Goal: Task Accomplishment & Management: Manage account settings

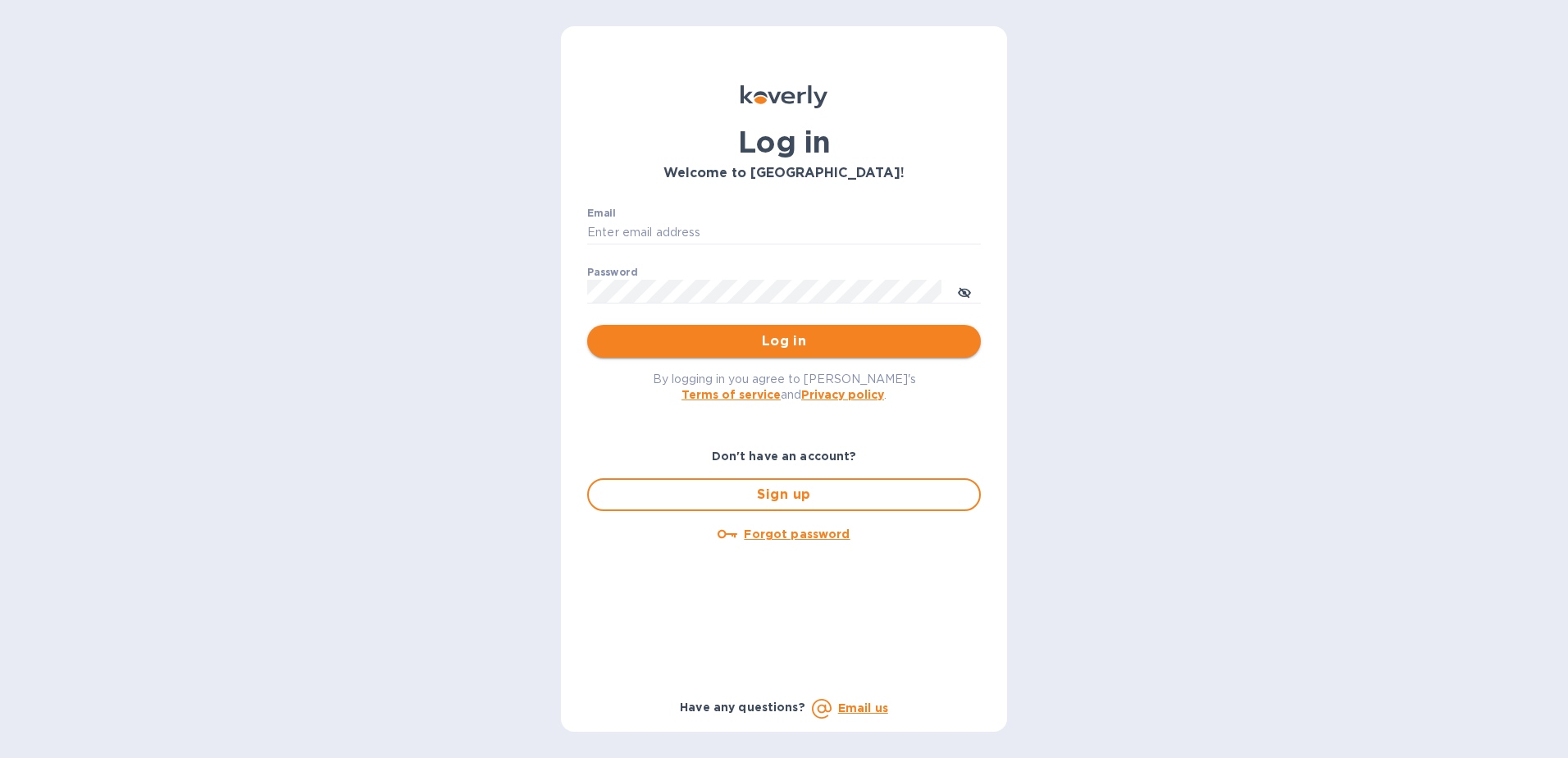
type input "daniel.vargas@gapnvocc.com"
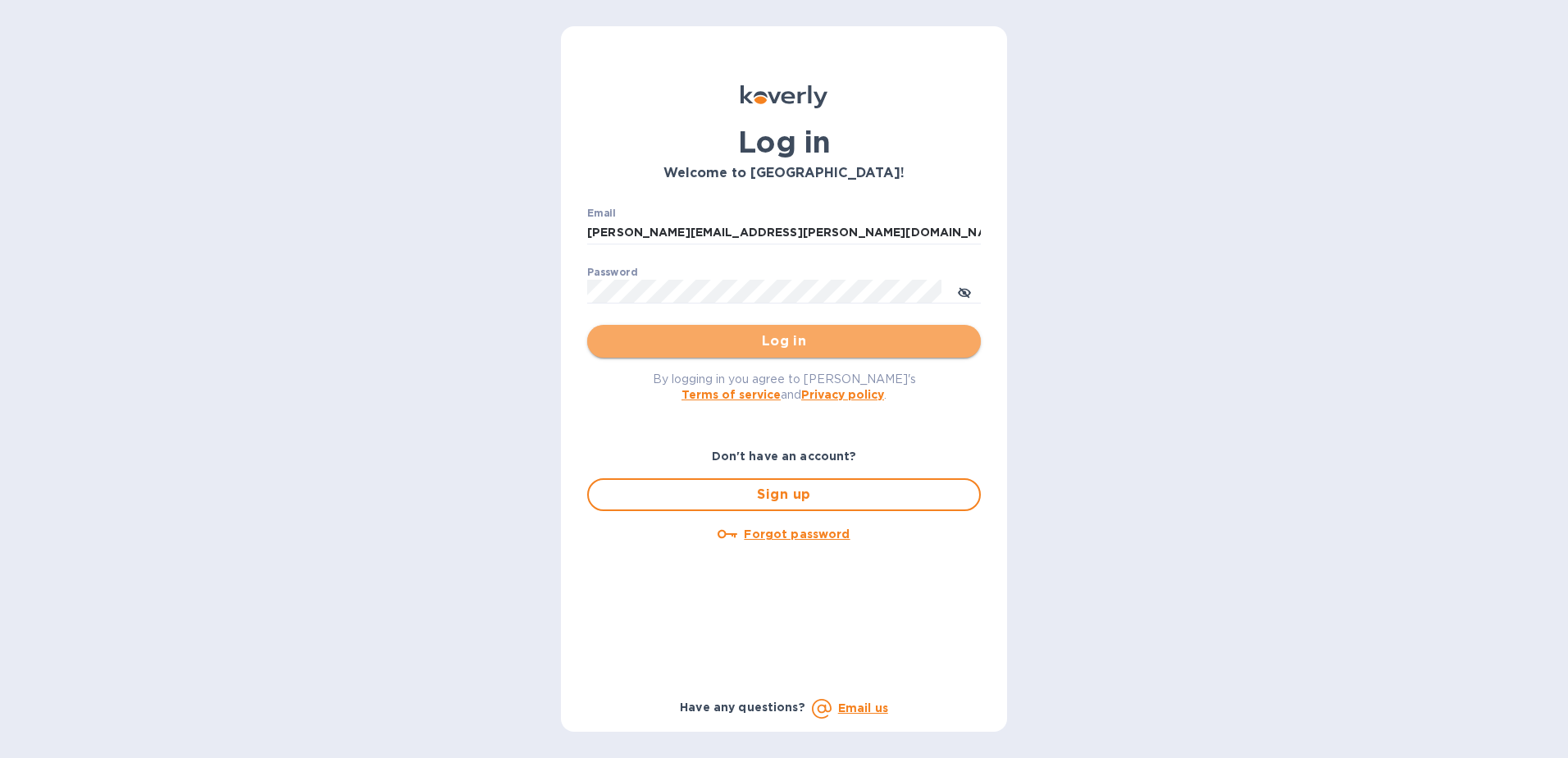
click at [781, 340] on span "Log in" at bounding box center [784, 341] width 368 height 20
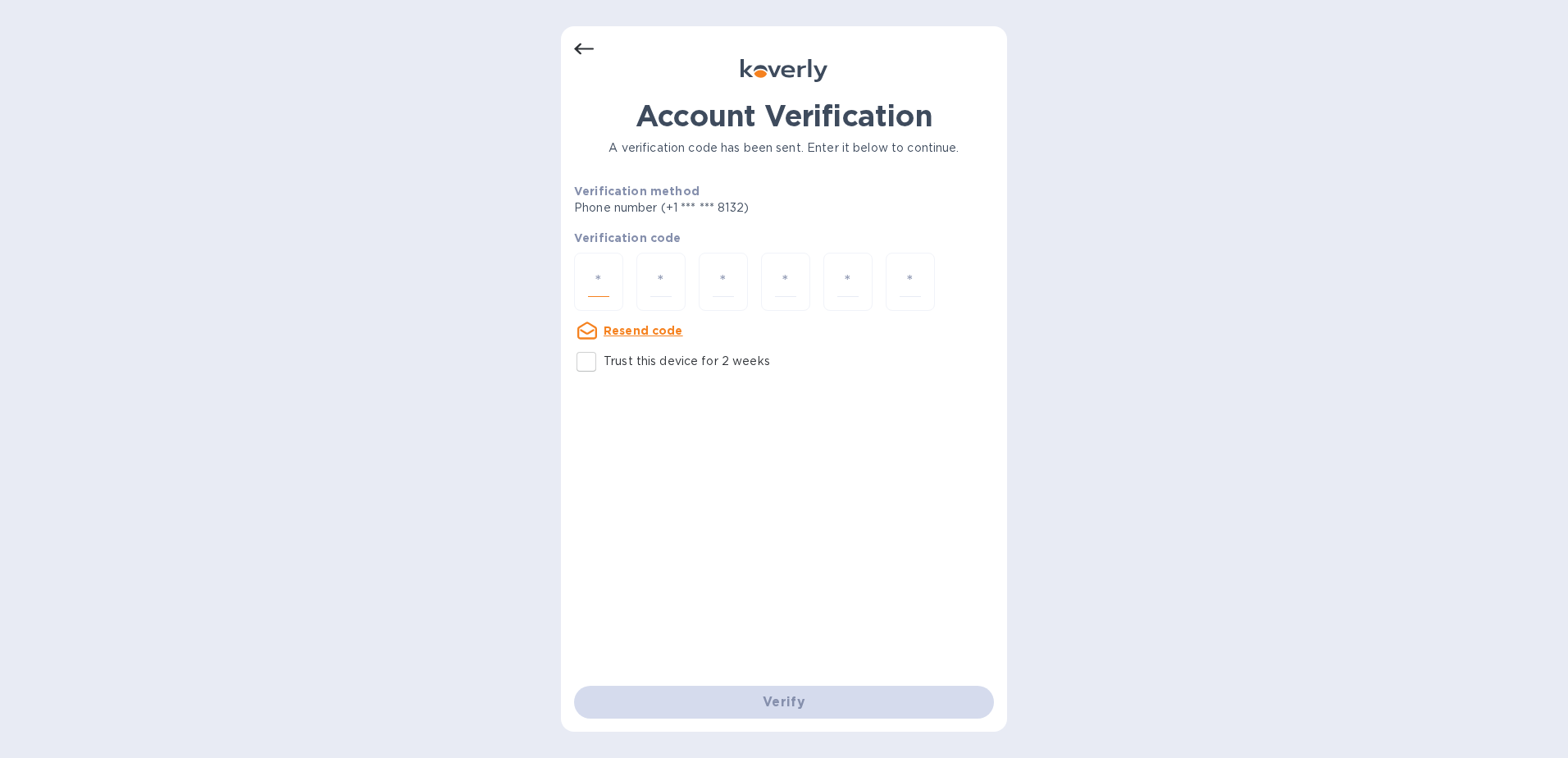
click at [603, 270] on input "number" at bounding box center [598, 281] width 22 height 30
type input "8"
type input "0"
type input "9"
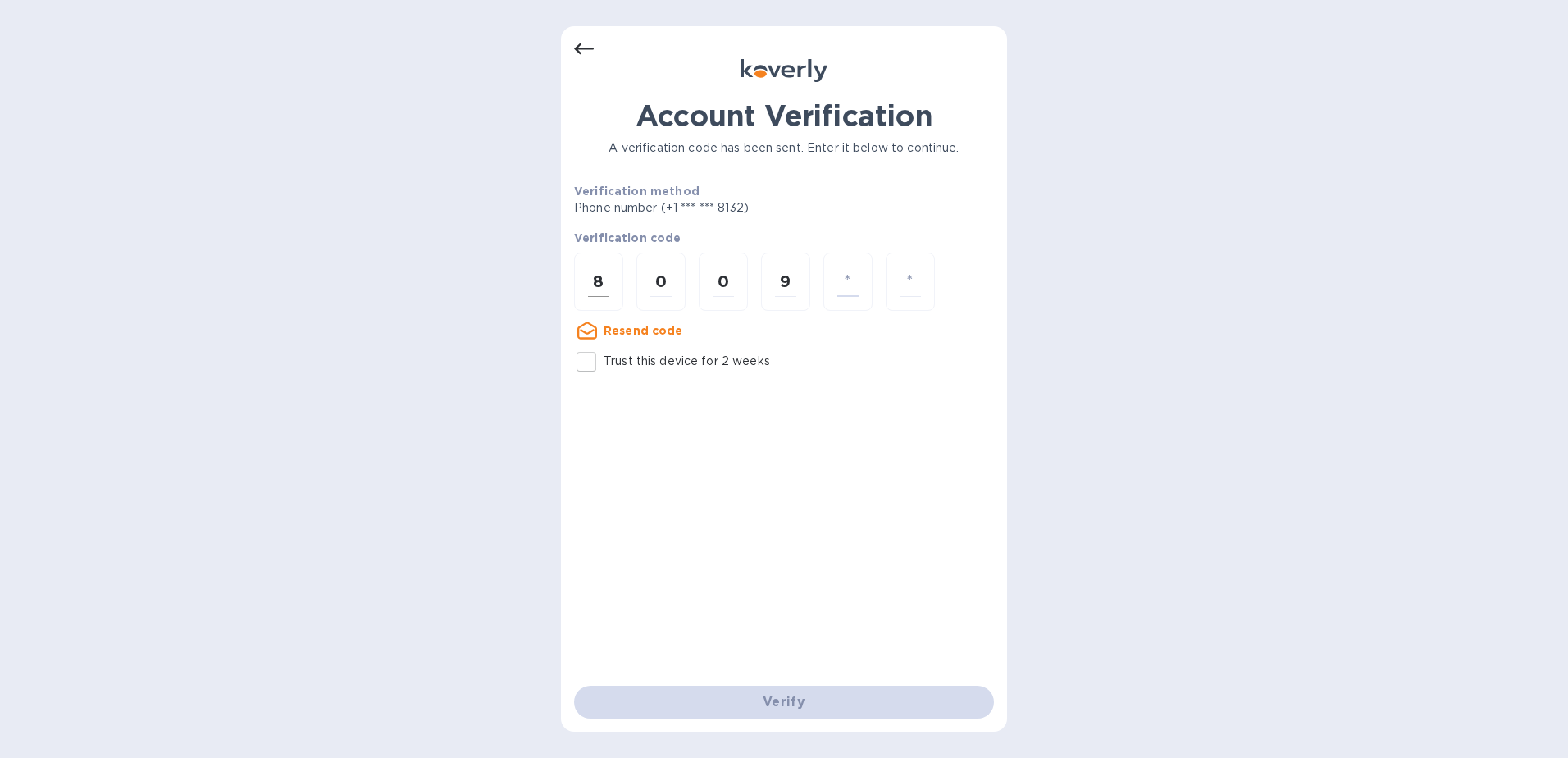
type input "4"
type input "8"
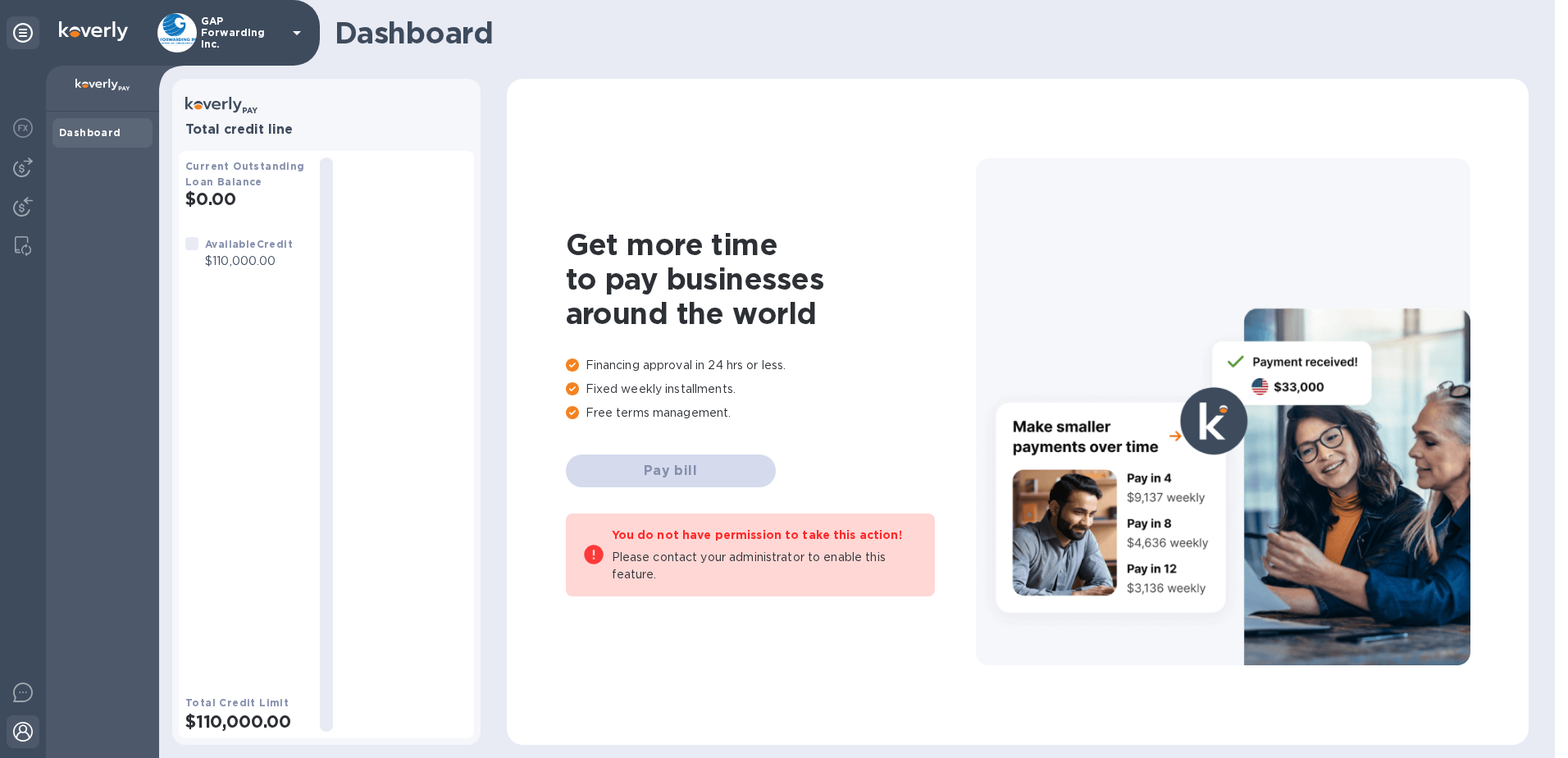
click at [19, 730] on img at bounding box center [22, 731] width 20 height 20
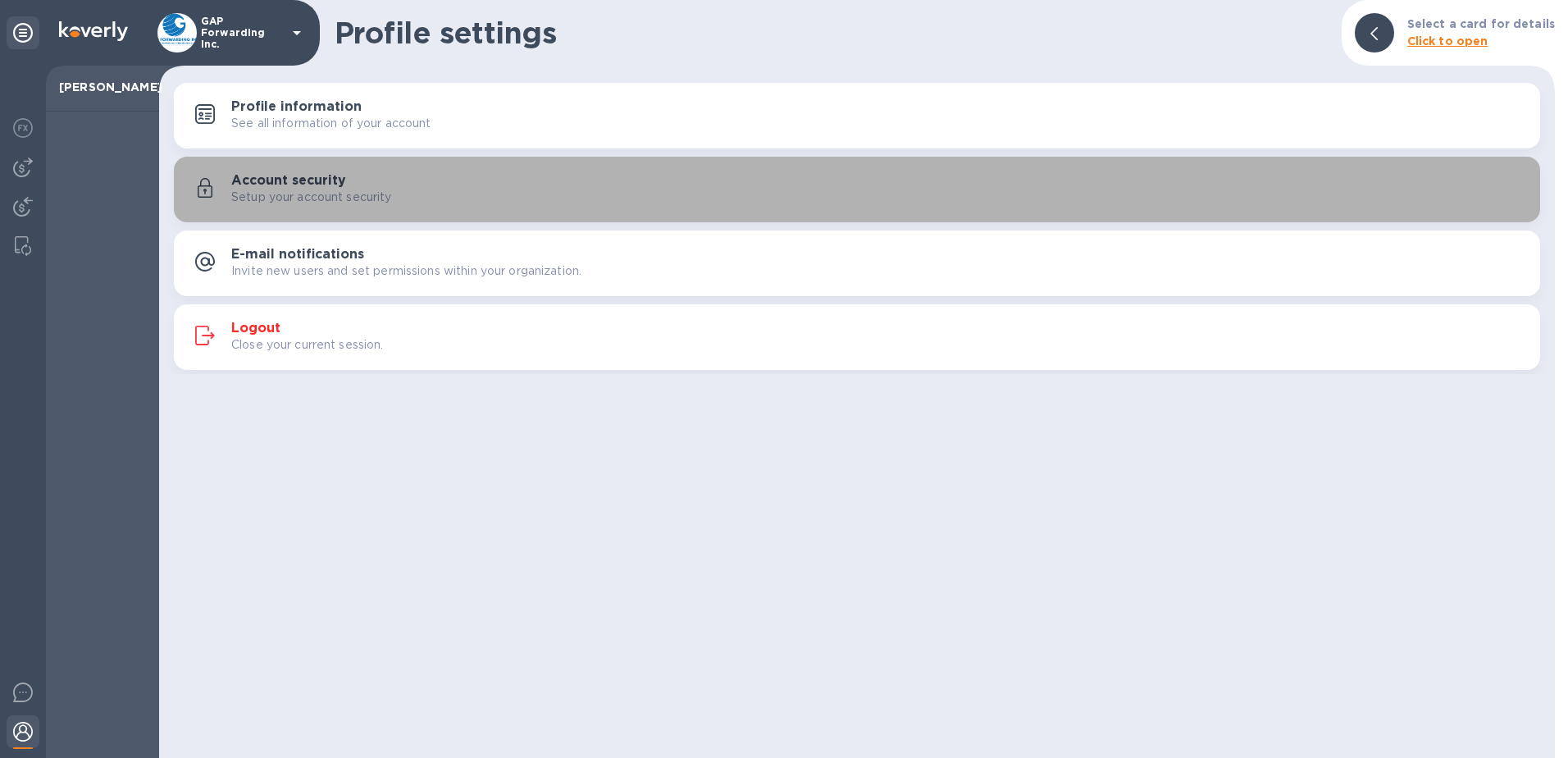
click at [297, 184] on h3 "Account security" at bounding box center [288, 180] width 115 height 16
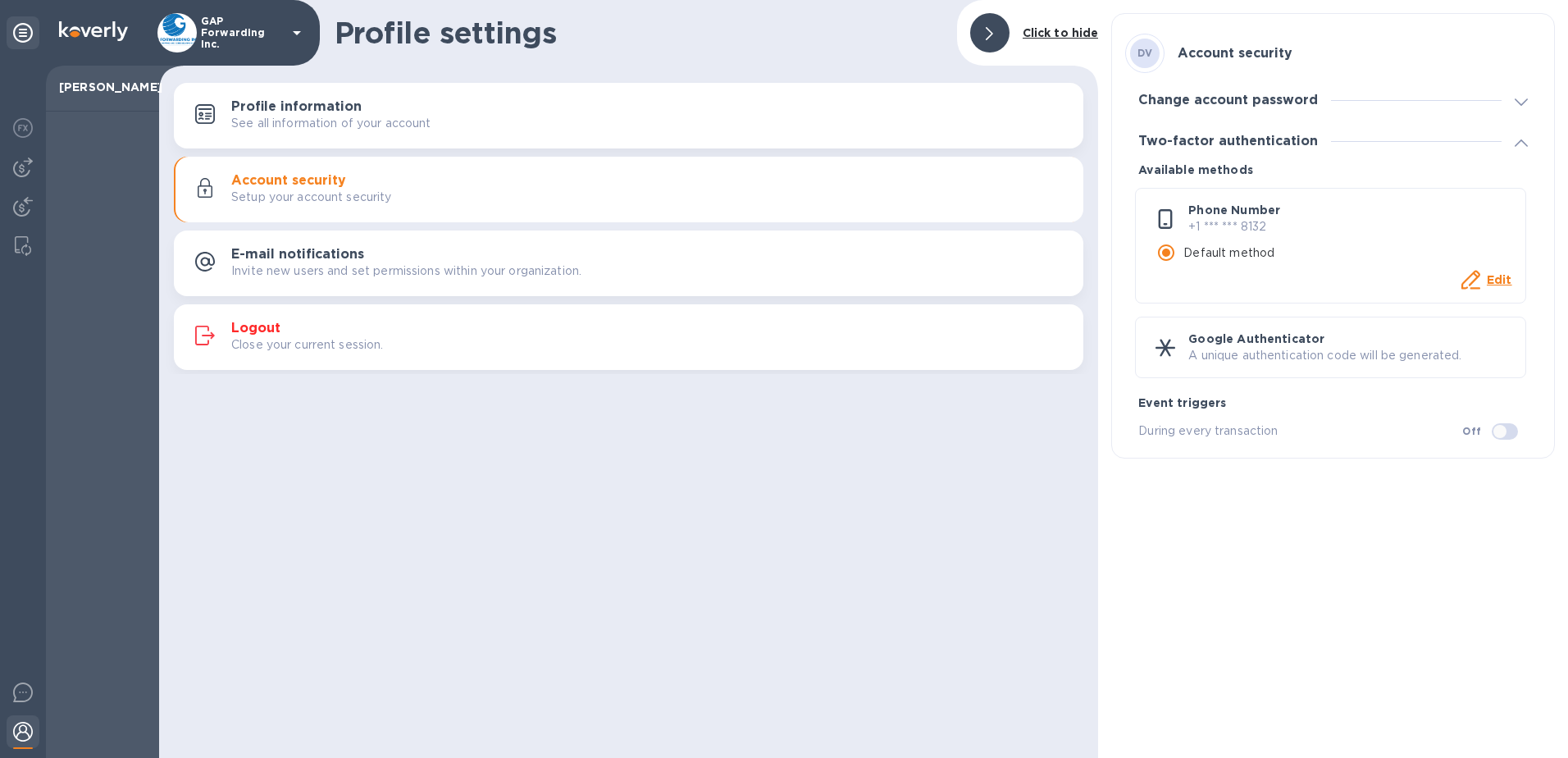
click at [345, 185] on div "Account security Setup your account security" at bounding box center [651, 189] width 839 height 33
click at [1441, 546] on div "DV Account security Change account password Password ​ New password ​ Two-facto…" at bounding box center [1333, 379] width 470 height 758
click at [1517, 98] on icon at bounding box center [1521, 102] width 13 height 8
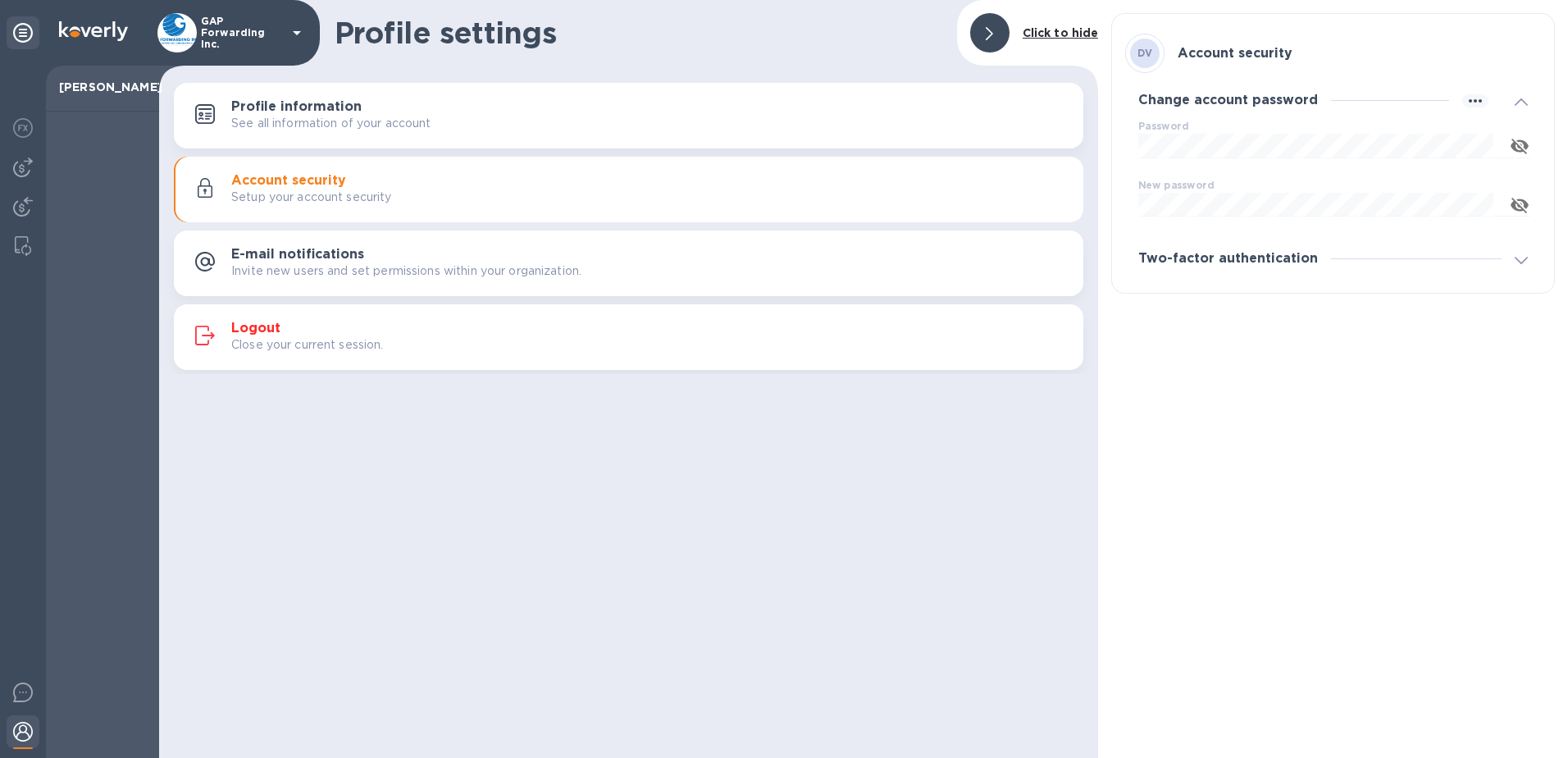
click at [1517, 98] on icon at bounding box center [1521, 102] width 13 height 8
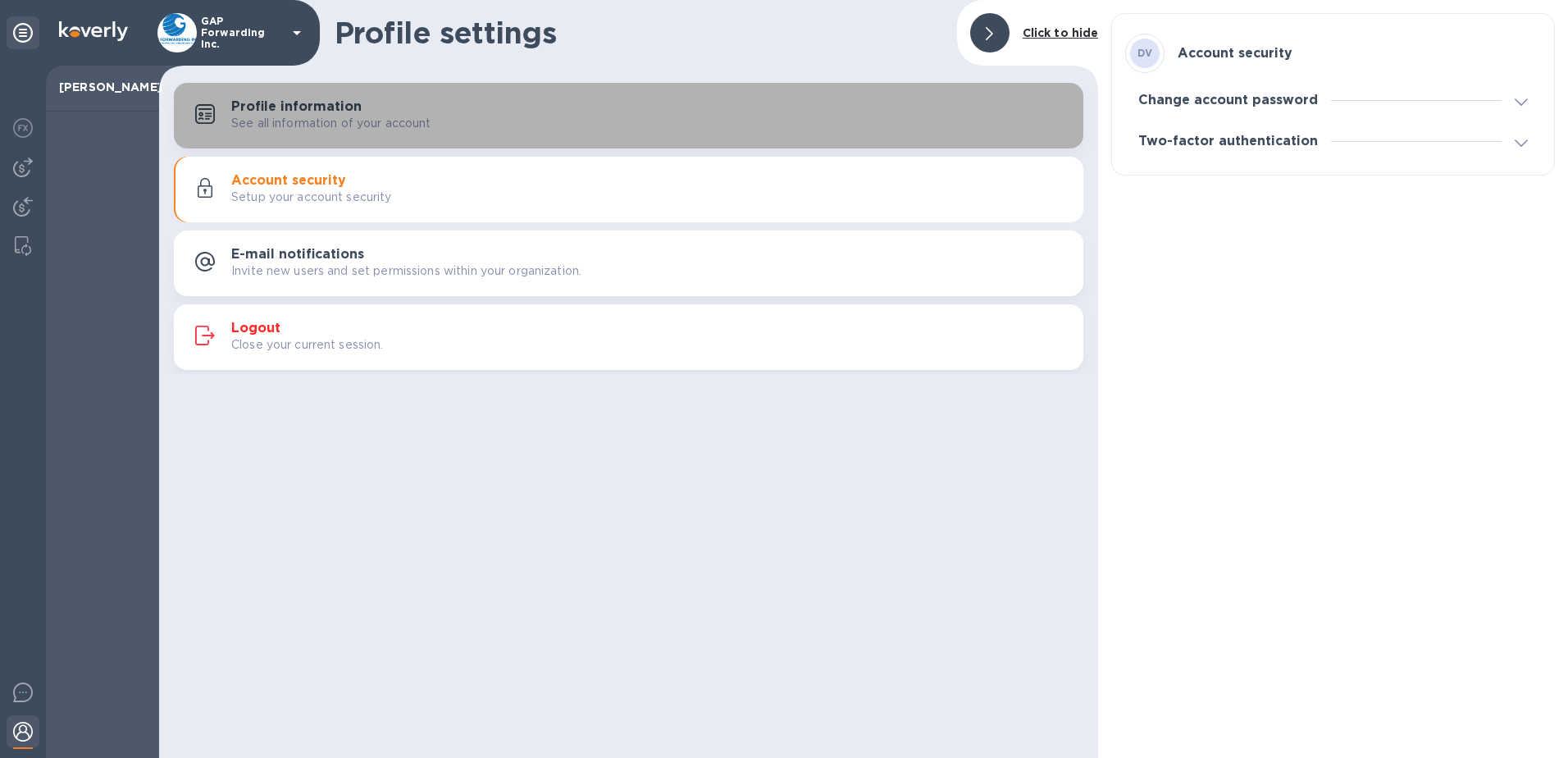
click at [343, 116] on p "See all information of your account" at bounding box center [332, 123] width 200 height 17
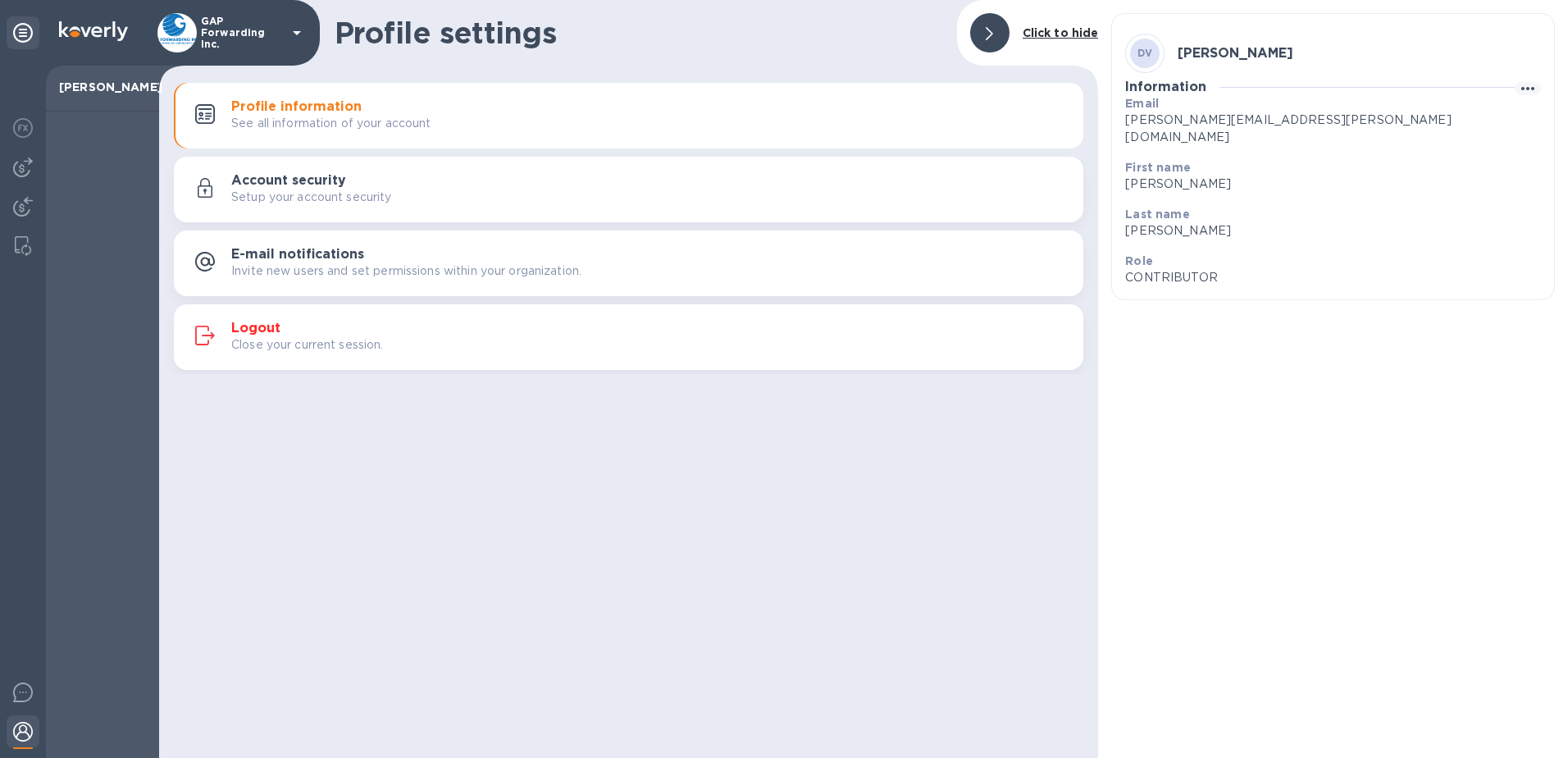
click at [303, 188] on p "Setup your account security" at bounding box center [312, 197] width 161 height 17
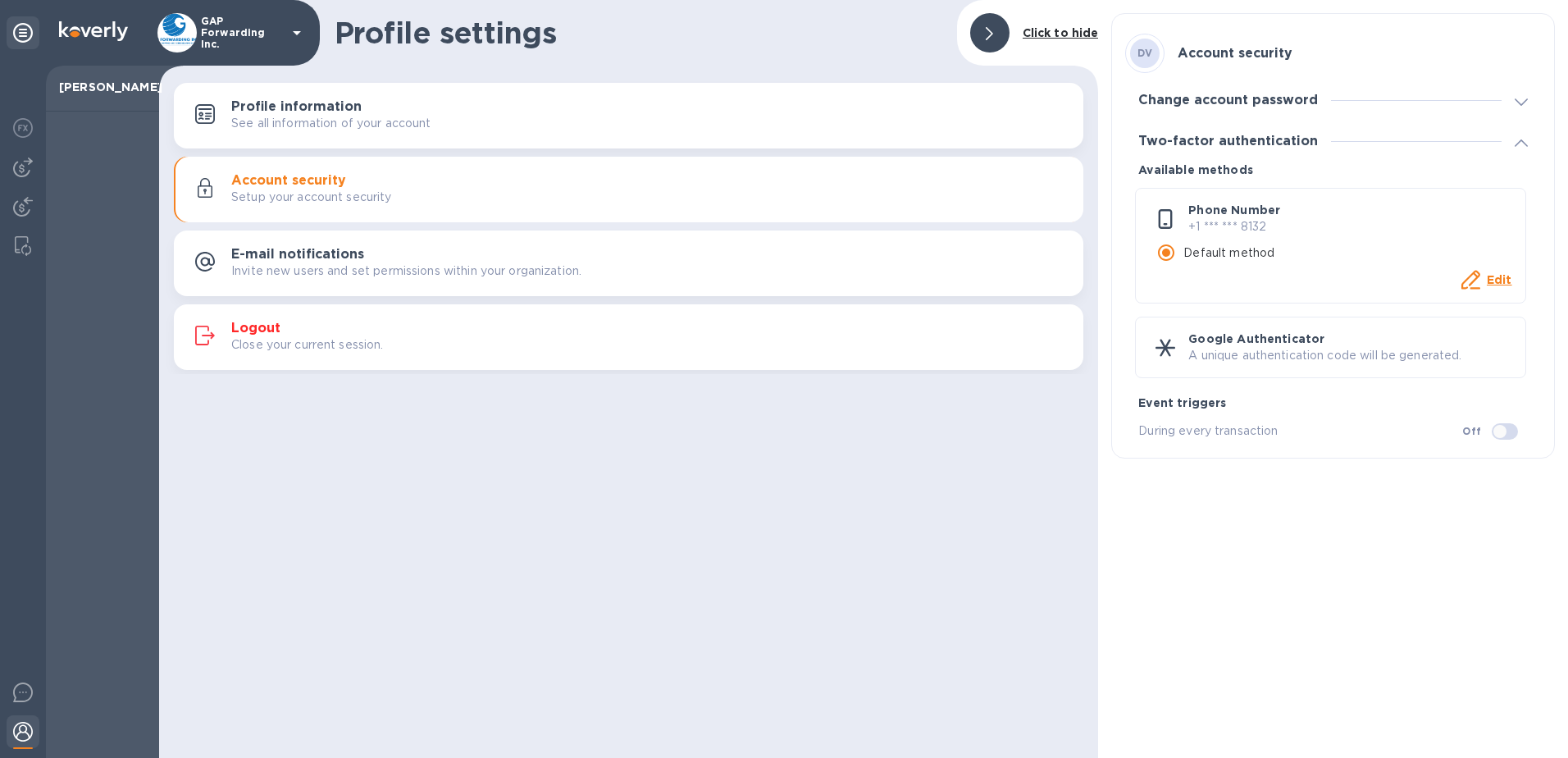
click at [1230, 338] on p "Google Authenticator" at bounding box center [1350, 338] width 323 height 16
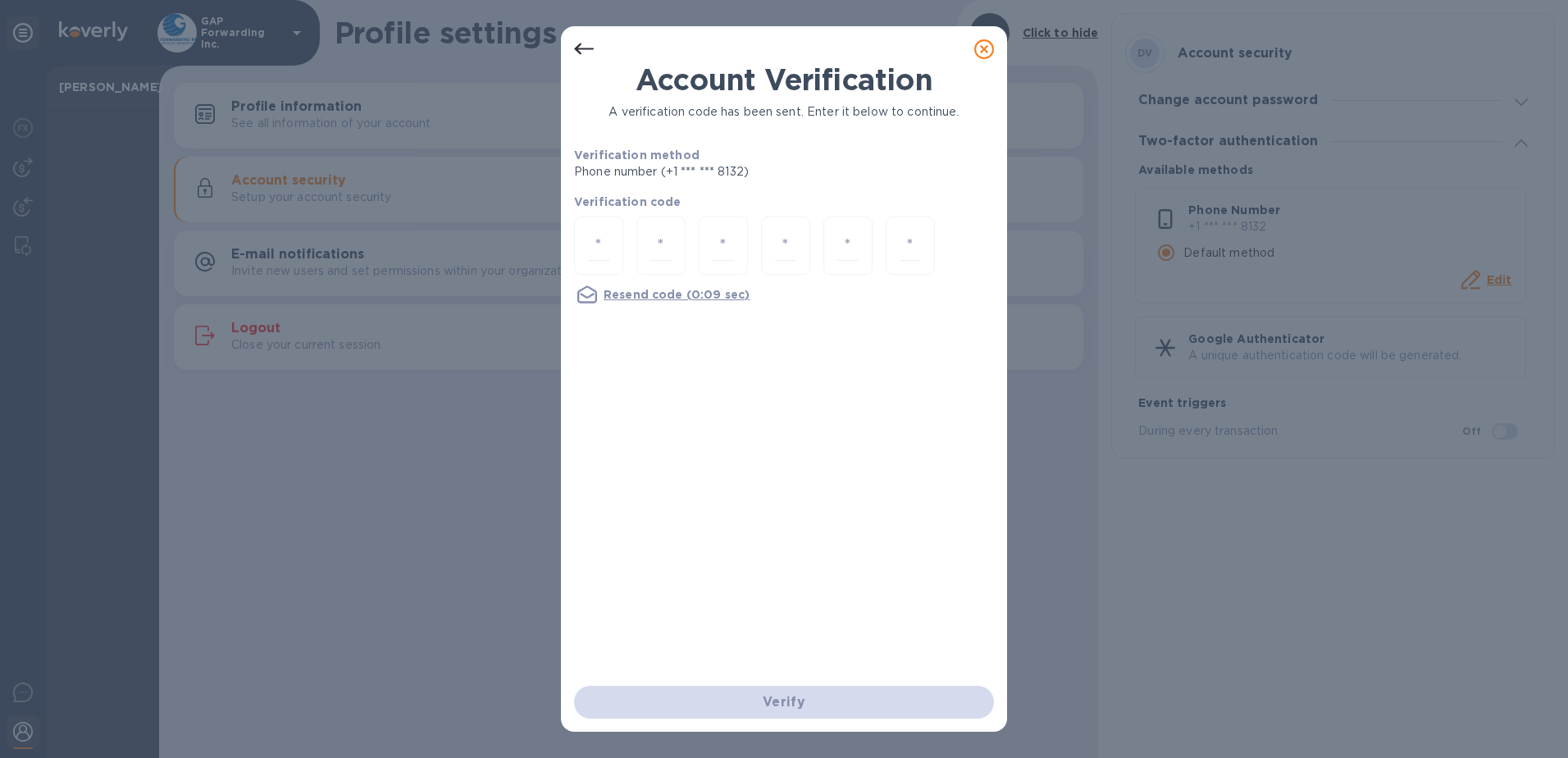
click at [995, 46] on div at bounding box center [984, 49] width 33 height 33
click at [972, 55] on div at bounding box center [984, 49] width 33 height 33
click at [983, 50] on icon at bounding box center [984, 49] width 20 height 20
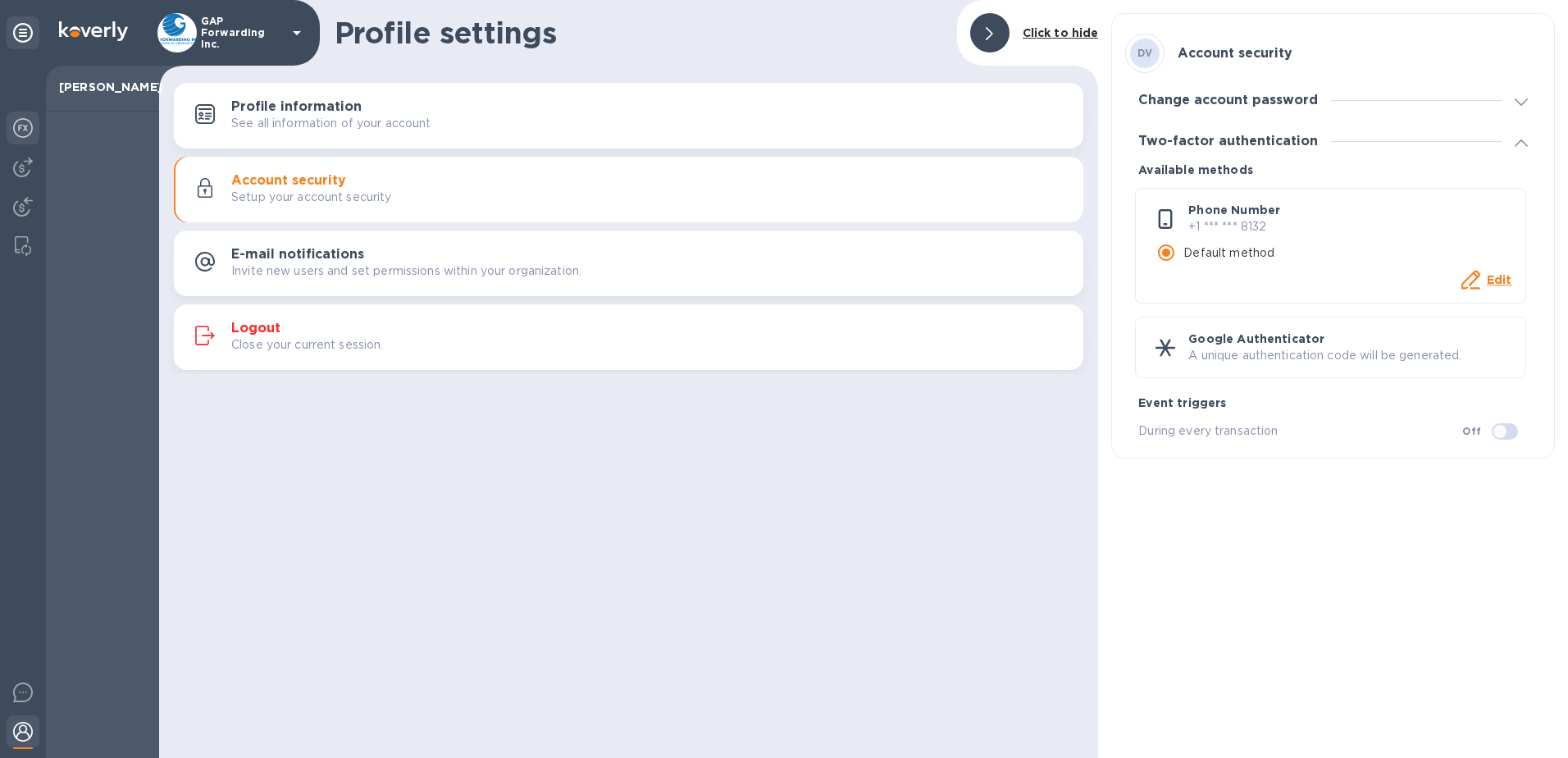
click at [22, 123] on img at bounding box center [22, 128] width 20 height 20
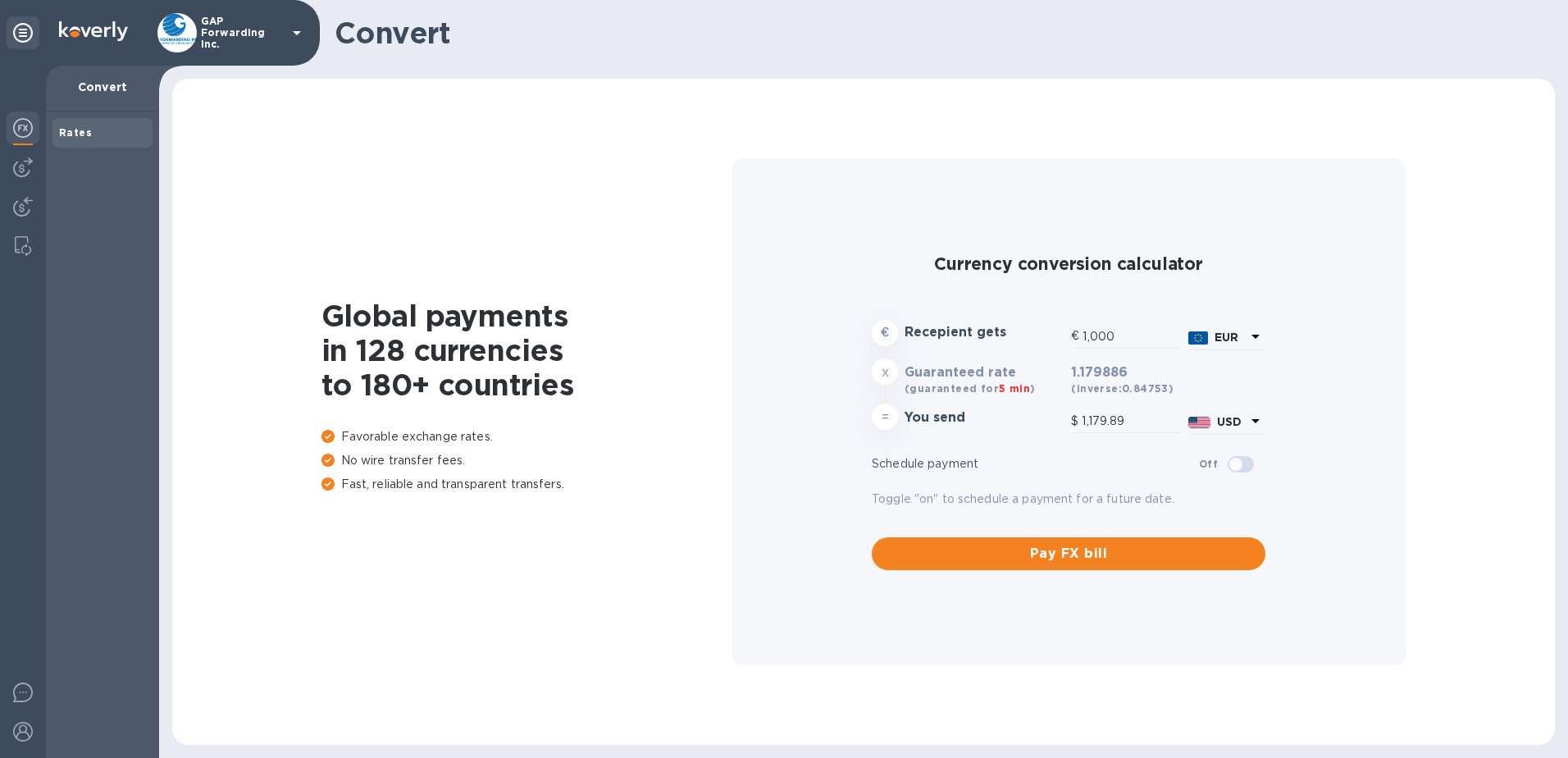
type input "1,179.89"
click at [28, 165] on img at bounding box center [22, 167] width 20 height 20
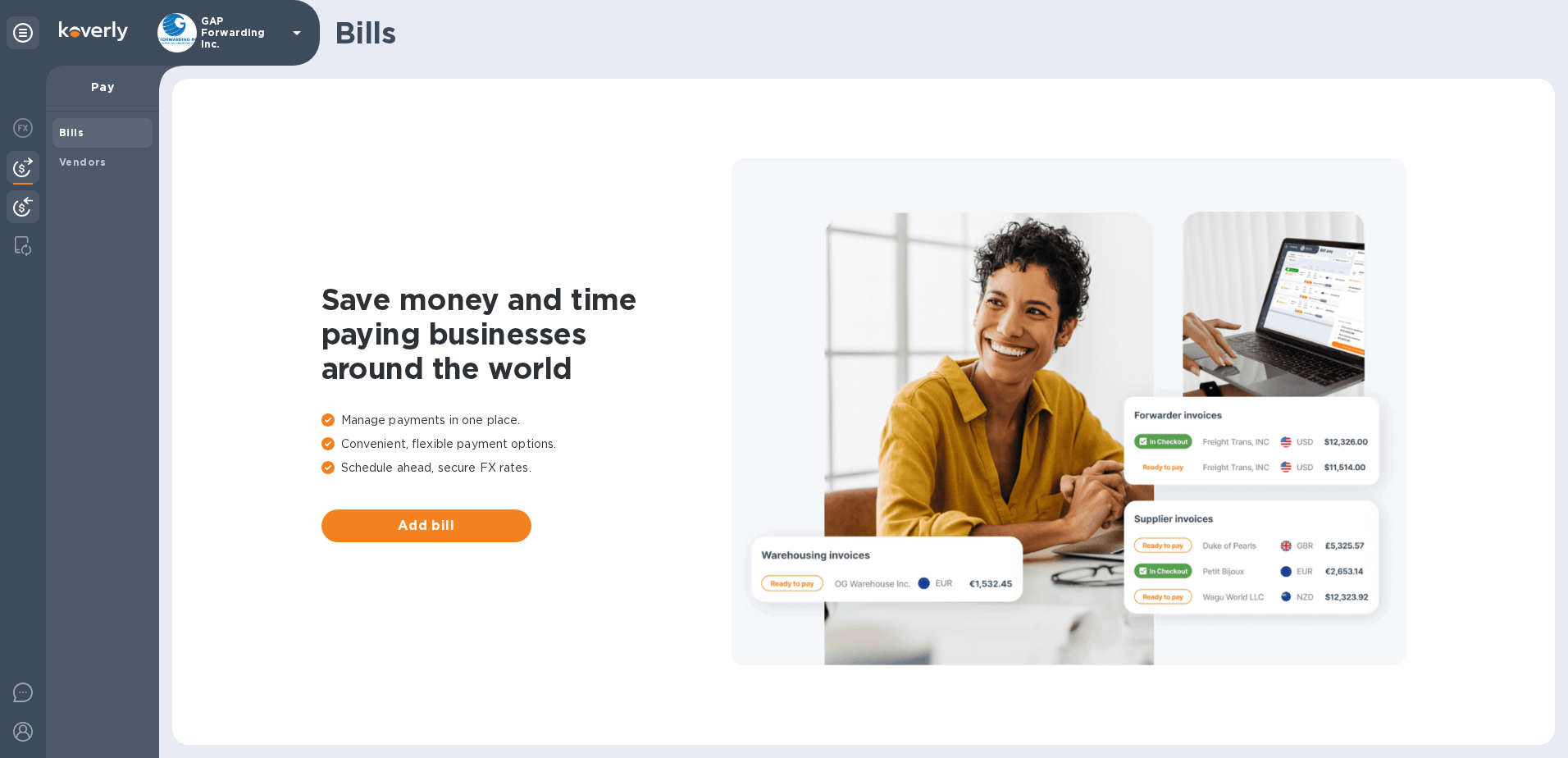
click at [20, 209] on img at bounding box center [22, 206] width 20 height 20
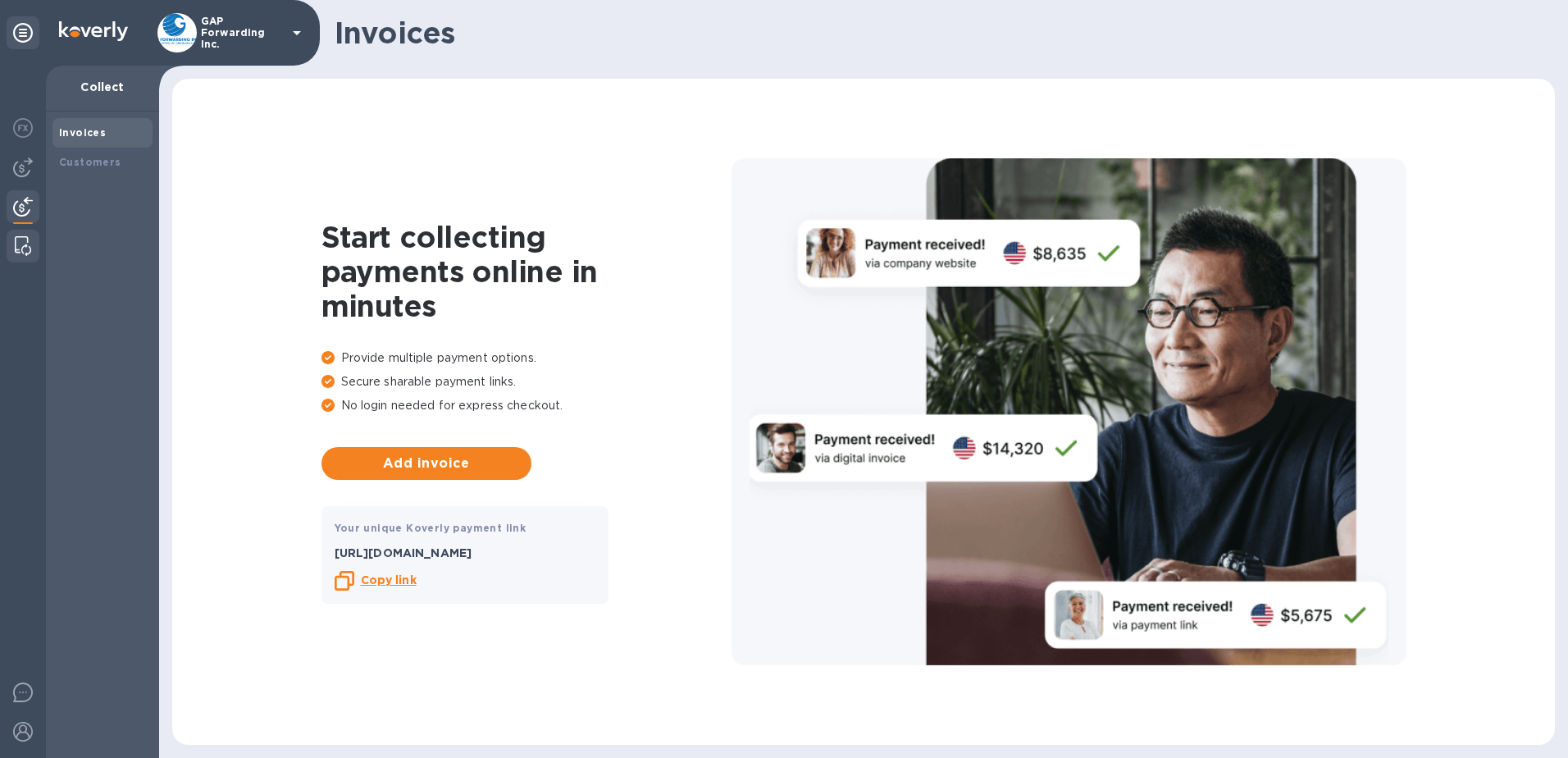
click at [21, 249] on img at bounding box center [22, 246] width 16 height 20
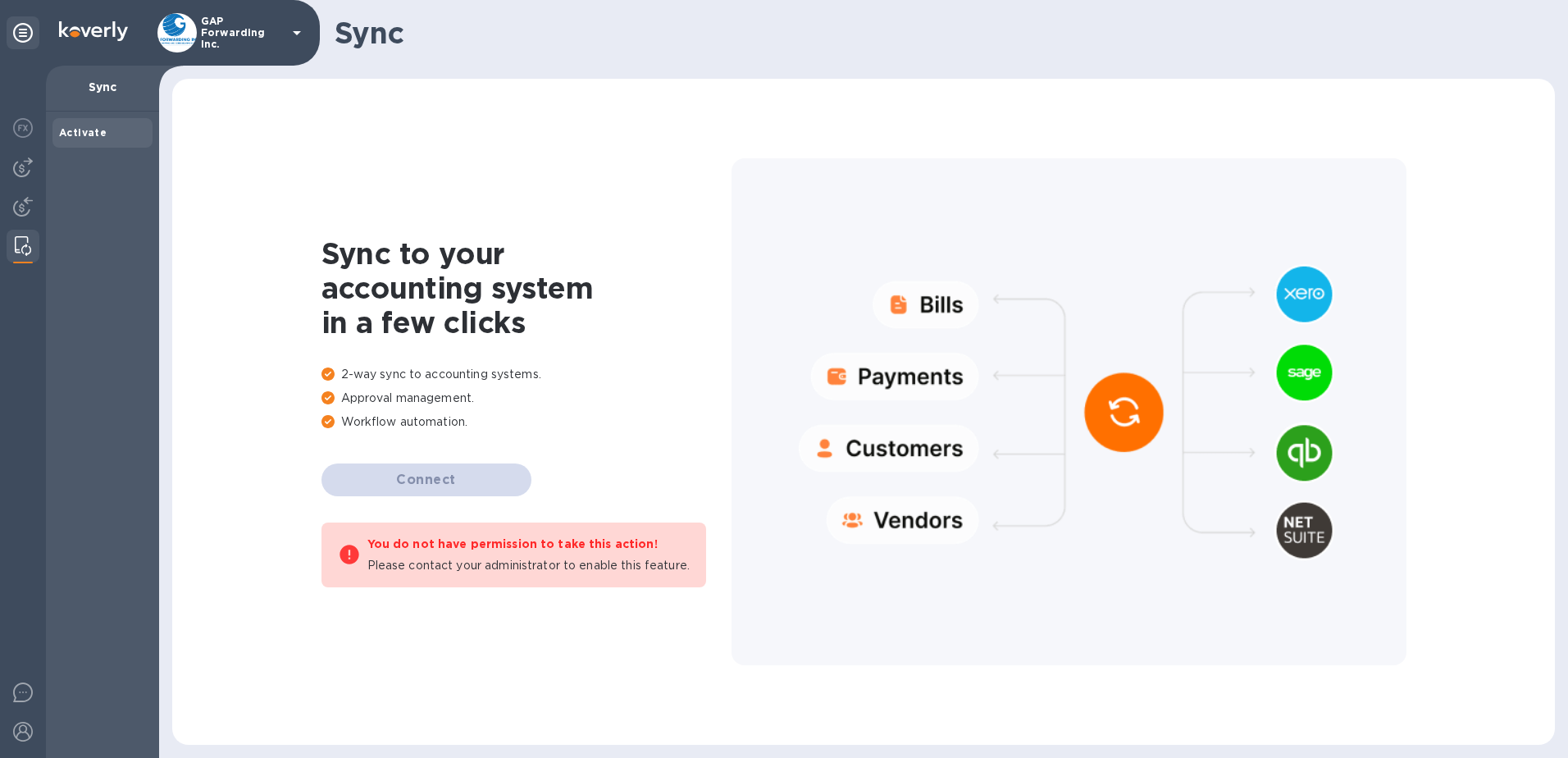
click at [97, 131] on b "Activate" at bounding box center [82, 132] width 47 height 12
click at [33, 743] on div at bounding box center [23, 733] width 33 height 36
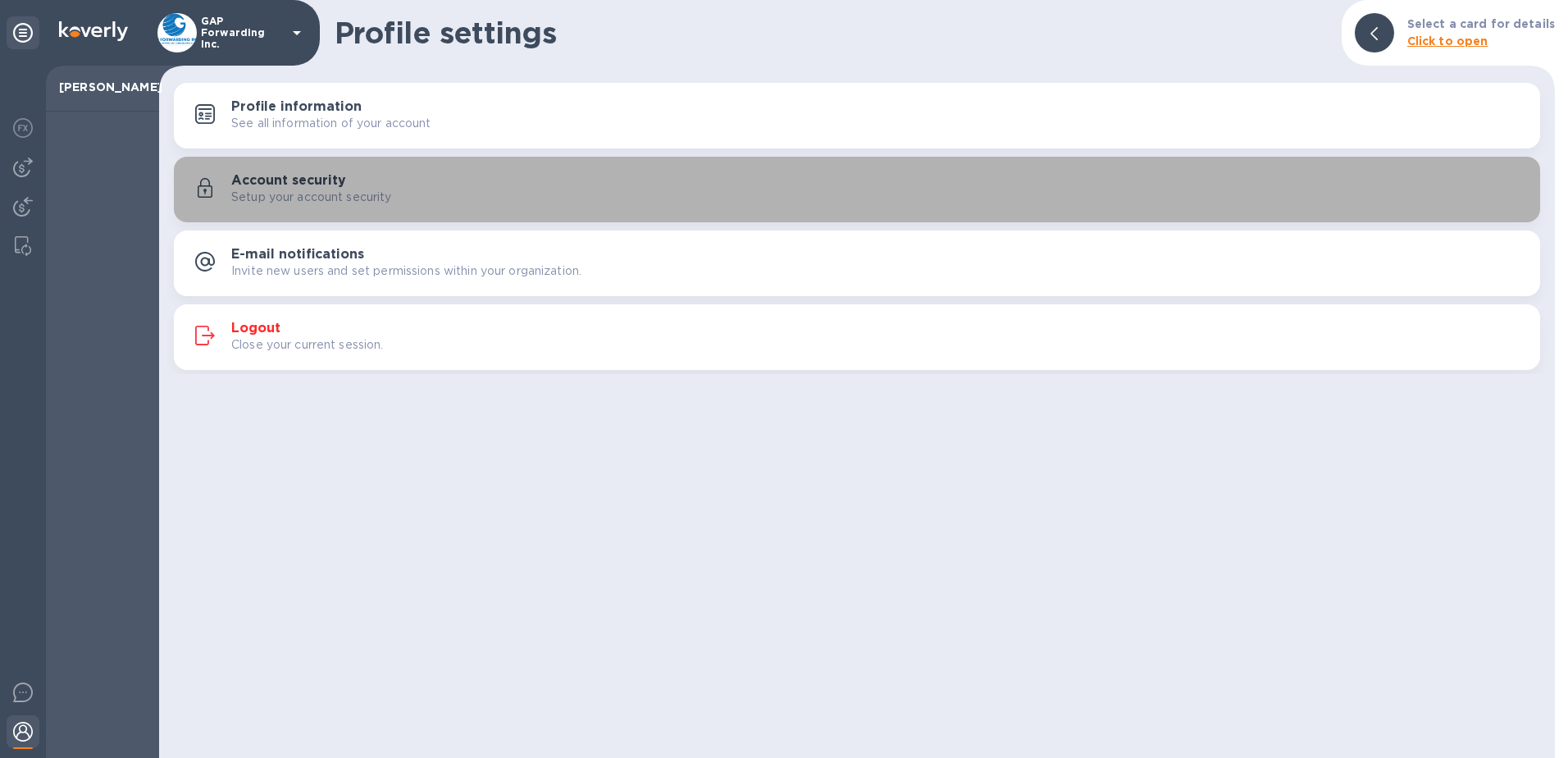
click at [287, 179] on h3 "Account security" at bounding box center [288, 180] width 115 height 16
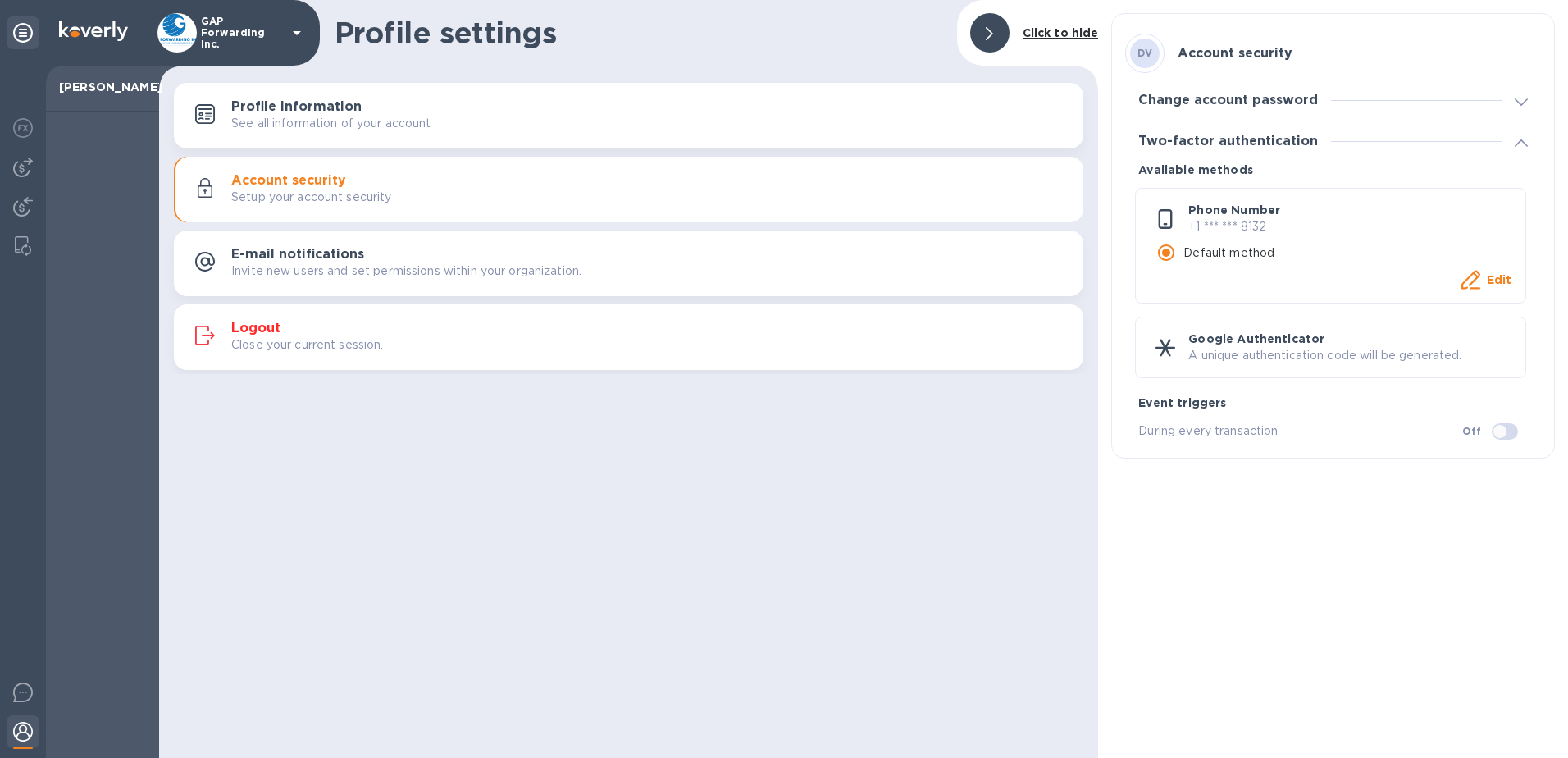
click at [1337, 351] on p "A unique authentication code will be generated." at bounding box center [1350, 356] width 323 height 17
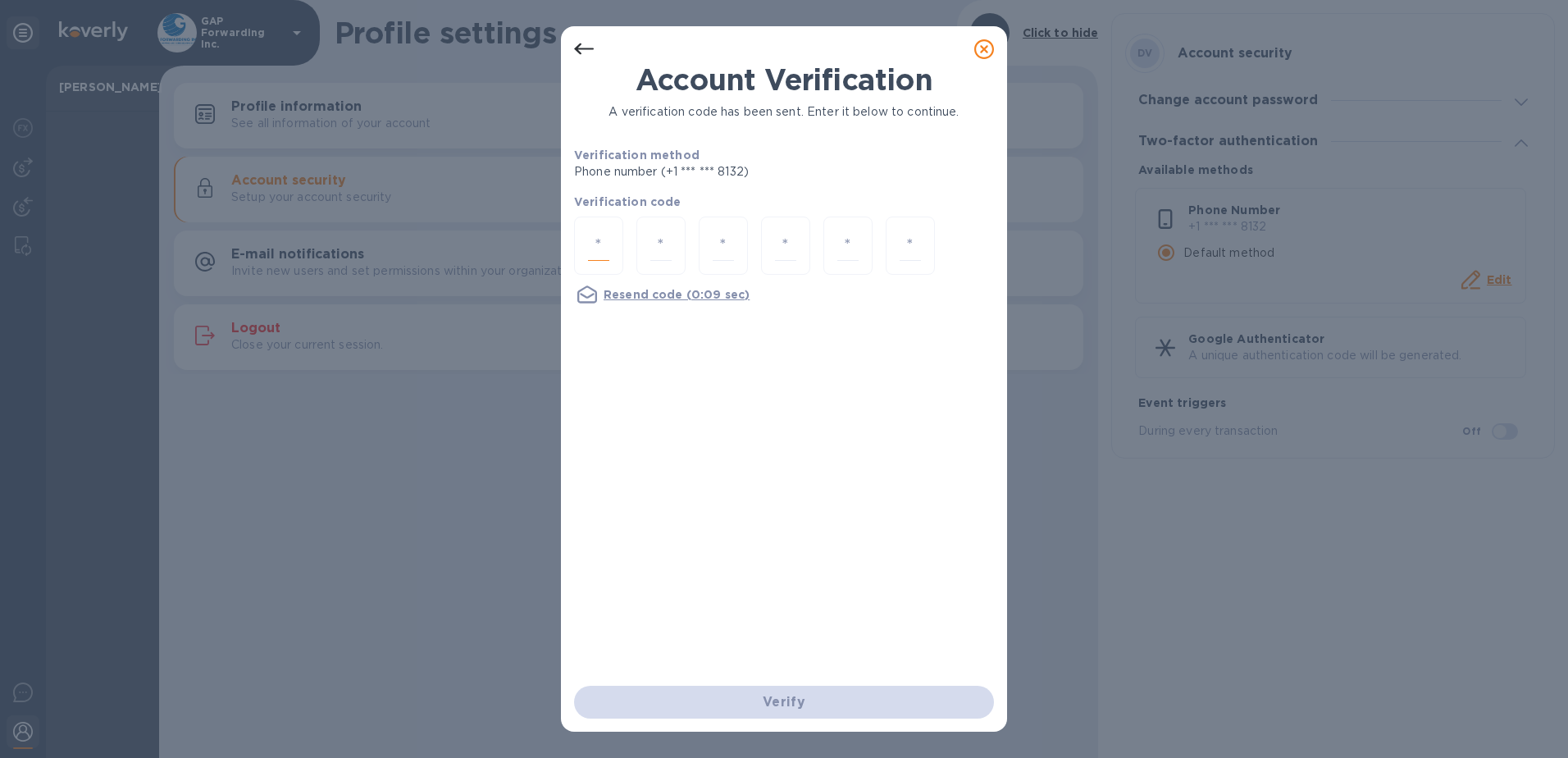
click at [589, 247] on input "number" at bounding box center [598, 245] width 22 height 30
type input "5"
type input "3"
type input "5"
type input "3"
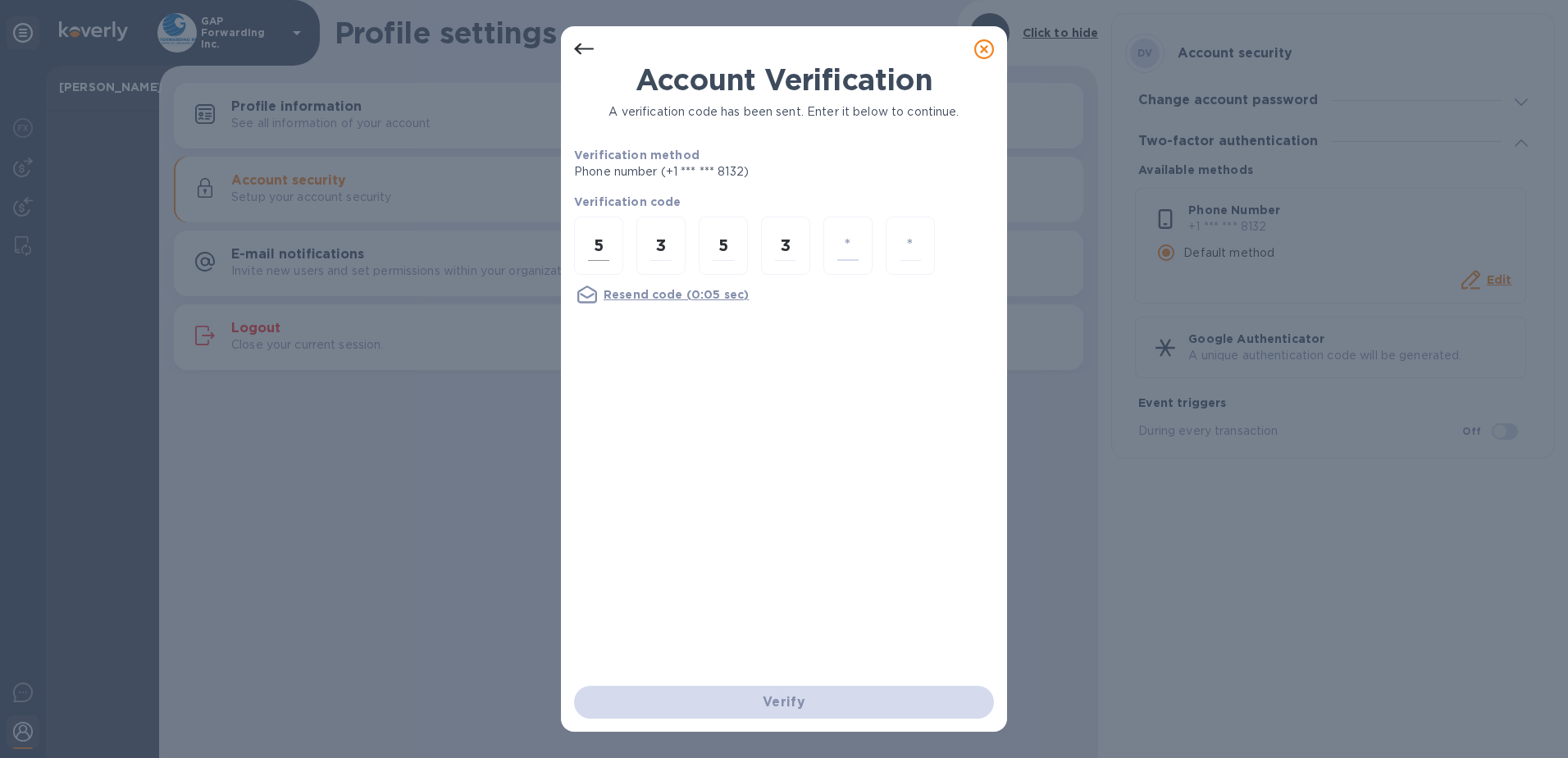
type input "4"
type input "3"
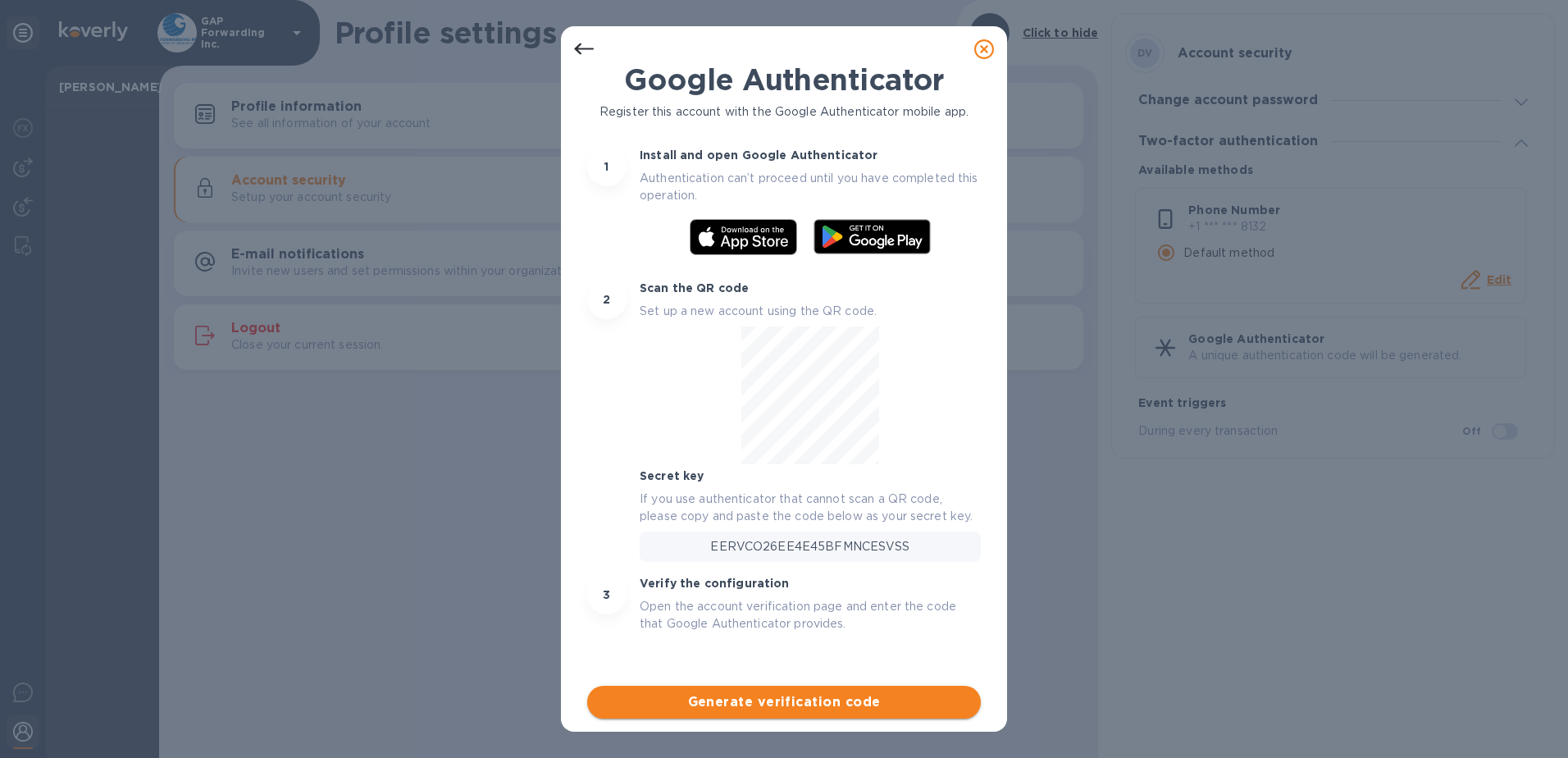
click at [878, 712] on button "Generate verification code" at bounding box center [784, 702] width 394 height 33
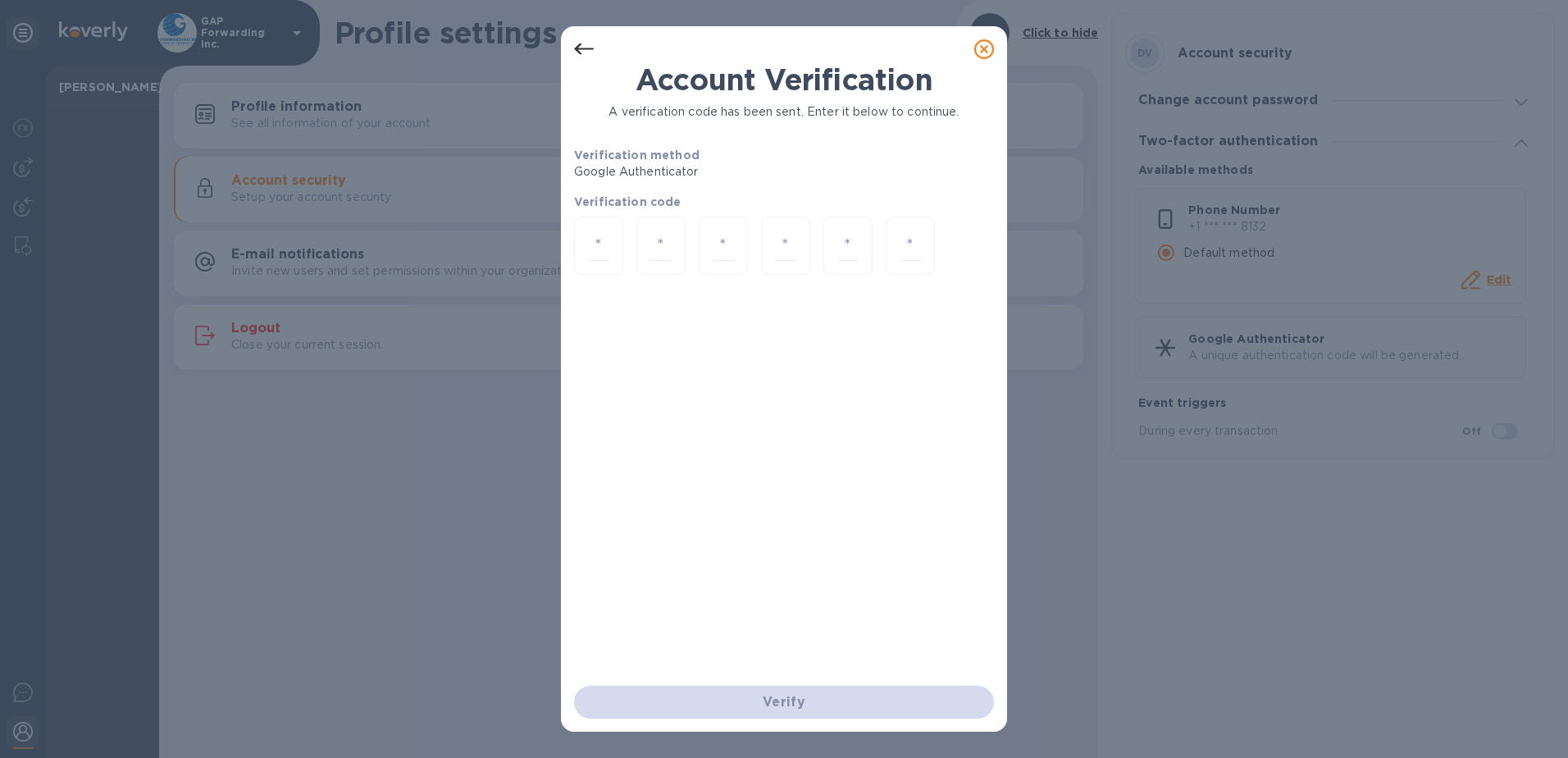
click at [989, 48] on icon at bounding box center [984, 49] width 20 height 20
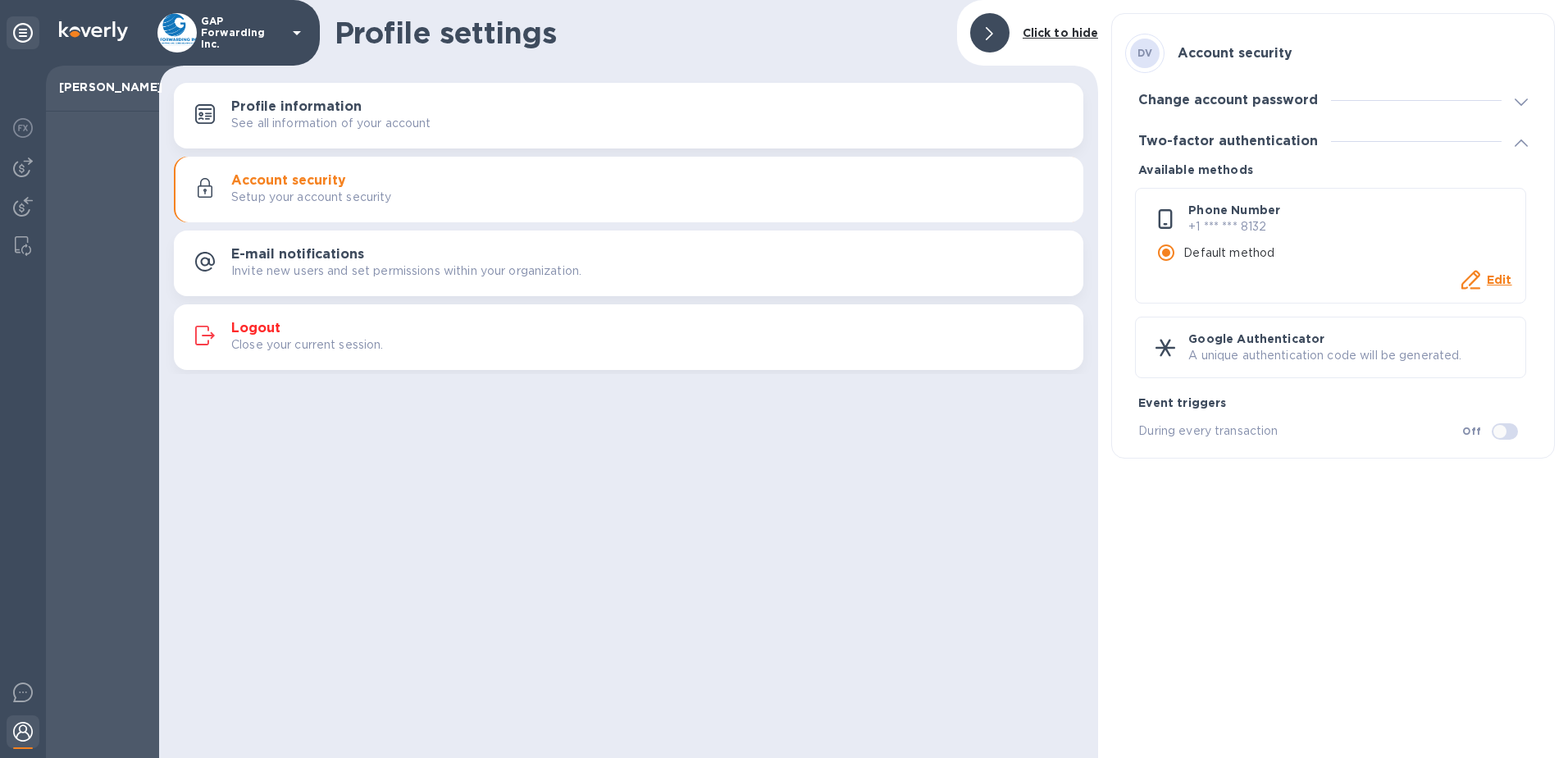
click at [427, 483] on div "Profile settings Click to hide Profile information See all information of your …" at bounding box center [629, 379] width 939 height 758
click at [290, 239] on button "E-mail notifications Invite new users and set permissions within your organizat…" at bounding box center [629, 263] width 910 height 66
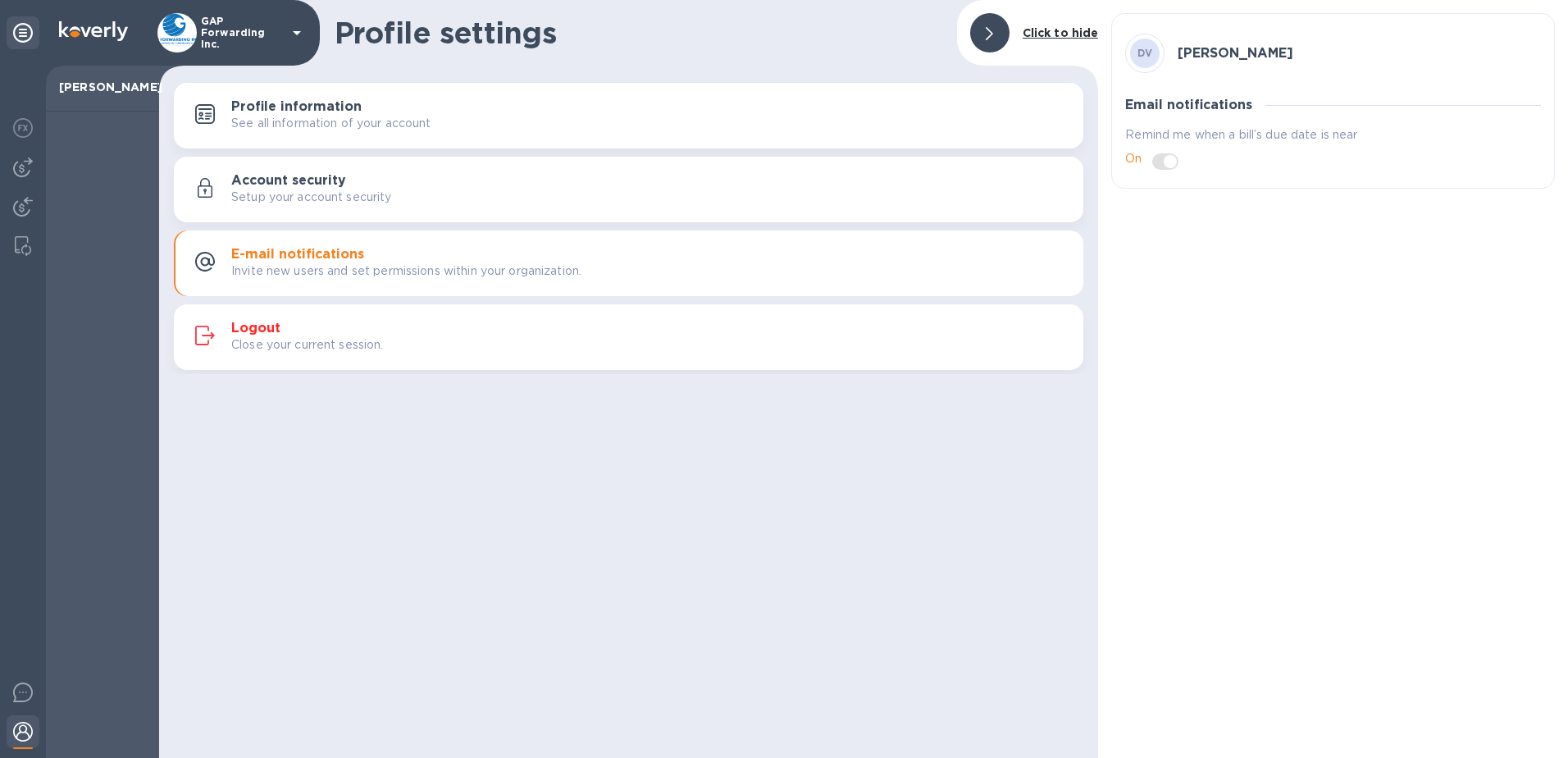
click at [277, 112] on h3 "Profile information" at bounding box center [296, 107] width 130 height 16
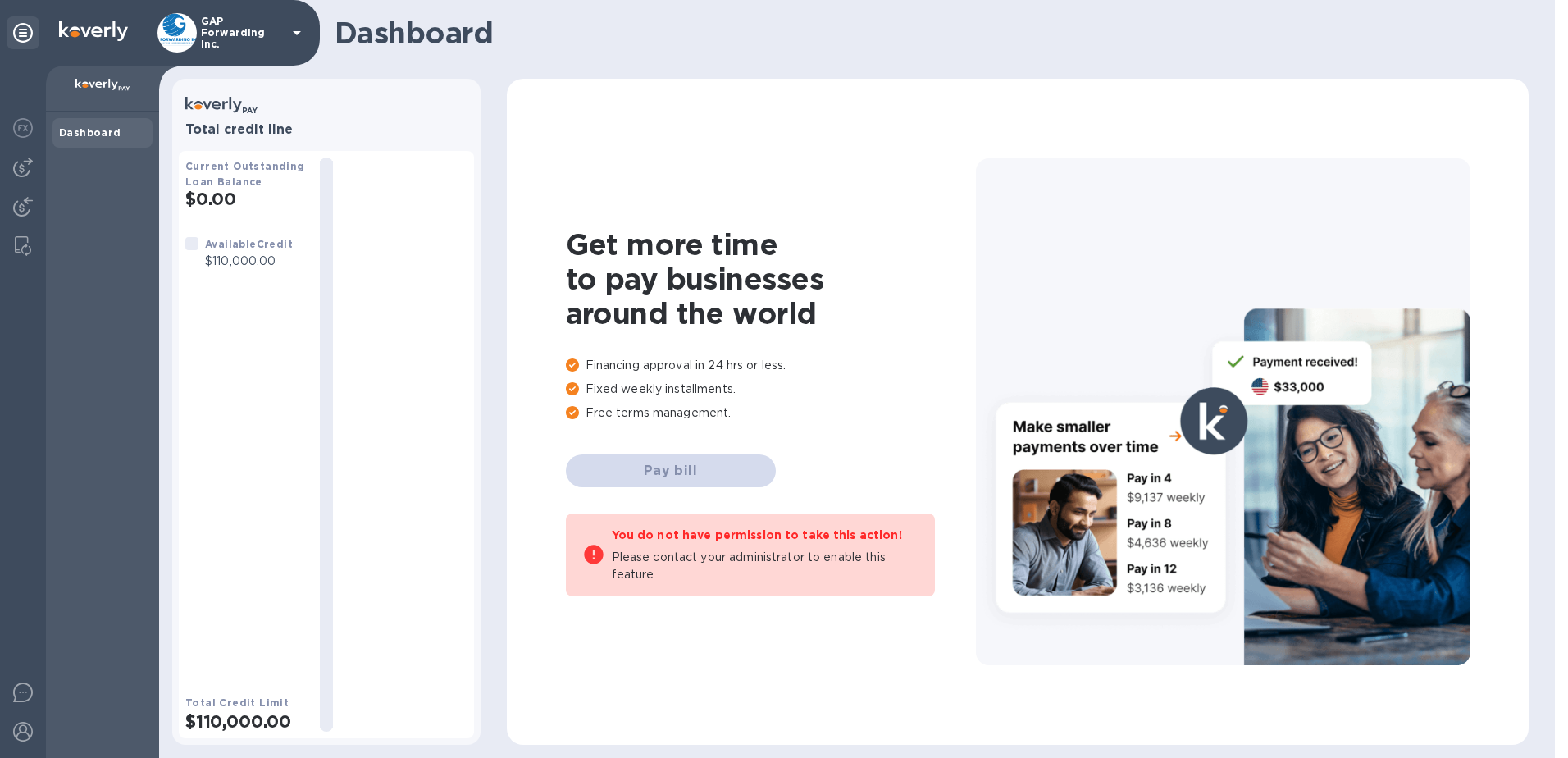
click at [268, 51] on div "GAP Forwarding Inc." at bounding box center [231, 33] width 149 height 40
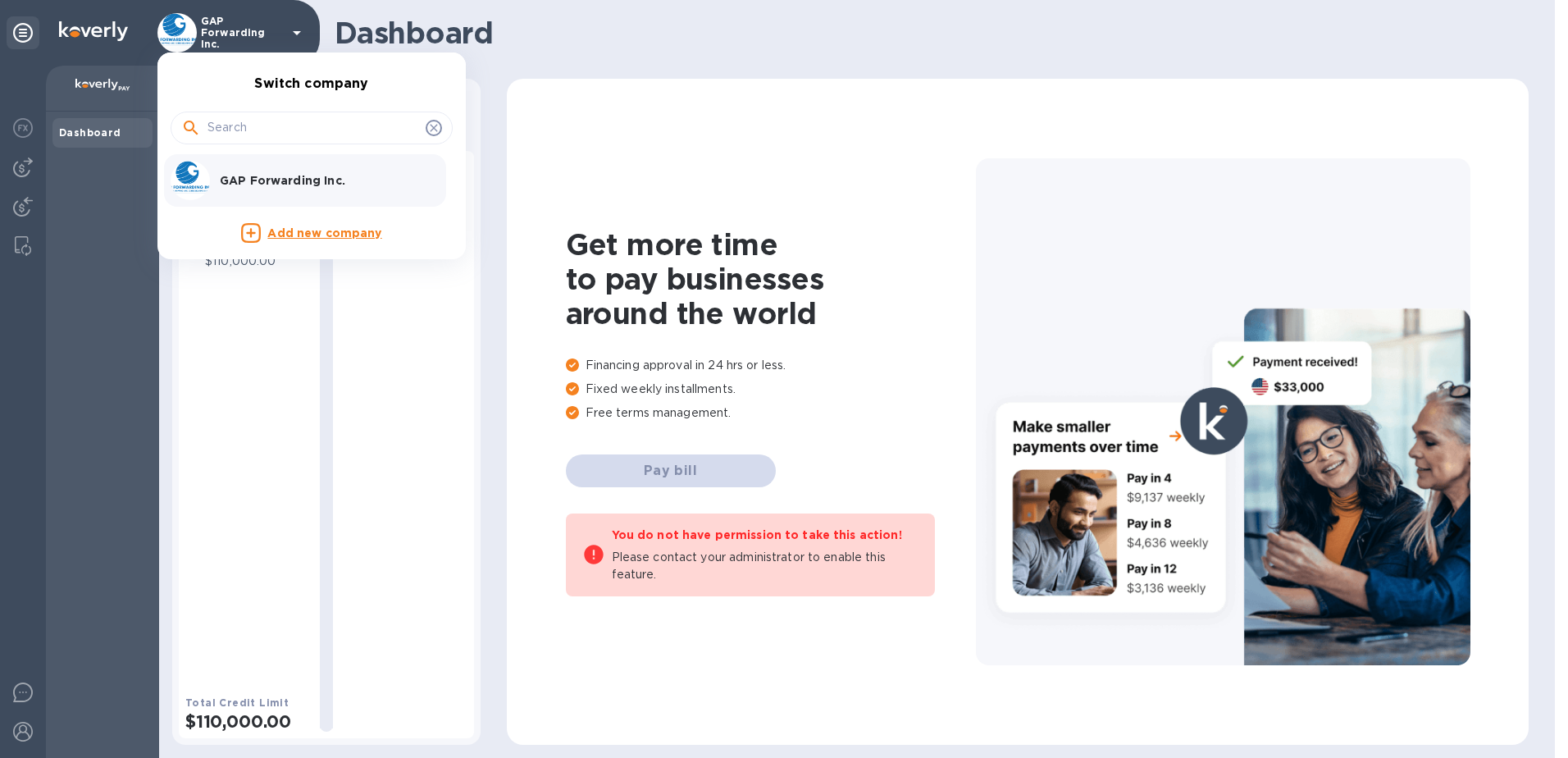
click at [273, 174] on p "GAP Forwarding Inc." at bounding box center [323, 180] width 206 height 16
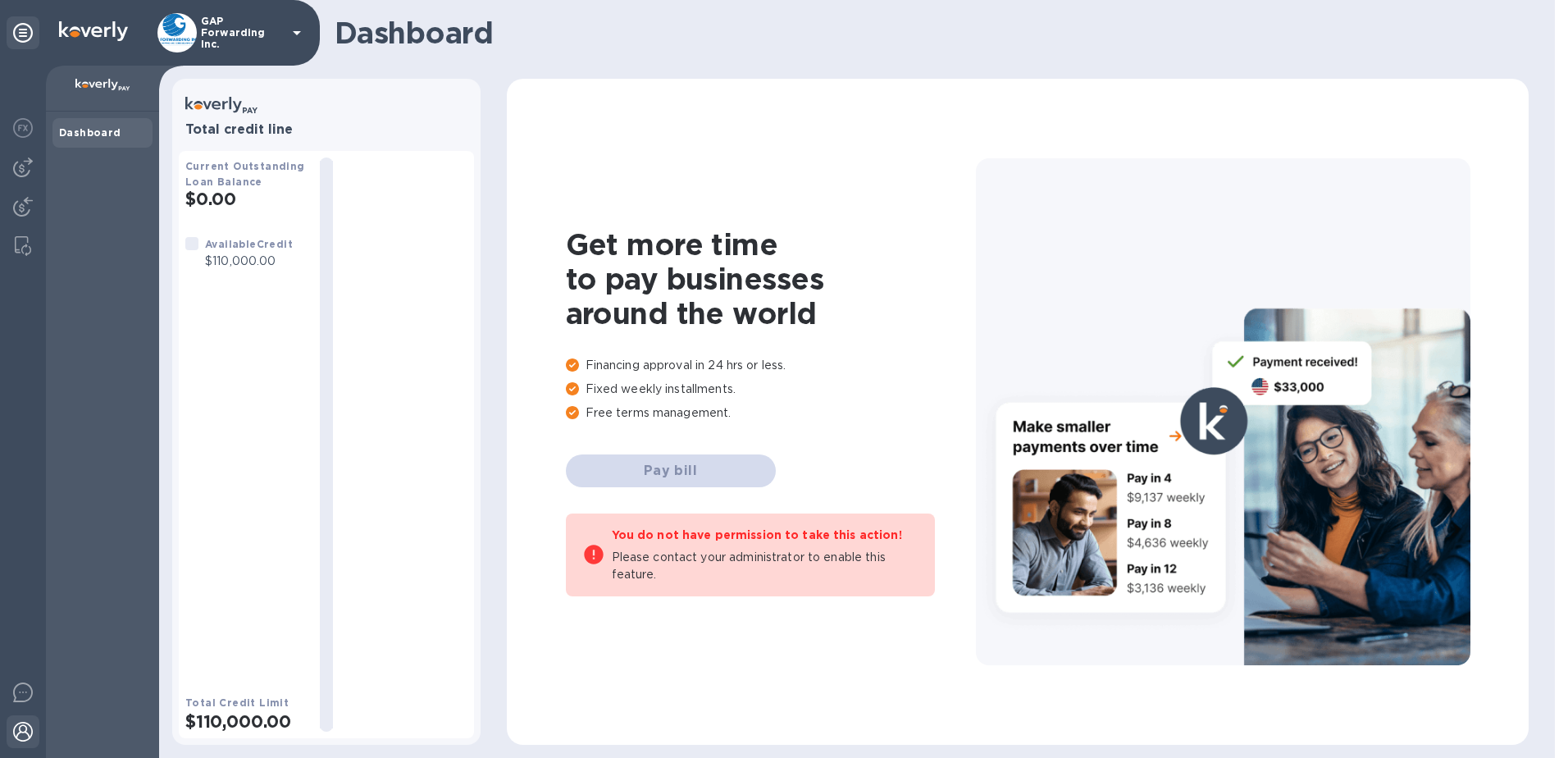
click at [25, 726] on img at bounding box center [22, 731] width 20 height 20
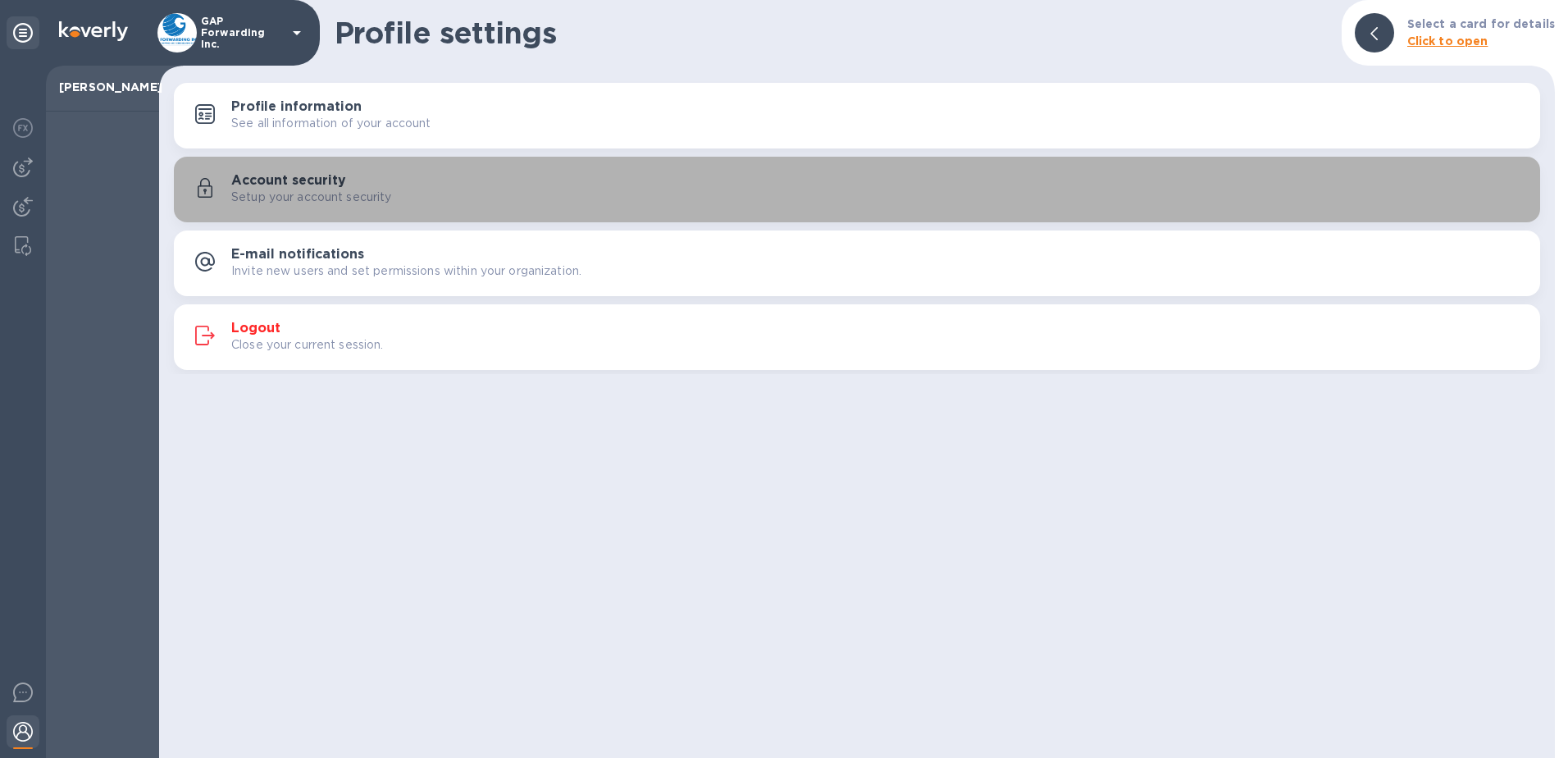
click at [465, 173] on div "Account security Setup your account security" at bounding box center [879, 189] width 1296 height 33
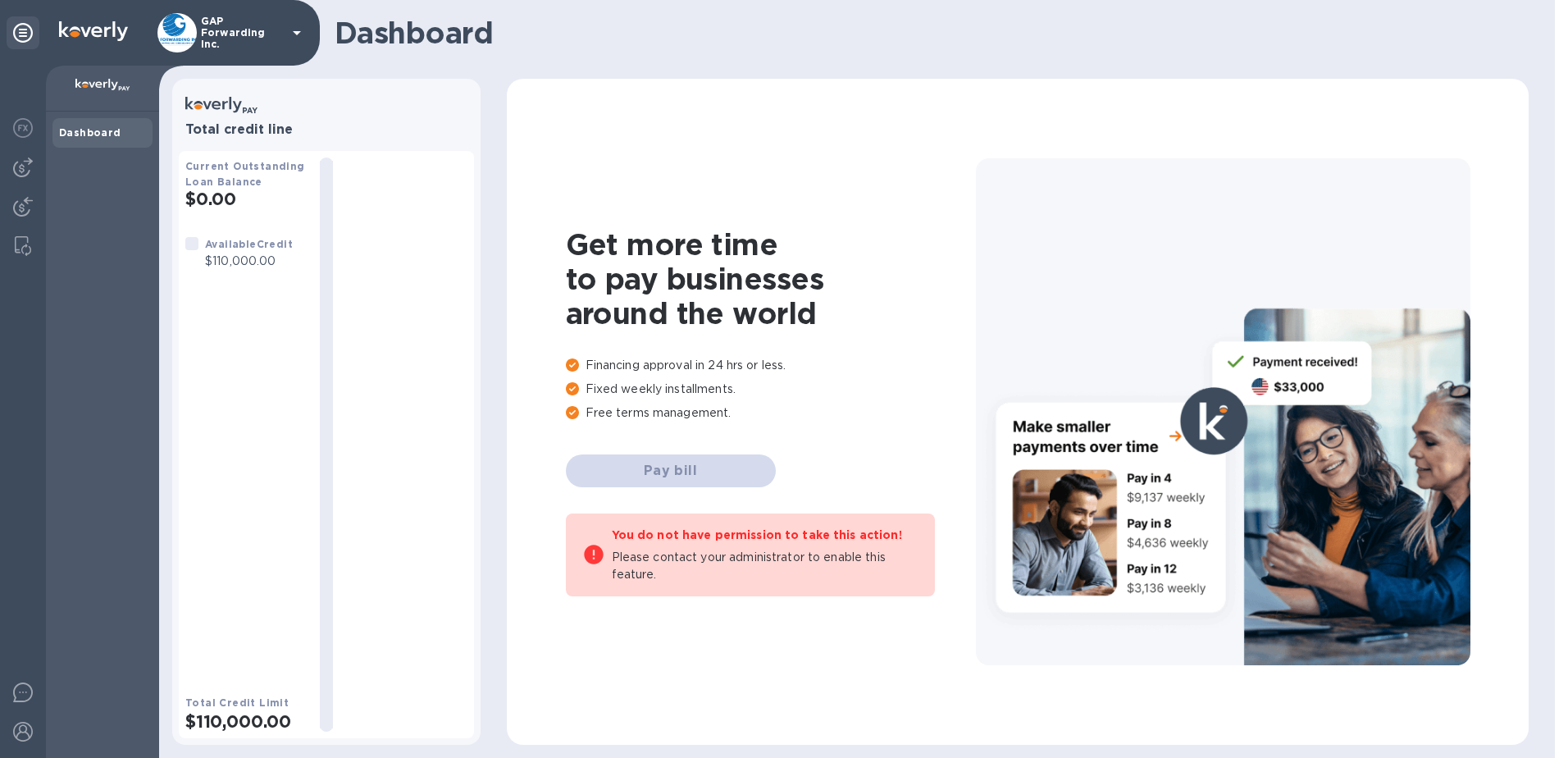
click at [232, 28] on p "GAP Forwarding Inc." at bounding box center [242, 33] width 82 height 35
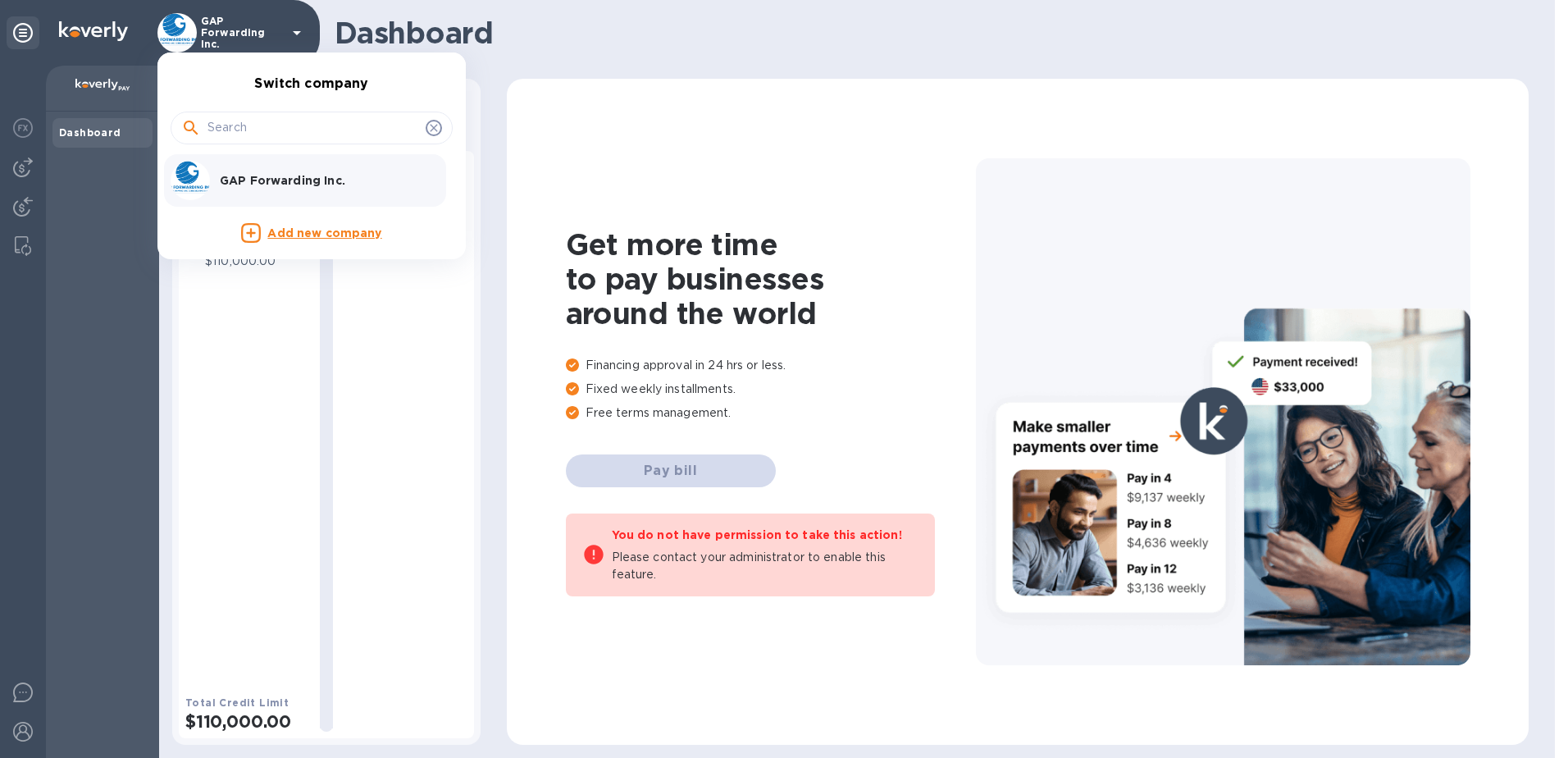
click at [25, 34] on div at bounding box center [784, 379] width 1568 height 758
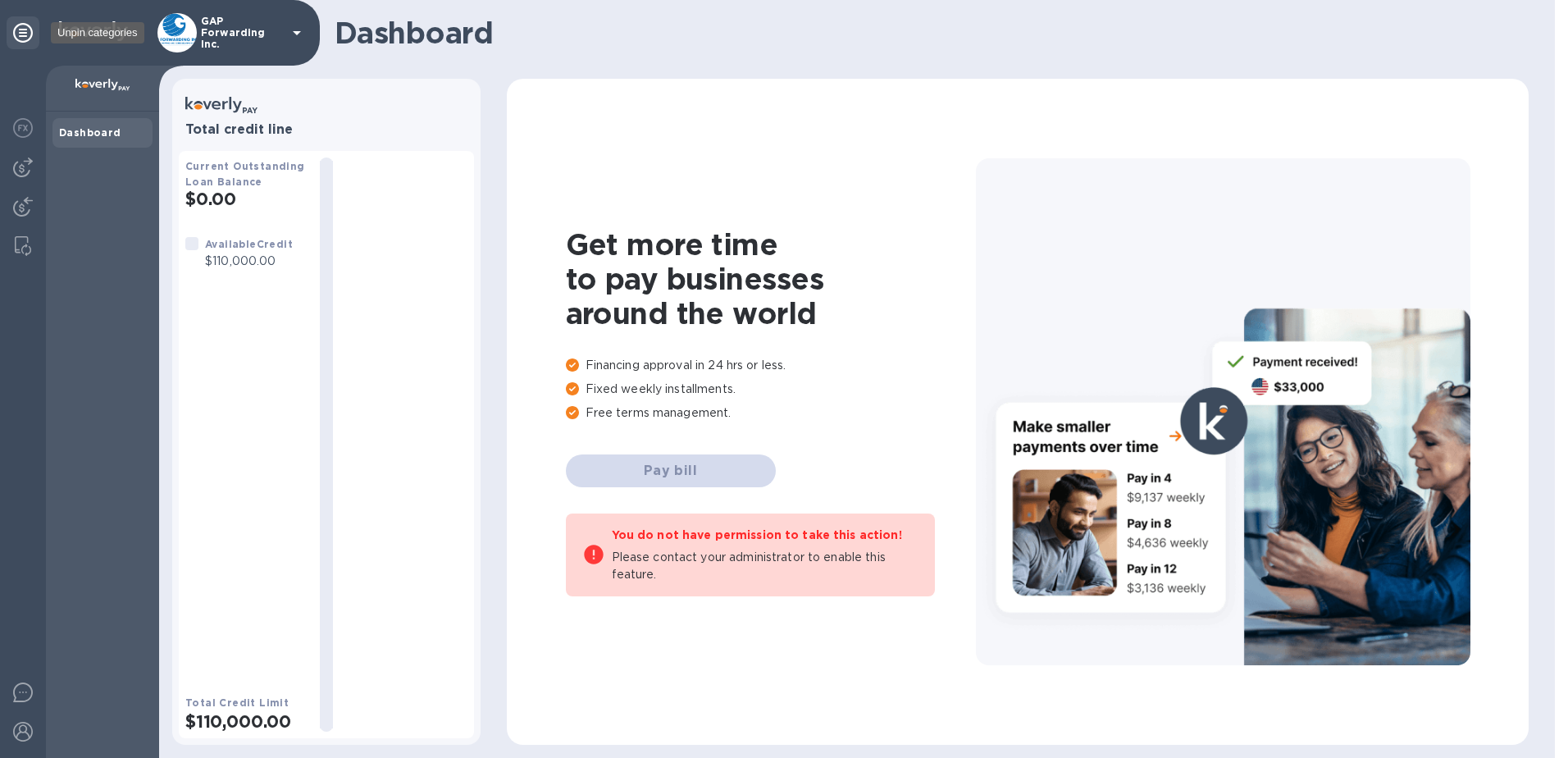
click at [25, 35] on icon at bounding box center [22, 33] width 20 height 20
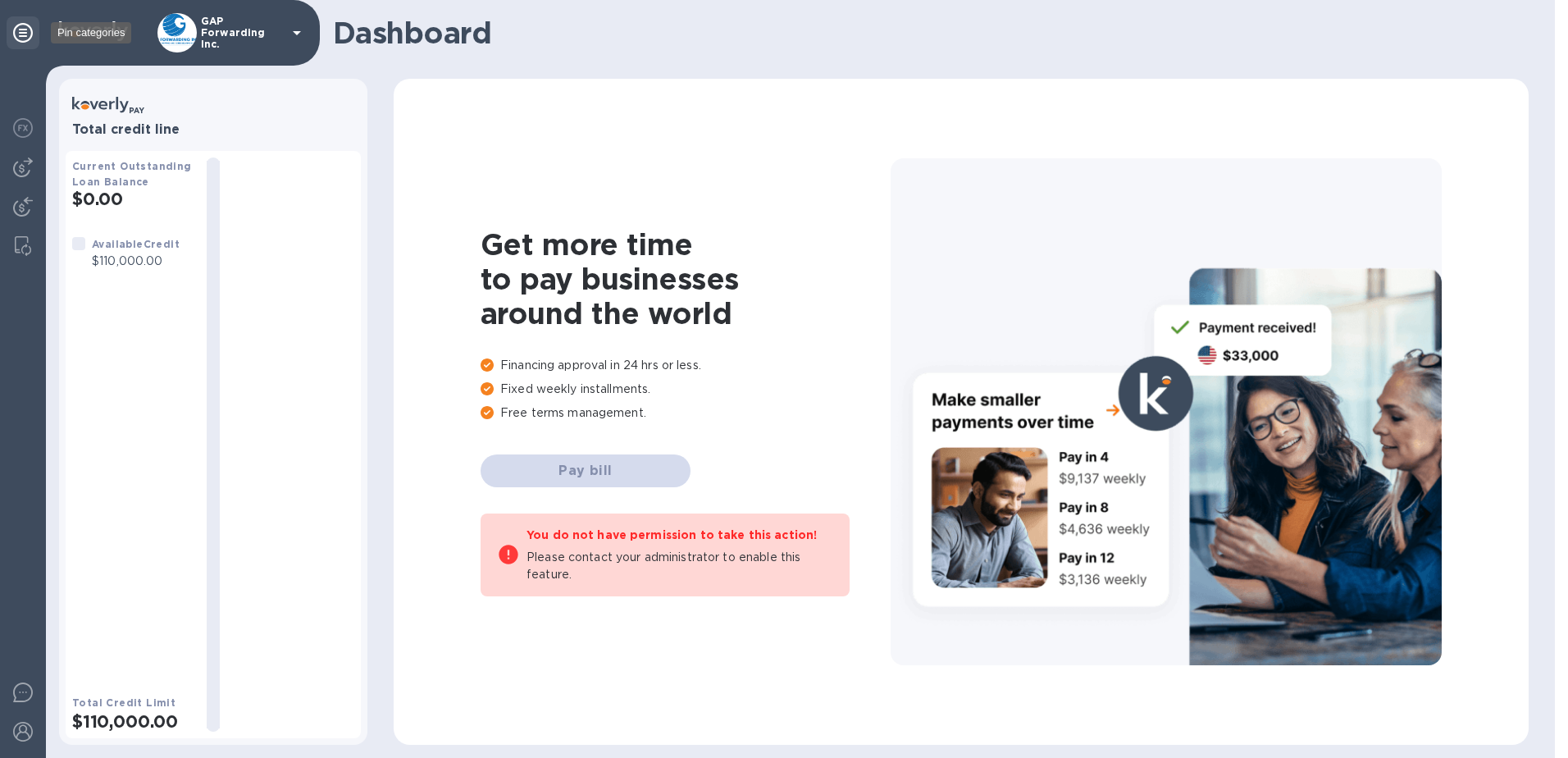
click at [25, 35] on icon at bounding box center [22, 33] width 20 height 20
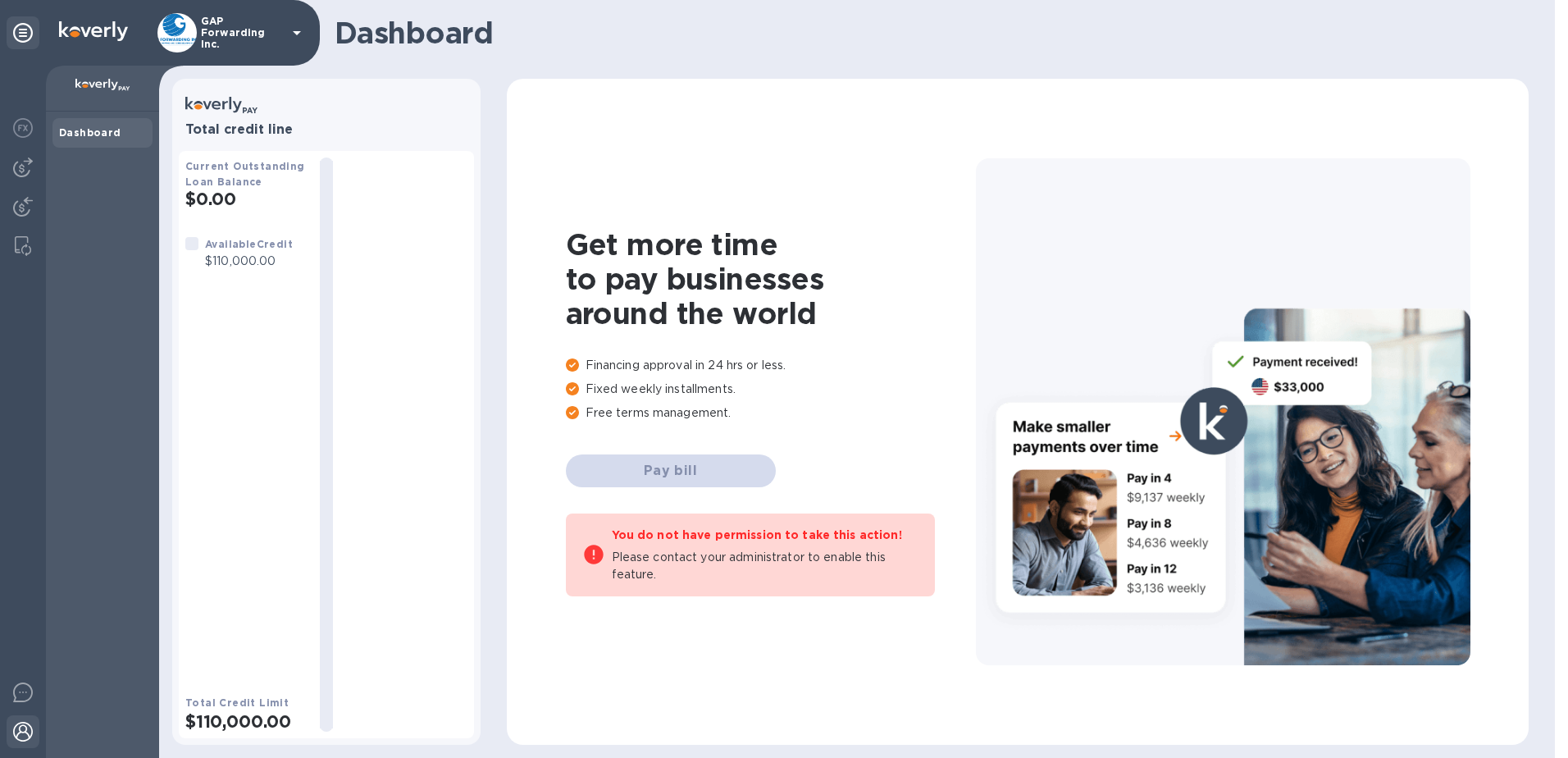
click at [16, 730] on img at bounding box center [22, 731] width 20 height 20
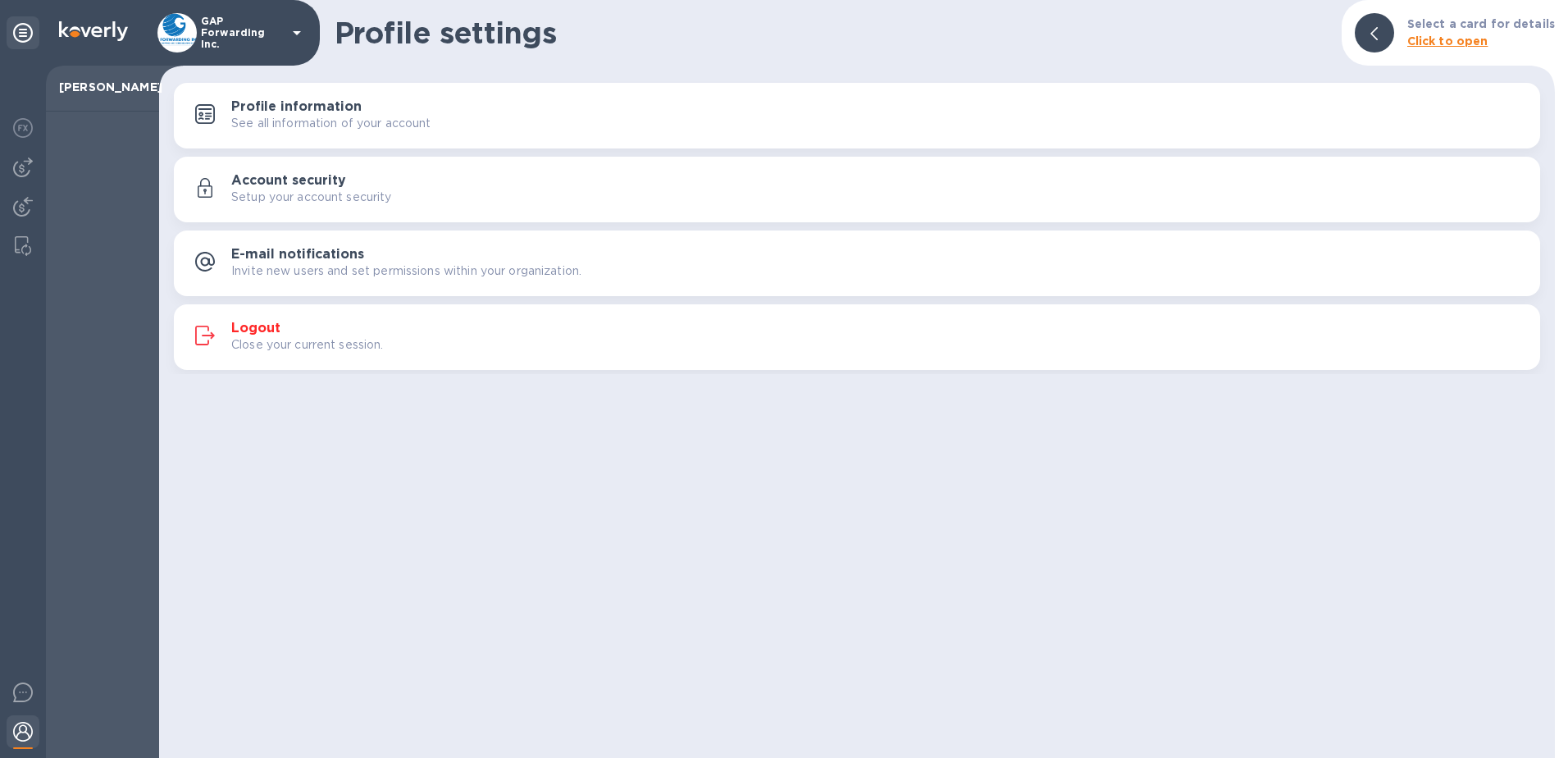
click at [313, 342] on p "Close your current session." at bounding box center [307, 344] width 153 height 17
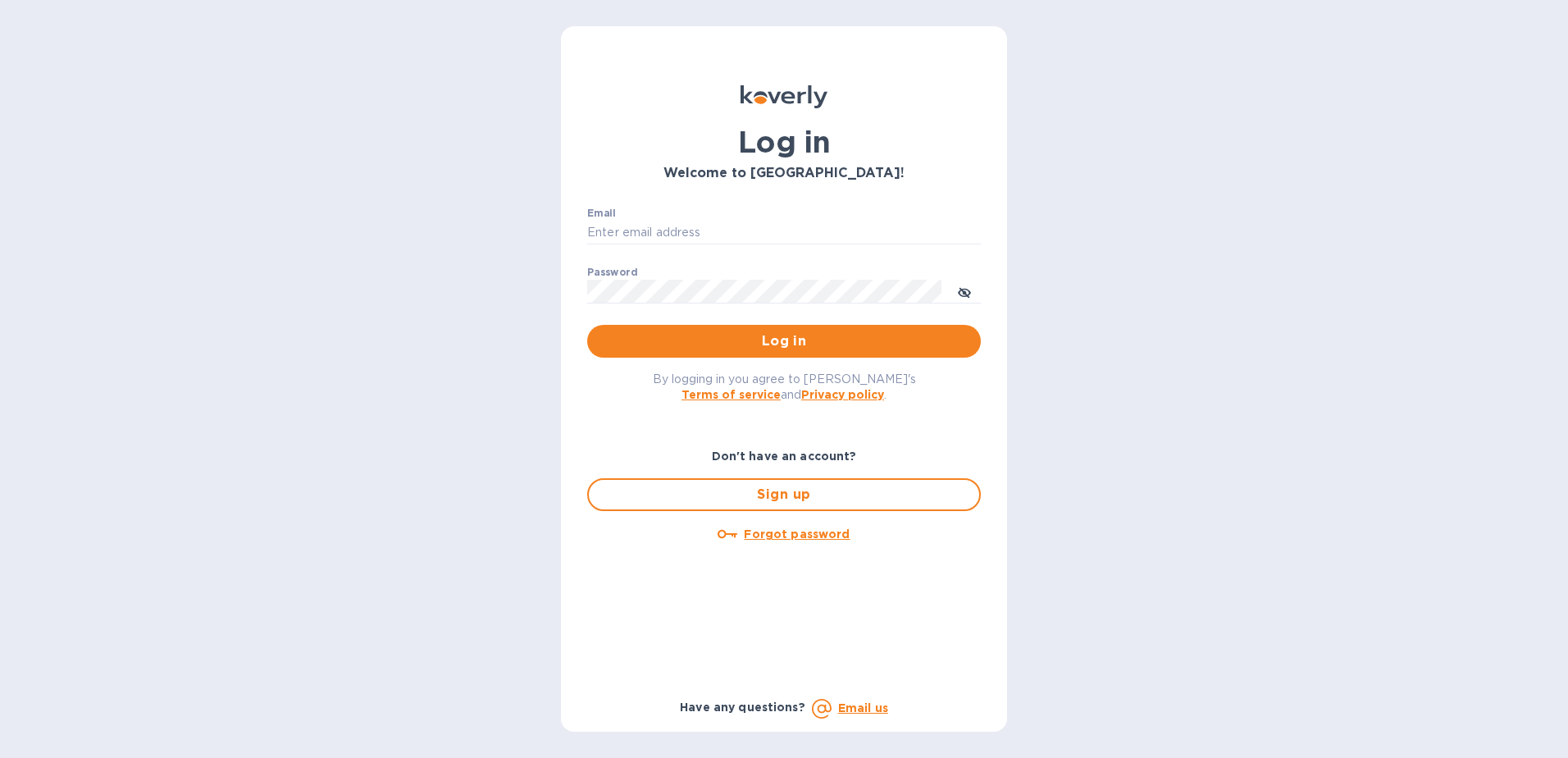
type input "[PERSON_NAME][EMAIL_ADDRESS][PERSON_NAME][DOMAIN_NAME]"
click at [830, 229] on input "[PERSON_NAME][EMAIL_ADDRESS][PERSON_NAME][DOMAIN_NAME]" at bounding box center [784, 233] width 394 height 24
drag, startPoint x: 777, startPoint y: 235, endPoint x: 300, endPoint y: 256, distance: 477.5
click at [300, 256] on div "Log in Welcome to Koverly! Email daniel.vargas@gapnvocc.com ​ Password ​ Log in…" at bounding box center [784, 379] width 1568 height 758
type input "SHANNY.FERREIRA@GAPNVOCC.COM"
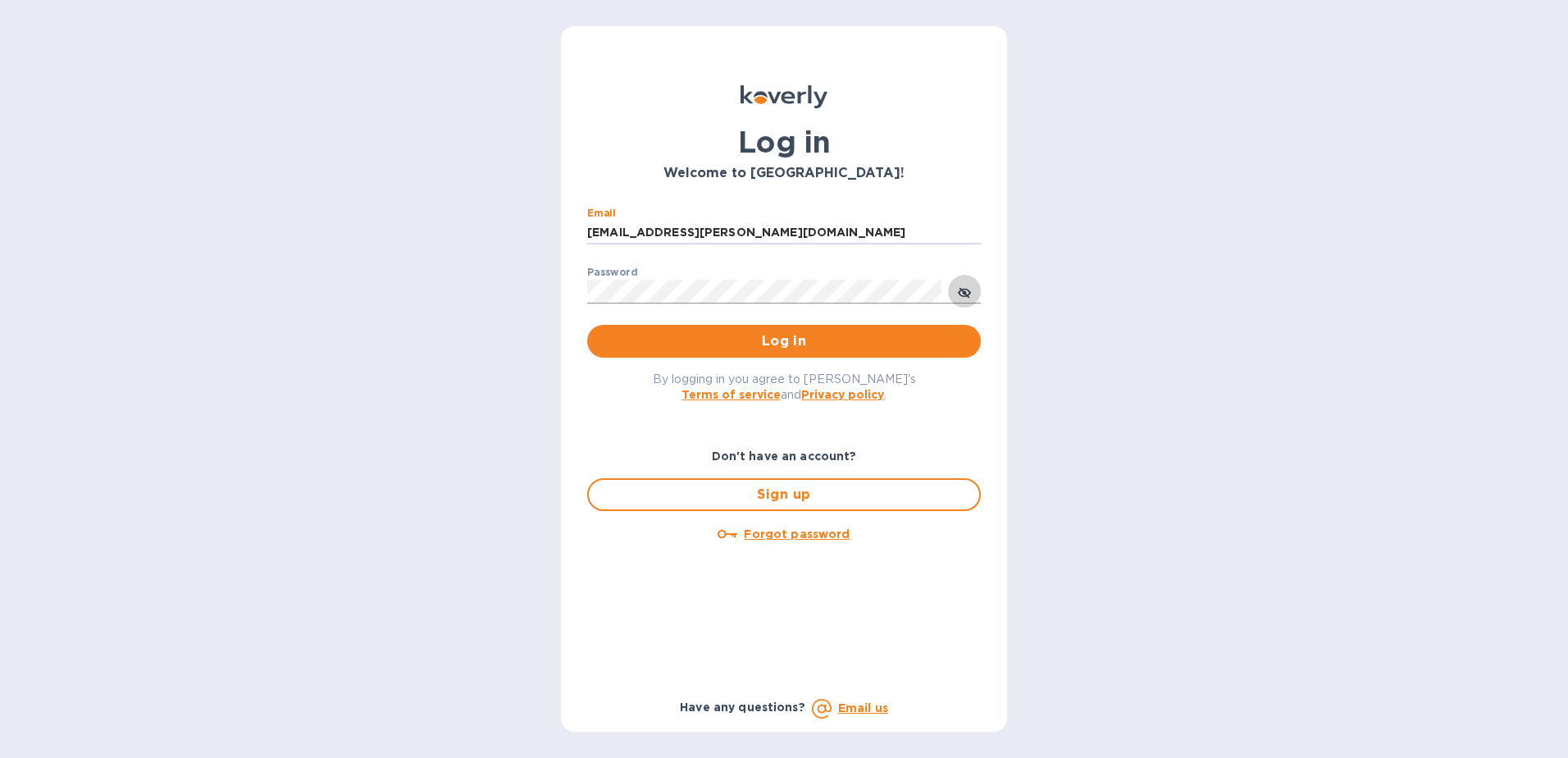
click at [964, 293] on icon "toggle password visibility" at bounding box center [964, 292] width 9 height 9
click at [964, 293] on icon "toggle password visibility" at bounding box center [964, 293] width 4 height 4
click at [396, 275] on div "Log in Welcome to Koverly! Email SHANNY.FERREIRA@GAPNVOCC.COM ​ Password ​ Log …" at bounding box center [784, 379] width 1568 height 758
click at [842, 226] on input "SHANNY.FERREIRA@GAPNVOCC.COM" at bounding box center [784, 233] width 394 height 24
drag, startPoint x: 844, startPoint y: 230, endPoint x: 303, endPoint y: 243, distance: 541.2
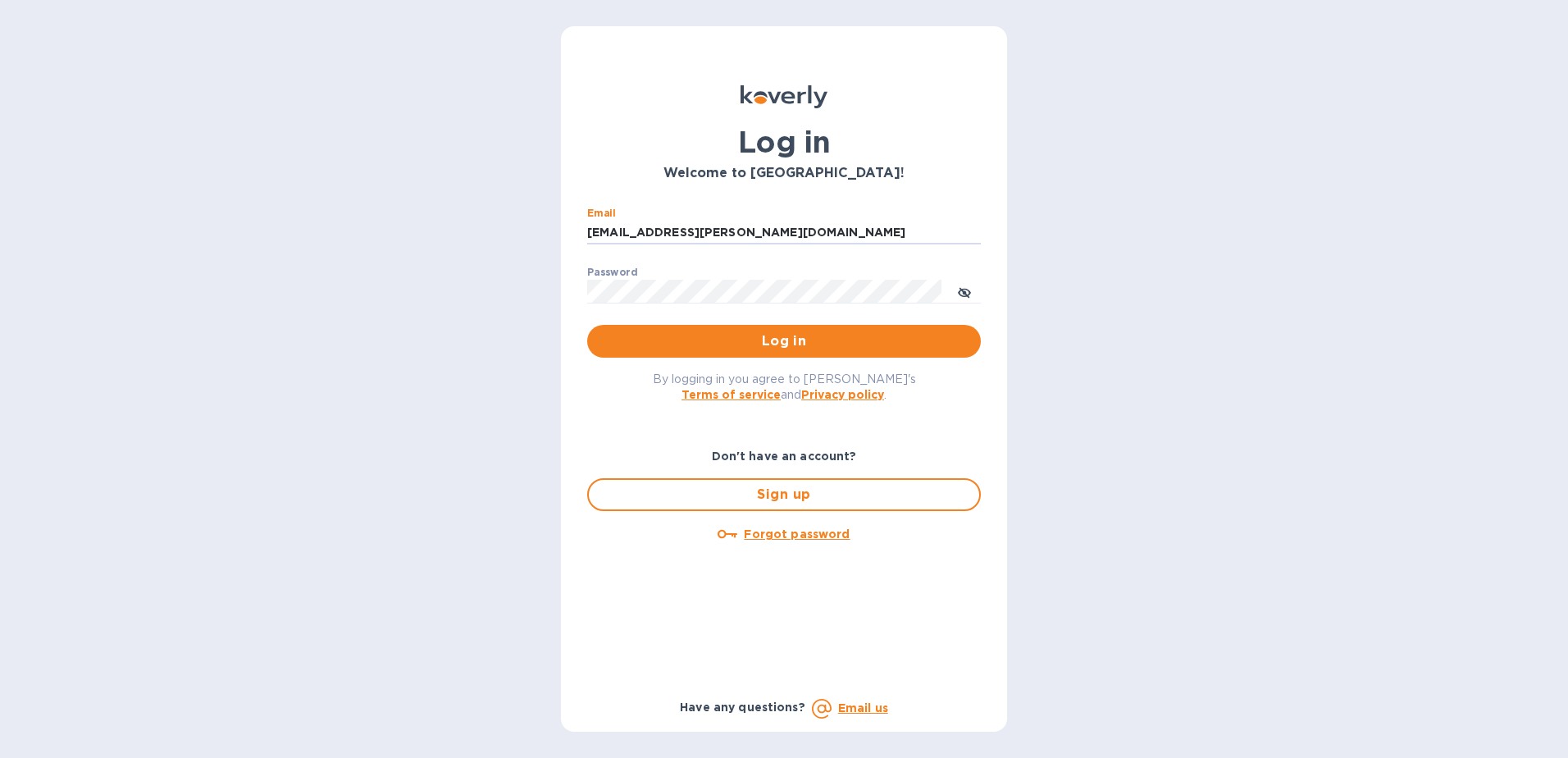
click at [303, 243] on div "Log in Welcome to Koverly! Email SHANNY.FERREIRA@GAPNVOCC.COM ​ Password ​ Log …" at bounding box center [784, 379] width 1568 height 758
type input "[EMAIL_ADDRESS][PERSON_NAME][DOMAIN_NAME]"
click at [992, 471] on div "Don't have an account? Sign up Forgot password Have any questions? Email us" at bounding box center [784, 573] width 420 height 317
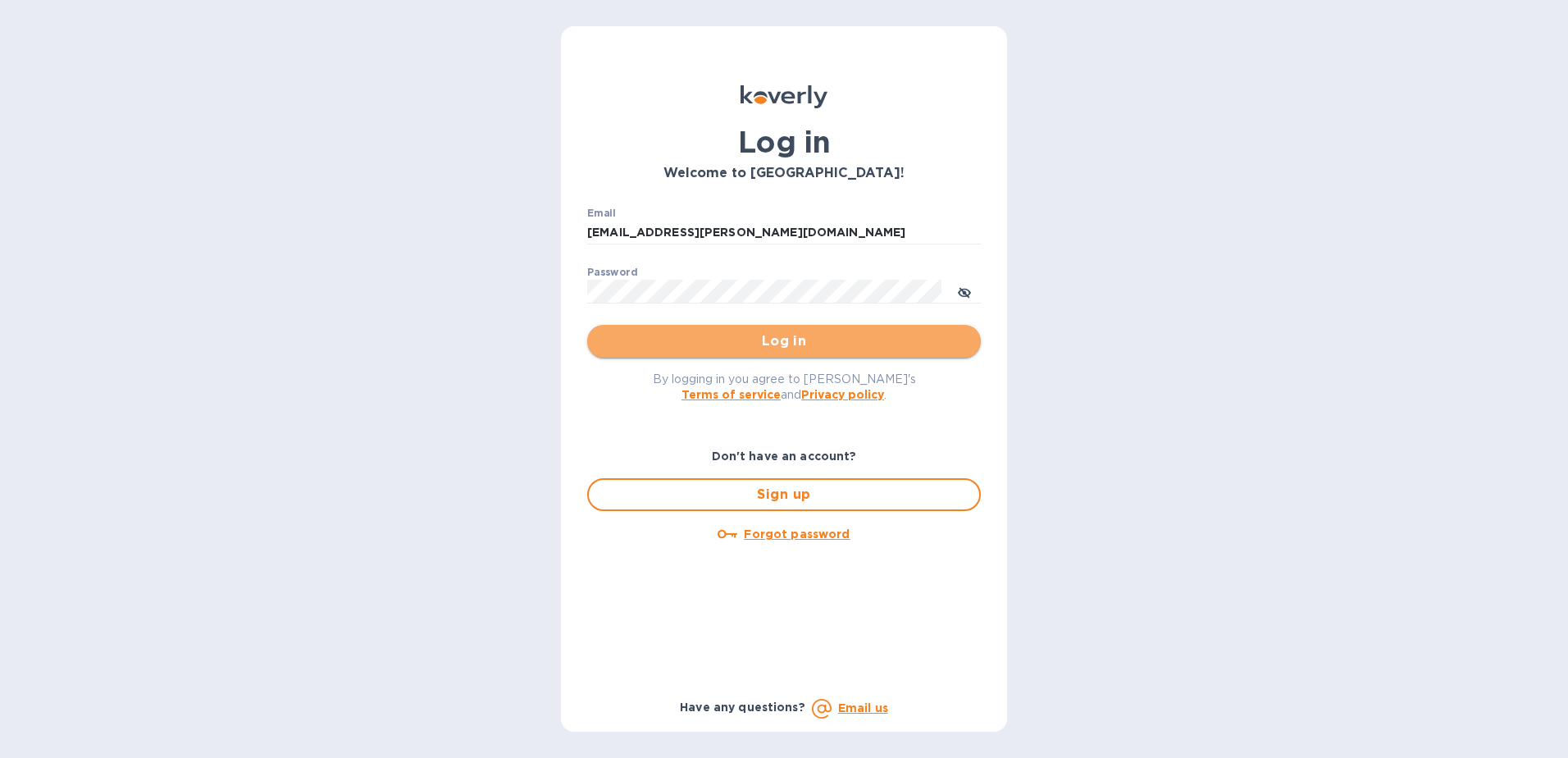
click at [777, 336] on span "Log in" at bounding box center [784, 341] width 368 height 20
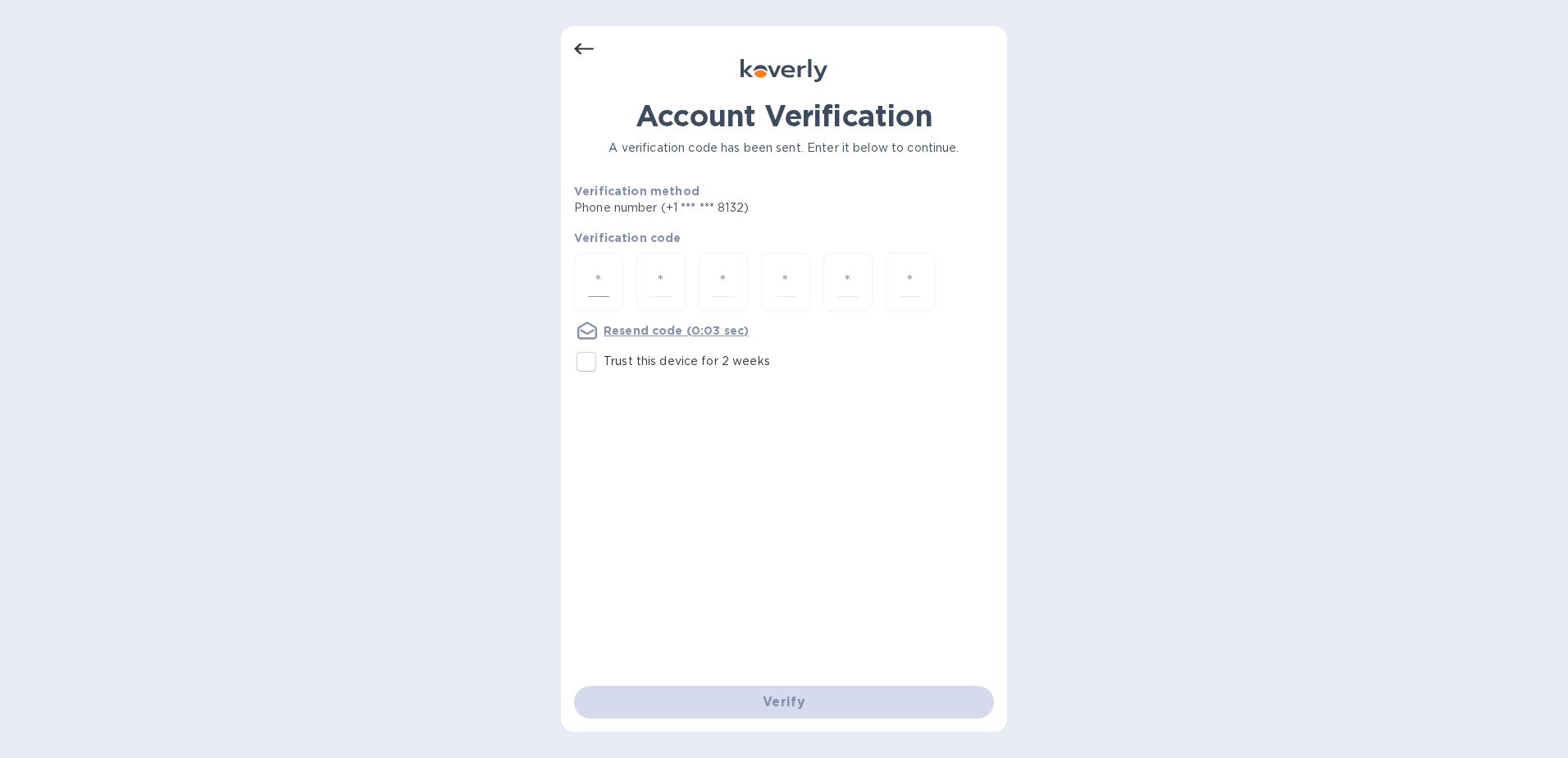
click at [600, 292] on input "number" at bounding box center [598, 281] width 22 height 30
type input "7"
type input "6"
type input "8"
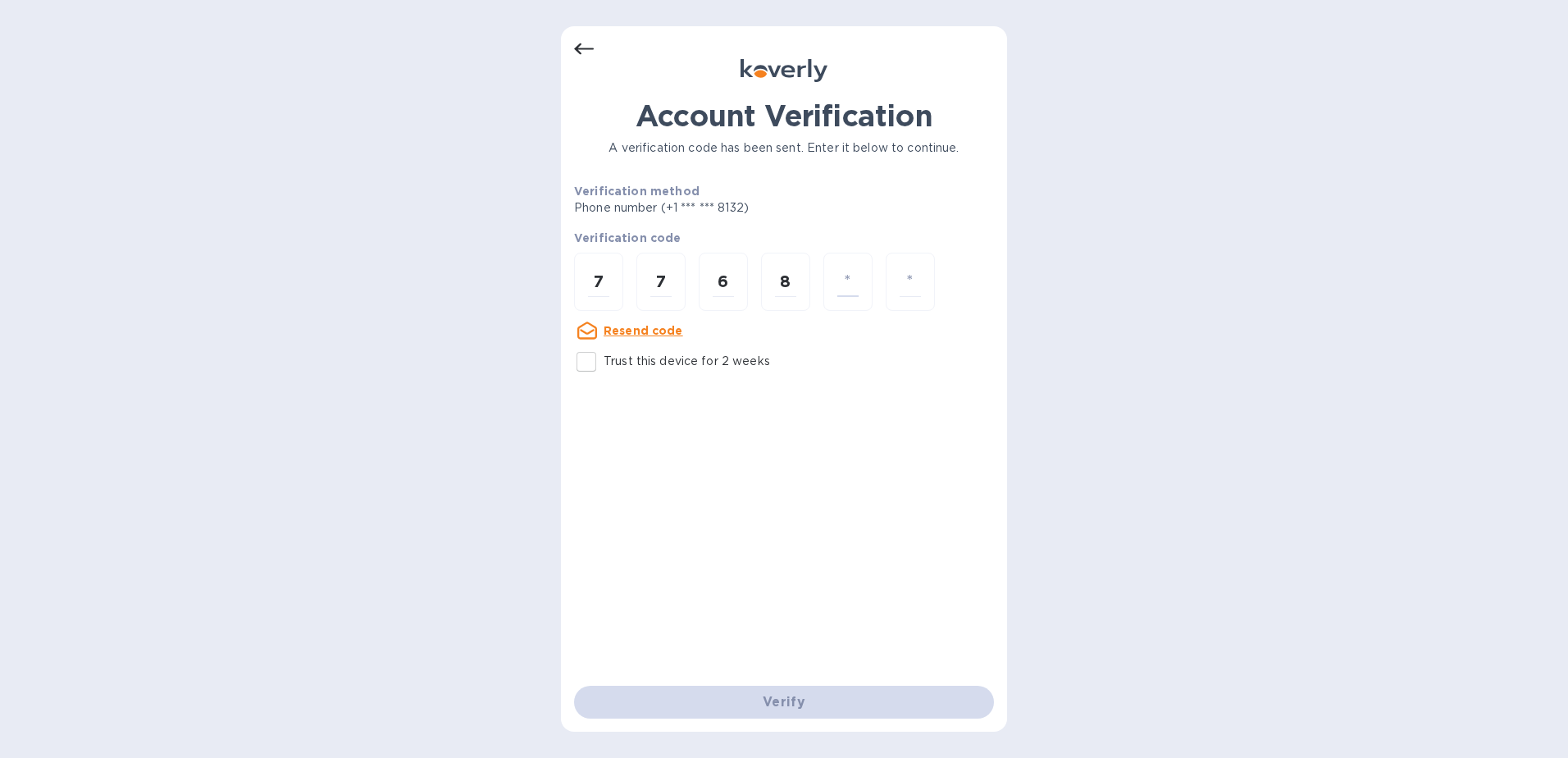
type input "1"
type input "9"
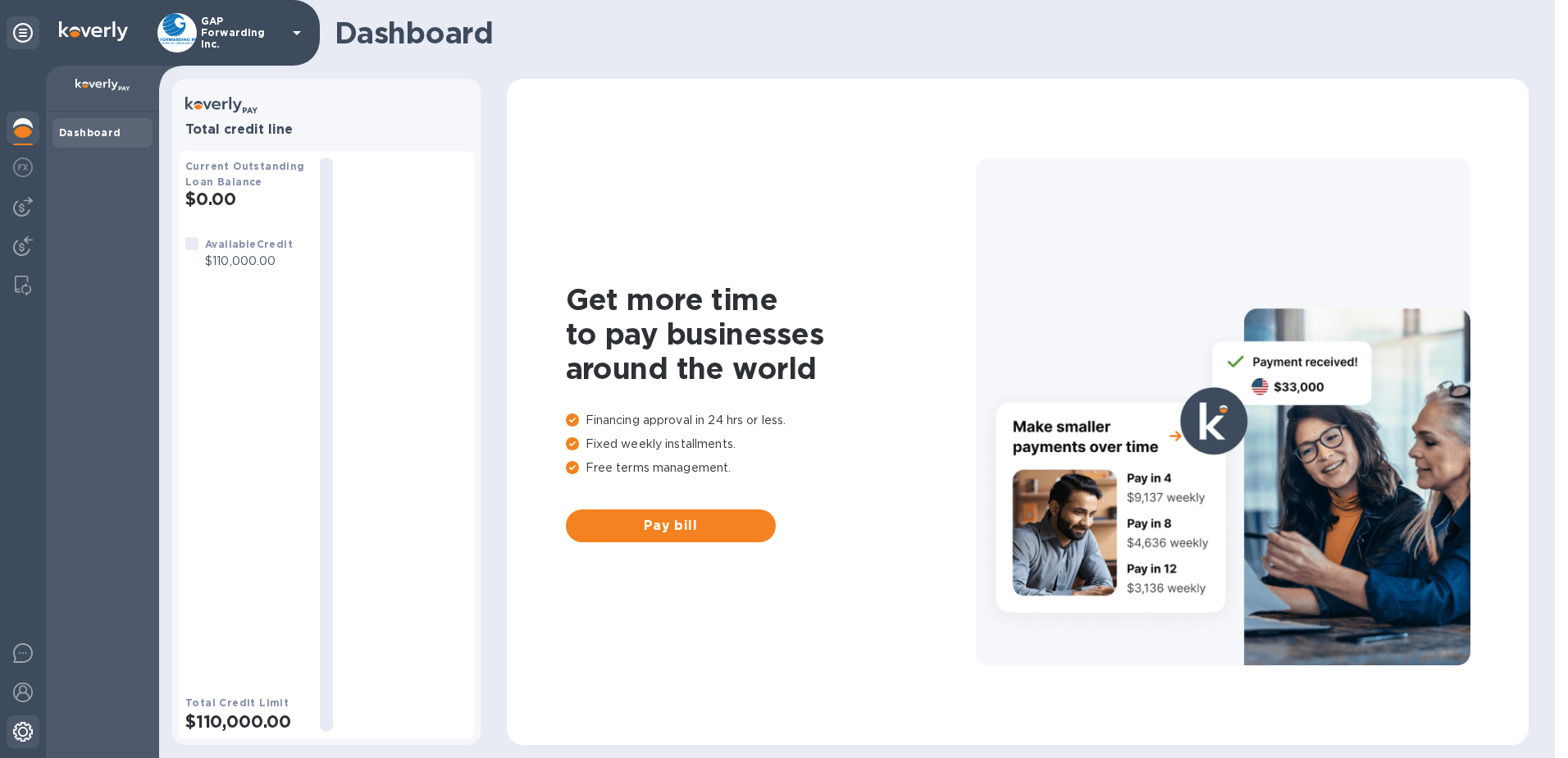
click at [16, 726] on img at bounding box center [22, 731] width 20 height 20
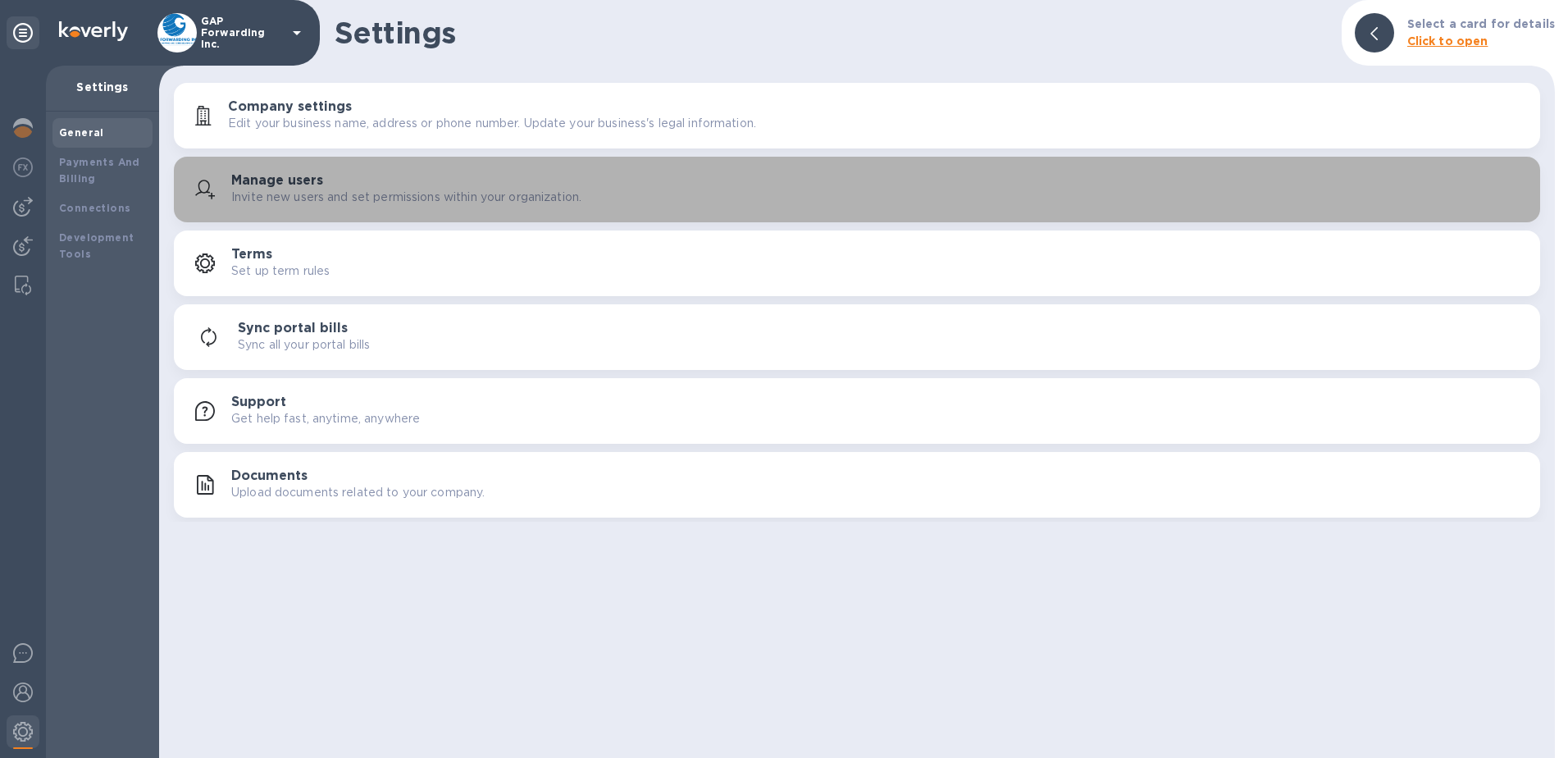
click at [270, 174] on h3 "Manage users" at bounding box center [277, 180] width 92 height 16
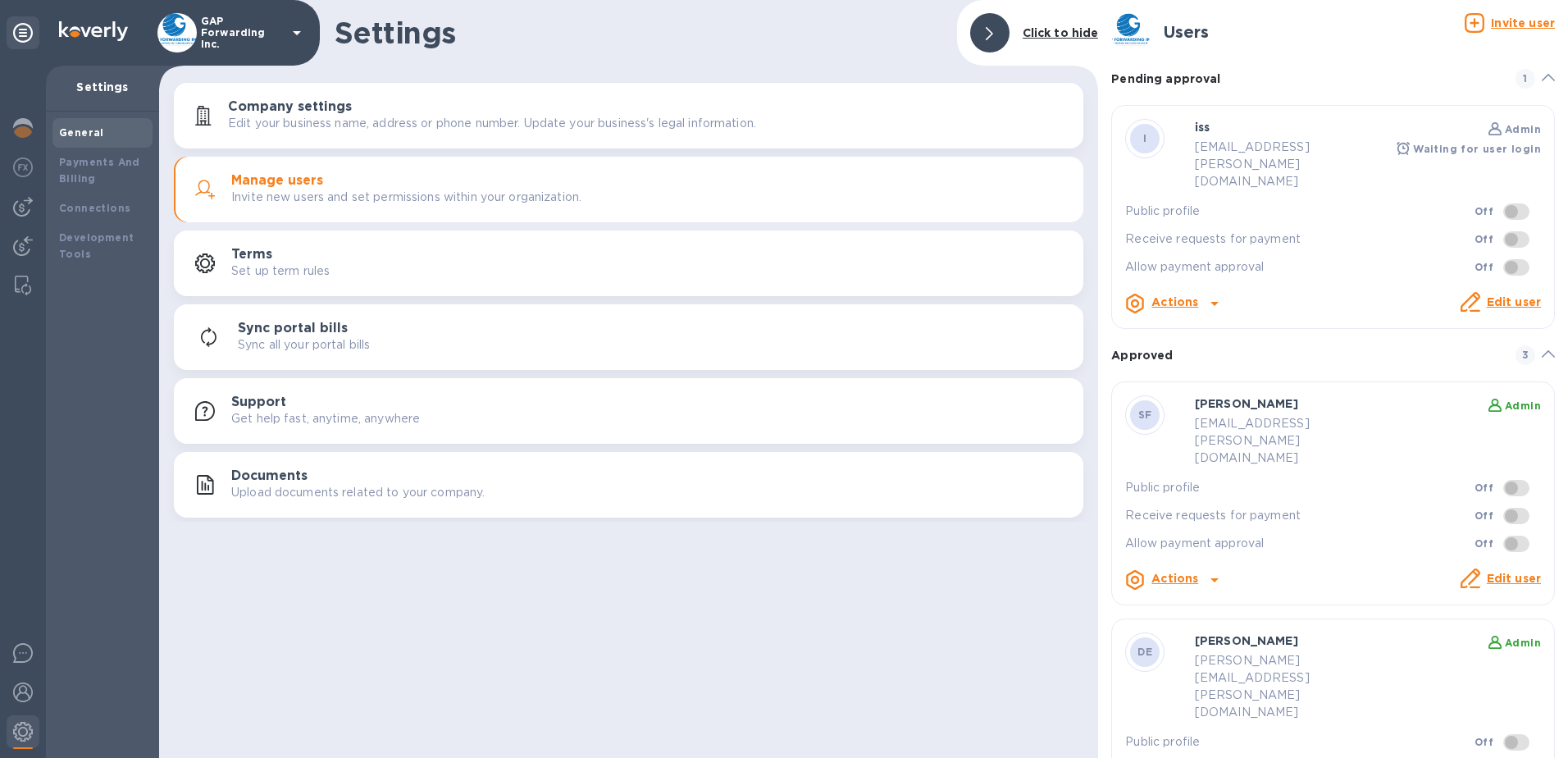
click at [381, 123] on p "Edit your business name, address or phone number. Update your business's legal …" at bounding box center [492, 123] width 528 height 17
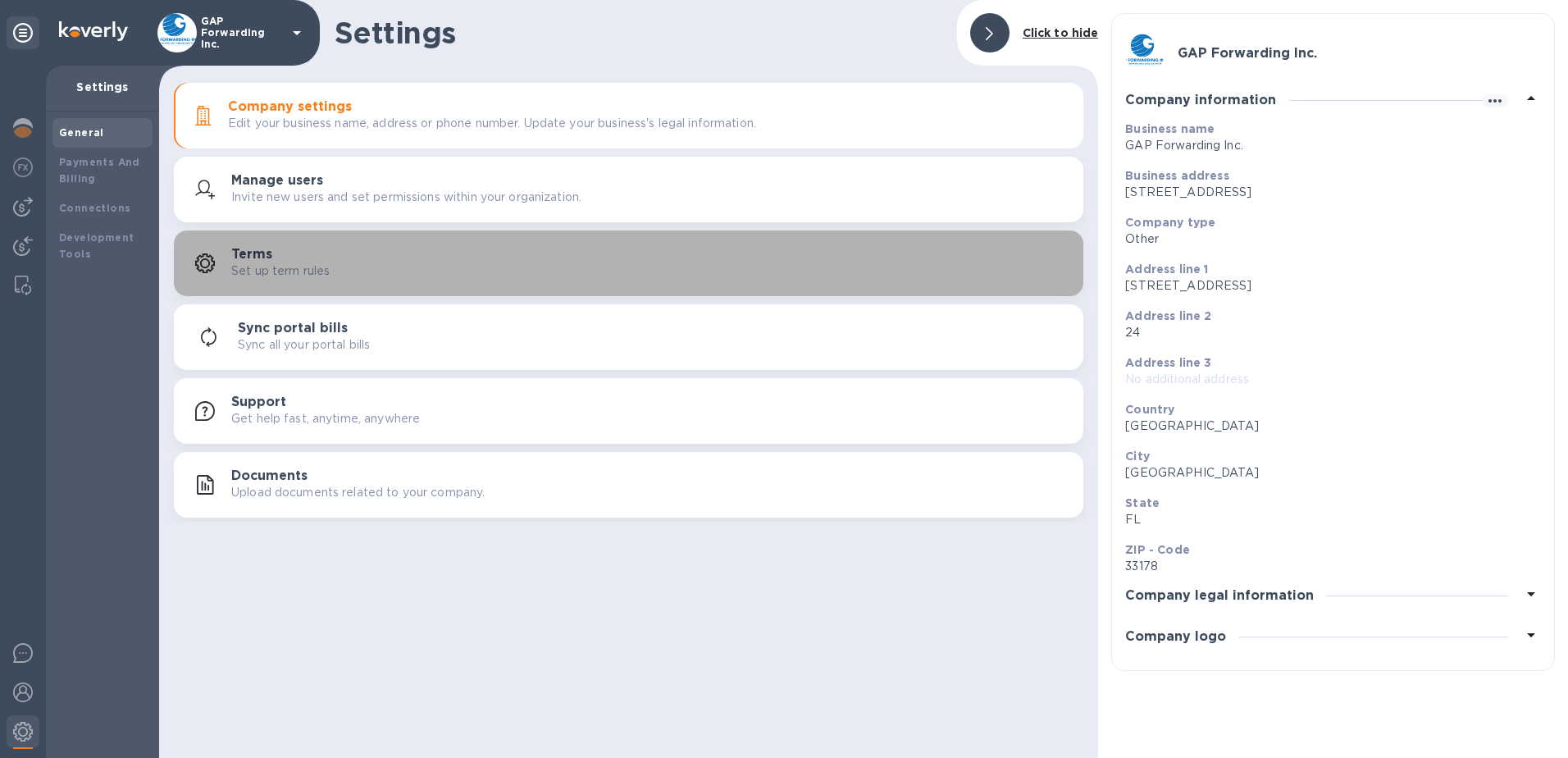
click at [246, 259] on h3 "Terms" at bounding box center [251, 255] width 41 height 16
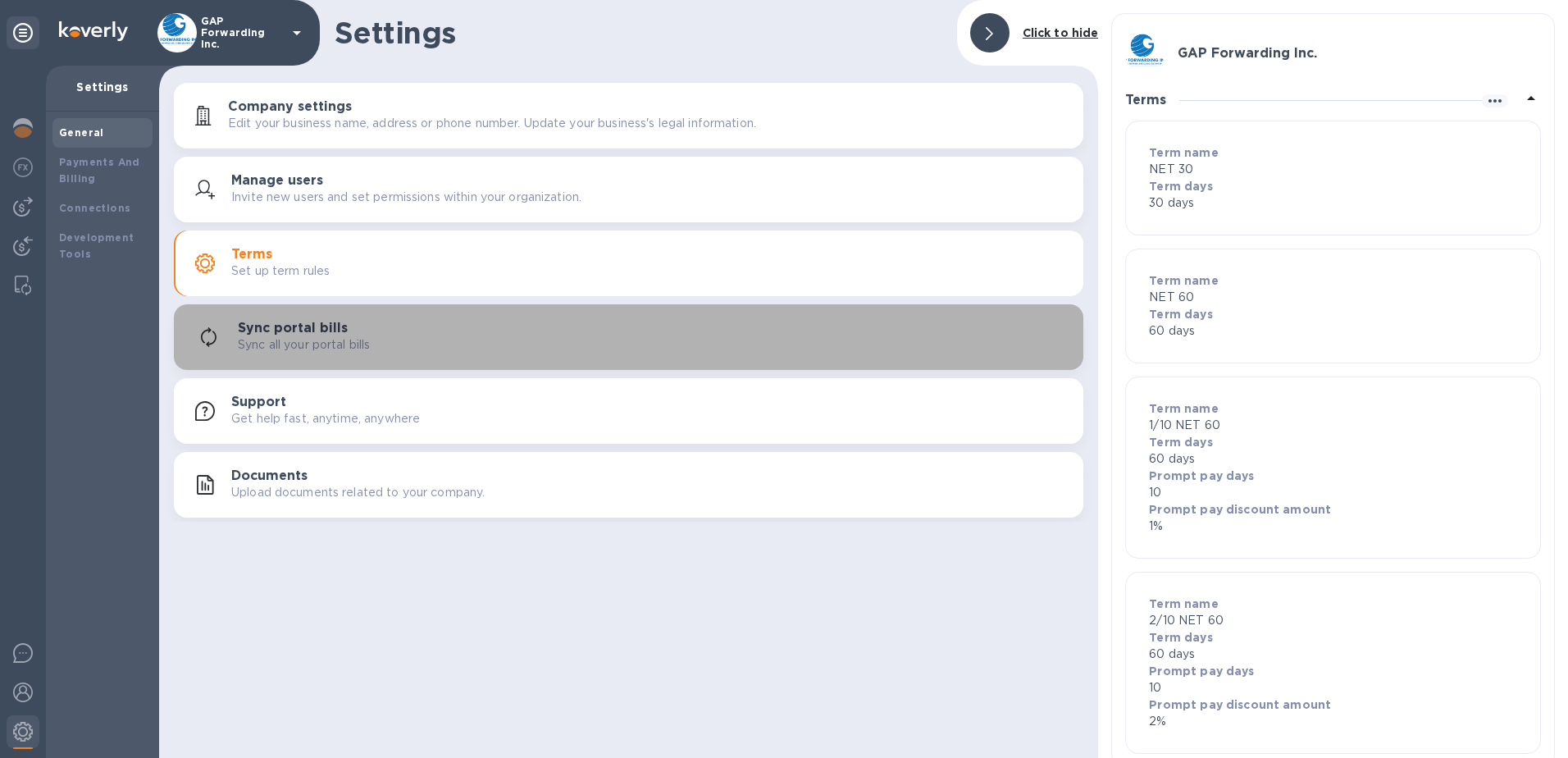
click at [284, 325] on h3 "Sync portal bills" at bounding box center [292, 328] width 110 height 16
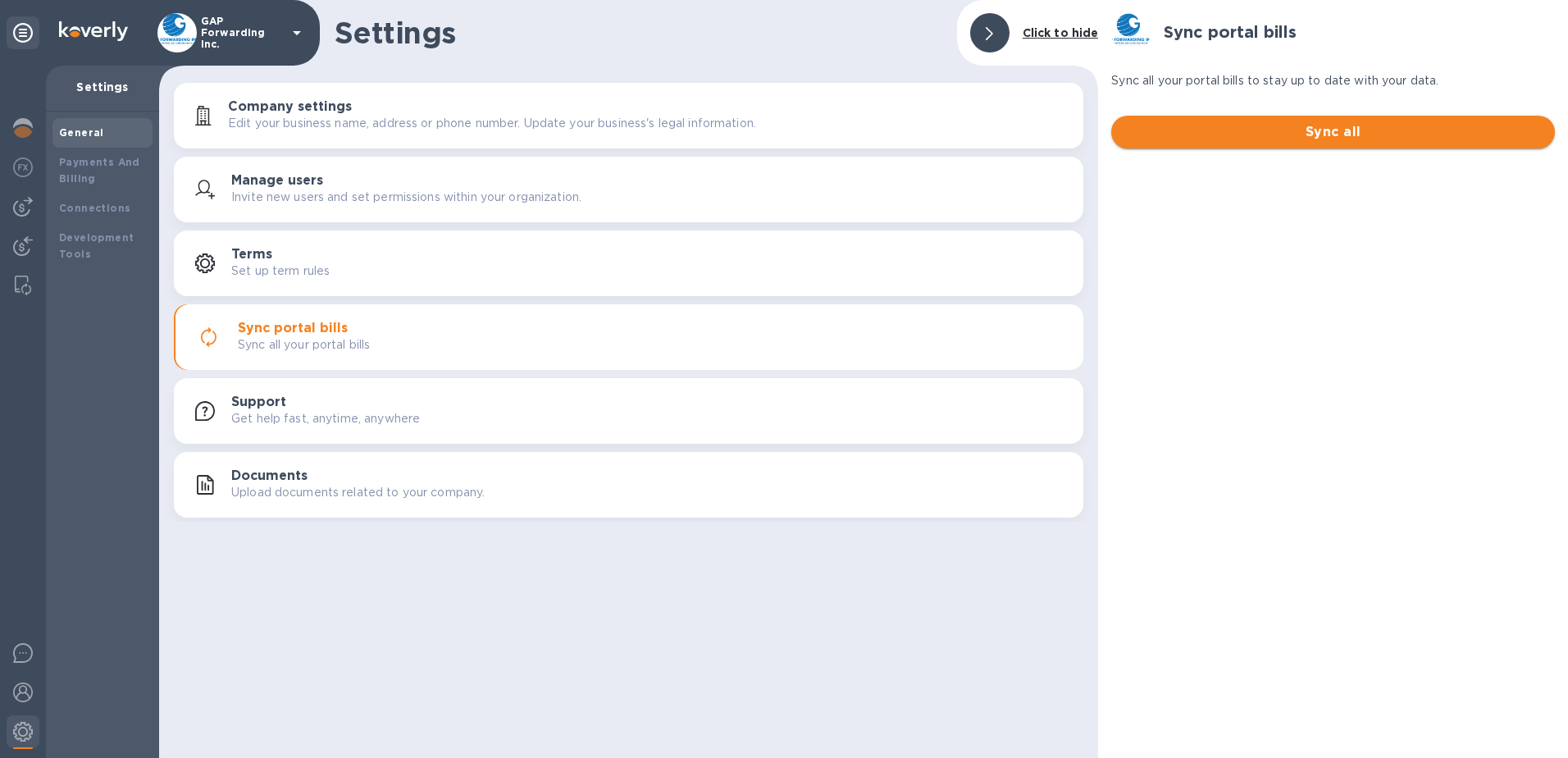
click at [1354, 134] on span "Sync all" at bounding box center [1333, 132] width 418 height 20
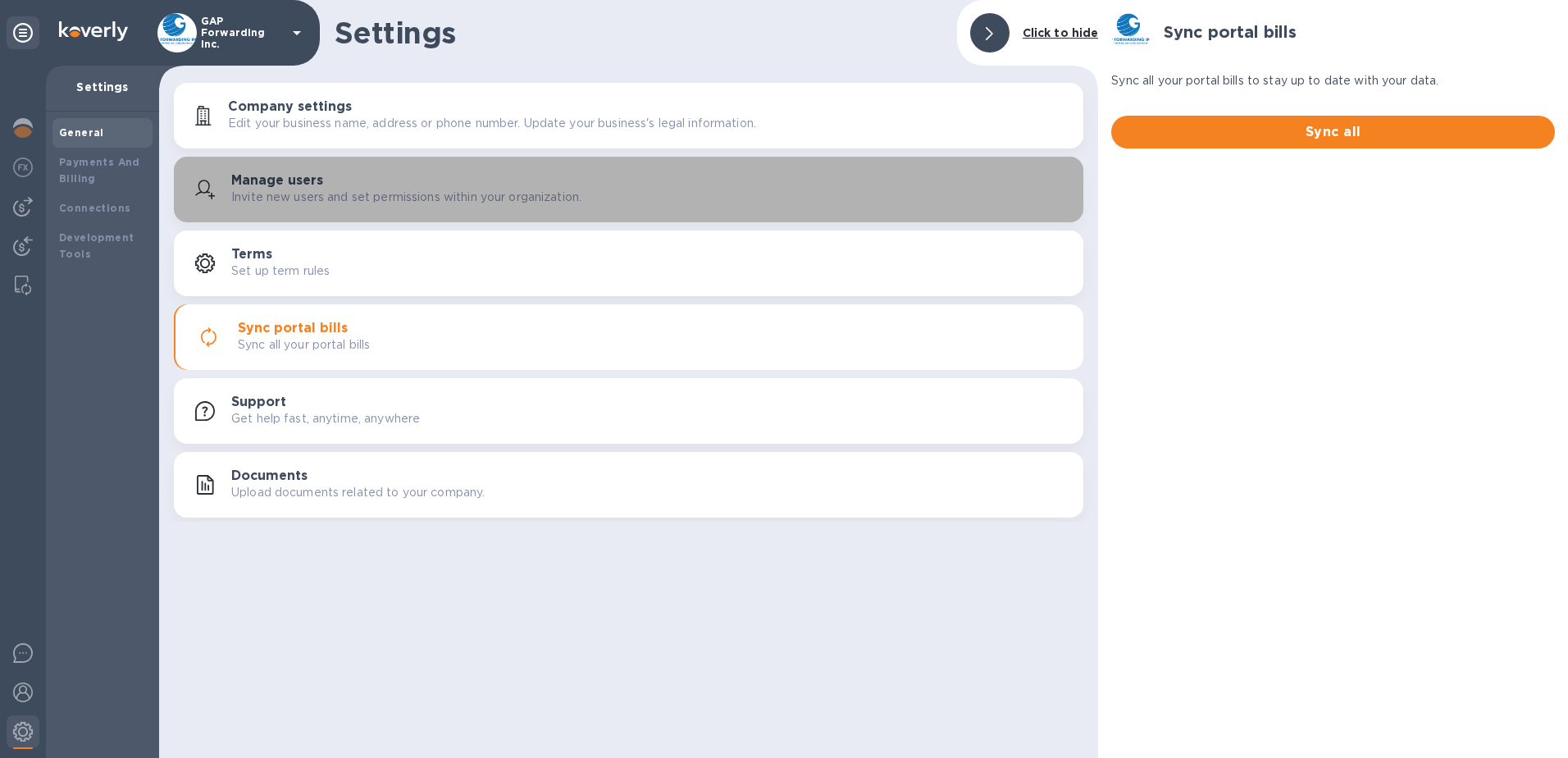
click at [300, 193] on p "Invite new users and set permissions within your organization." at bounding box center [407, 197] width 351 height 17
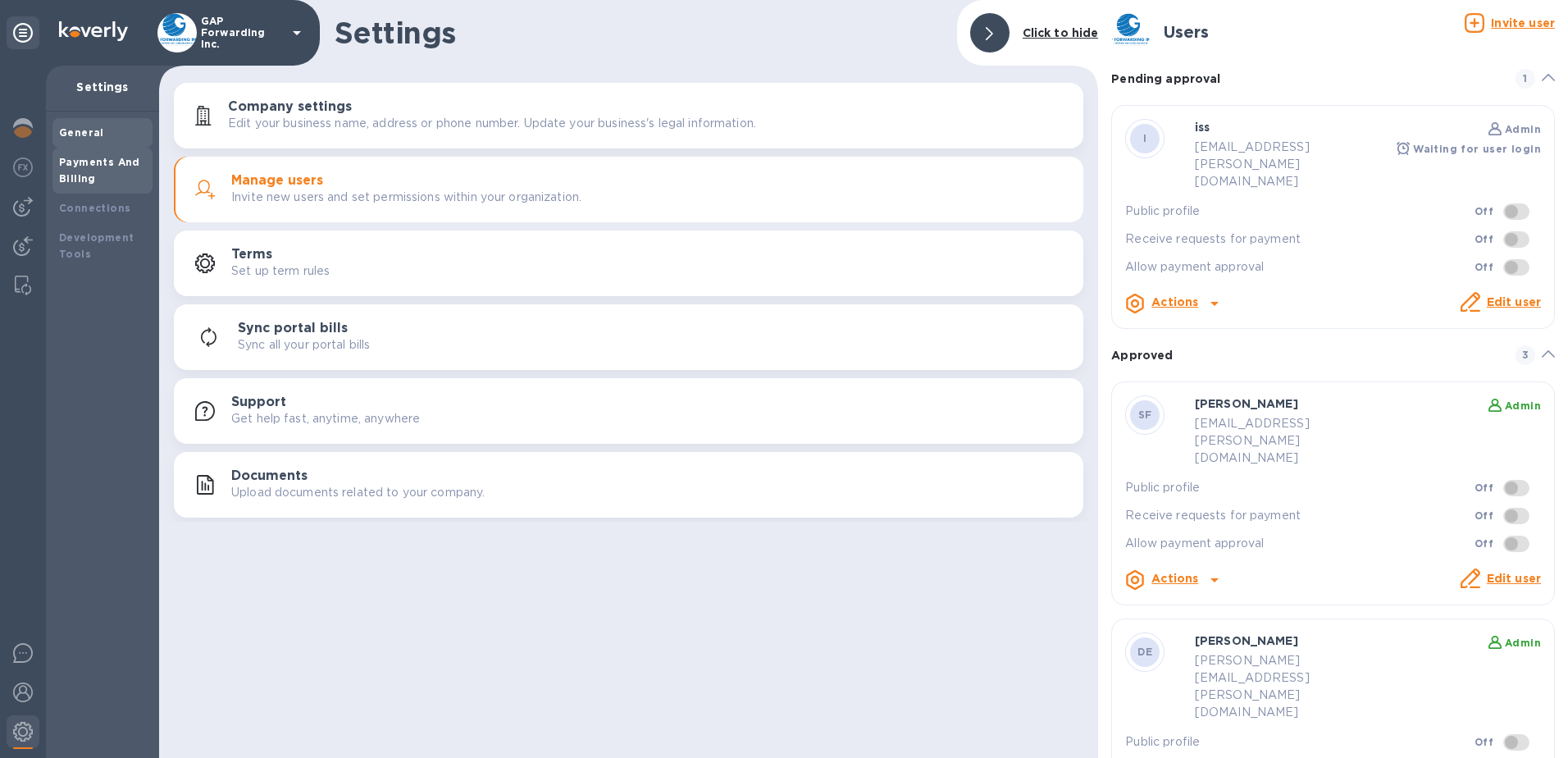
click at [94, 171] on div "Payments And Billing" at bounding box center [102, 171] width 87 height 33
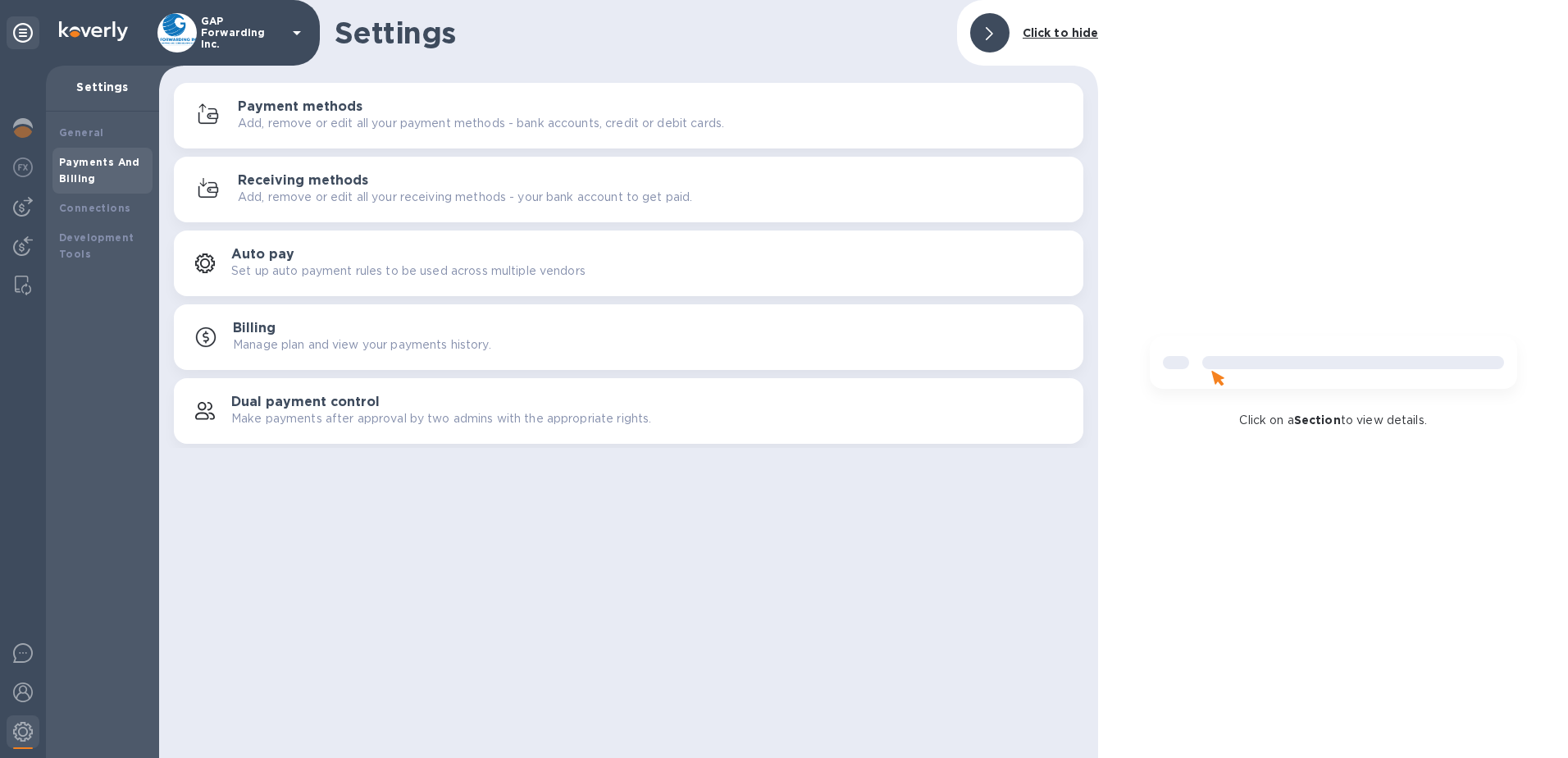
click at [92, 168] on div "Payments And Billing" at bounding box center [102, 171] width 87 height 33
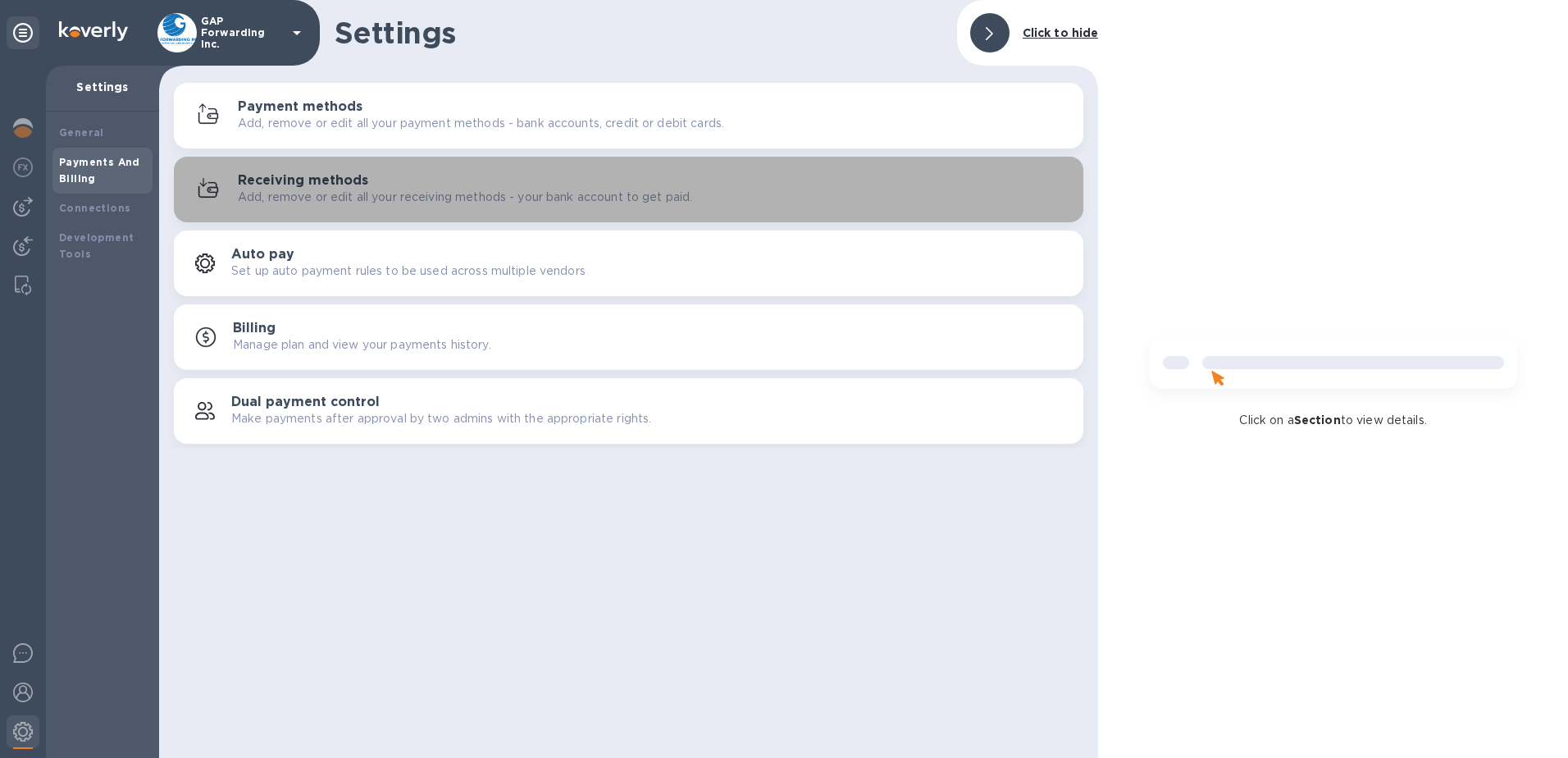
click at [317, 185] on h3 "Receiving methods" at bounding box center [302, 180] width 130 height 16
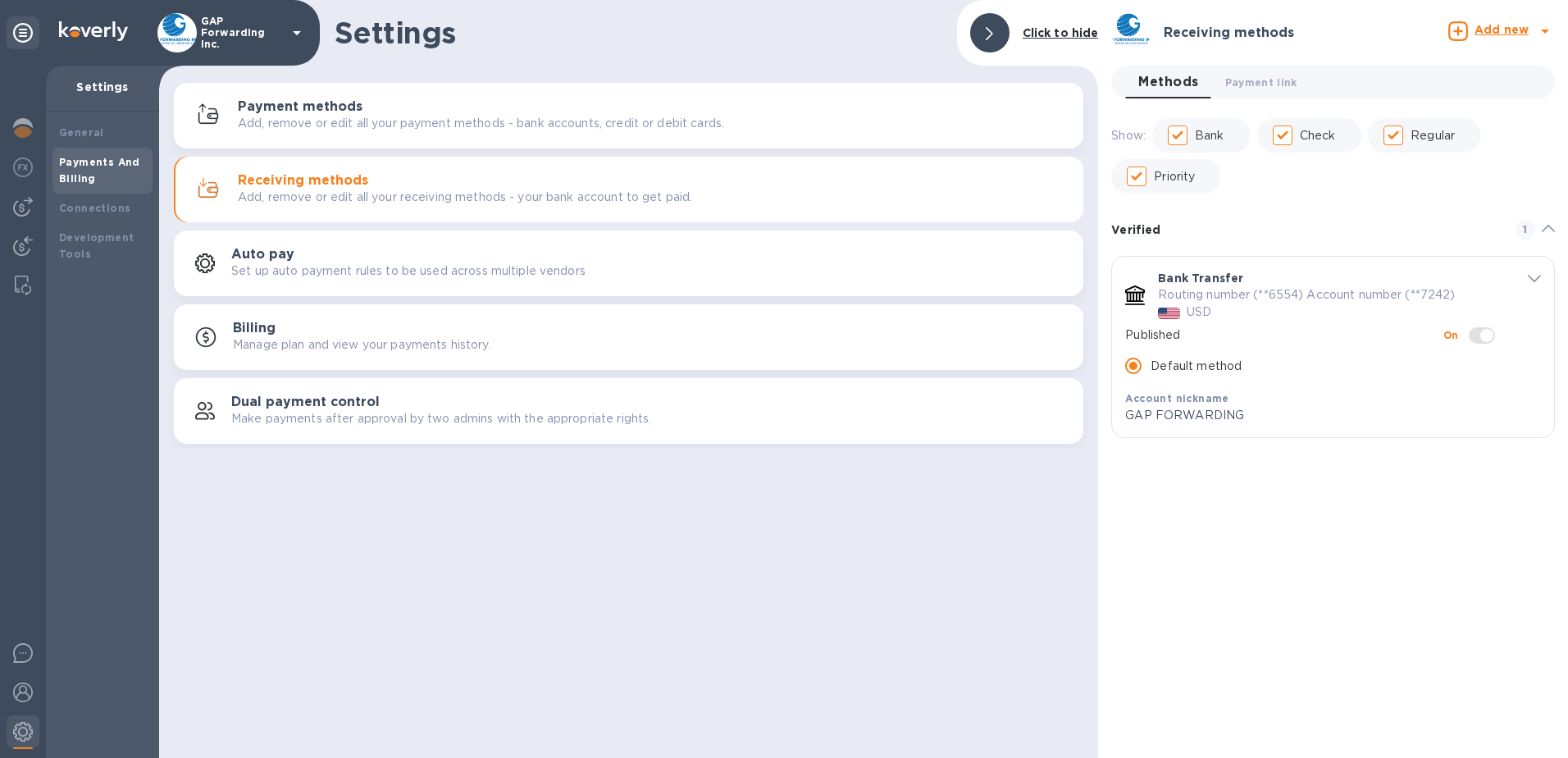
click at [1536, 277] on icon "default-method" at bounding box center [1534, 278] width 13 height 8
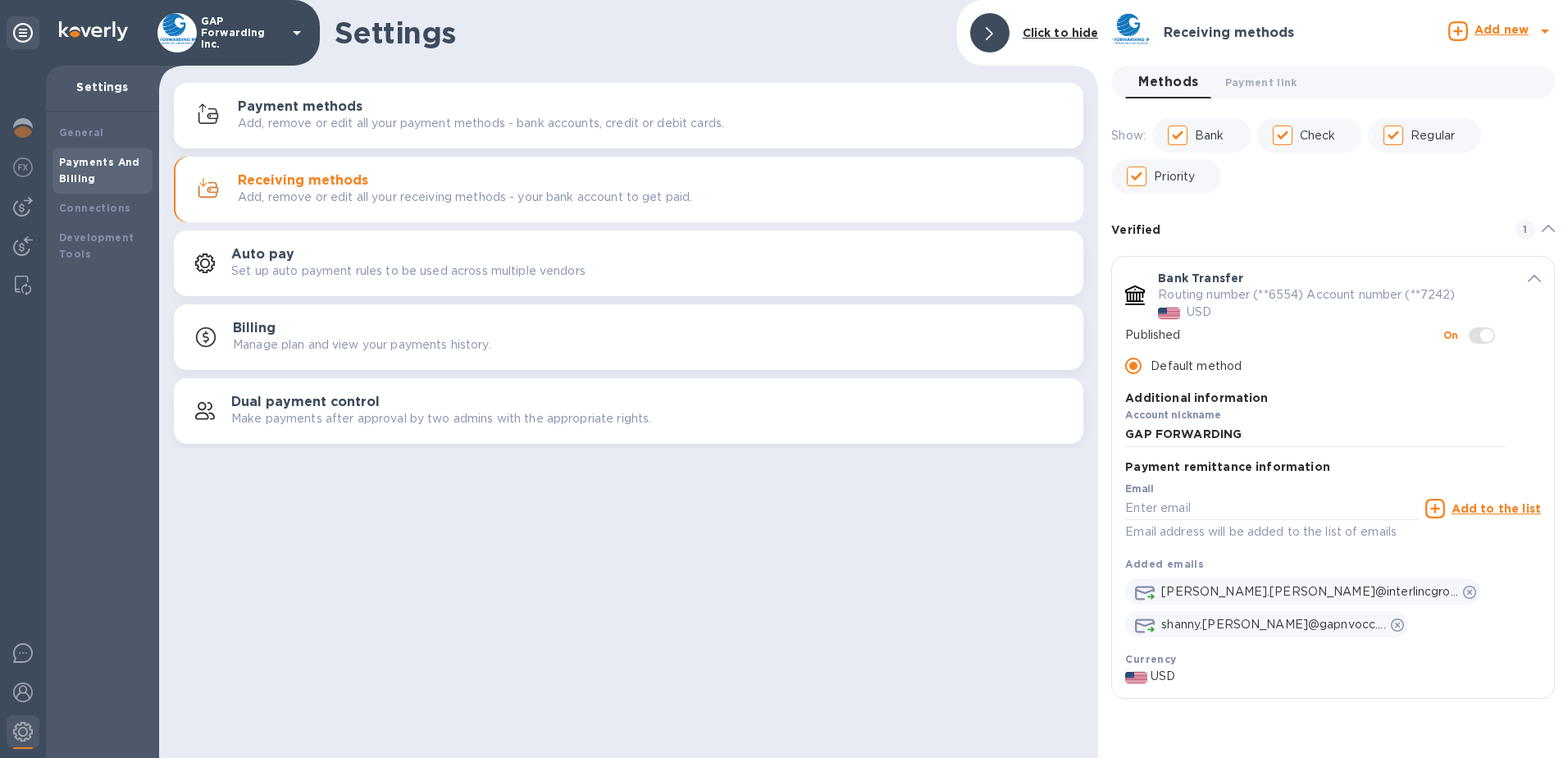
click at [1533, 277] on icon "default-method" at bounding box center [1534, 278] width 13 height 8
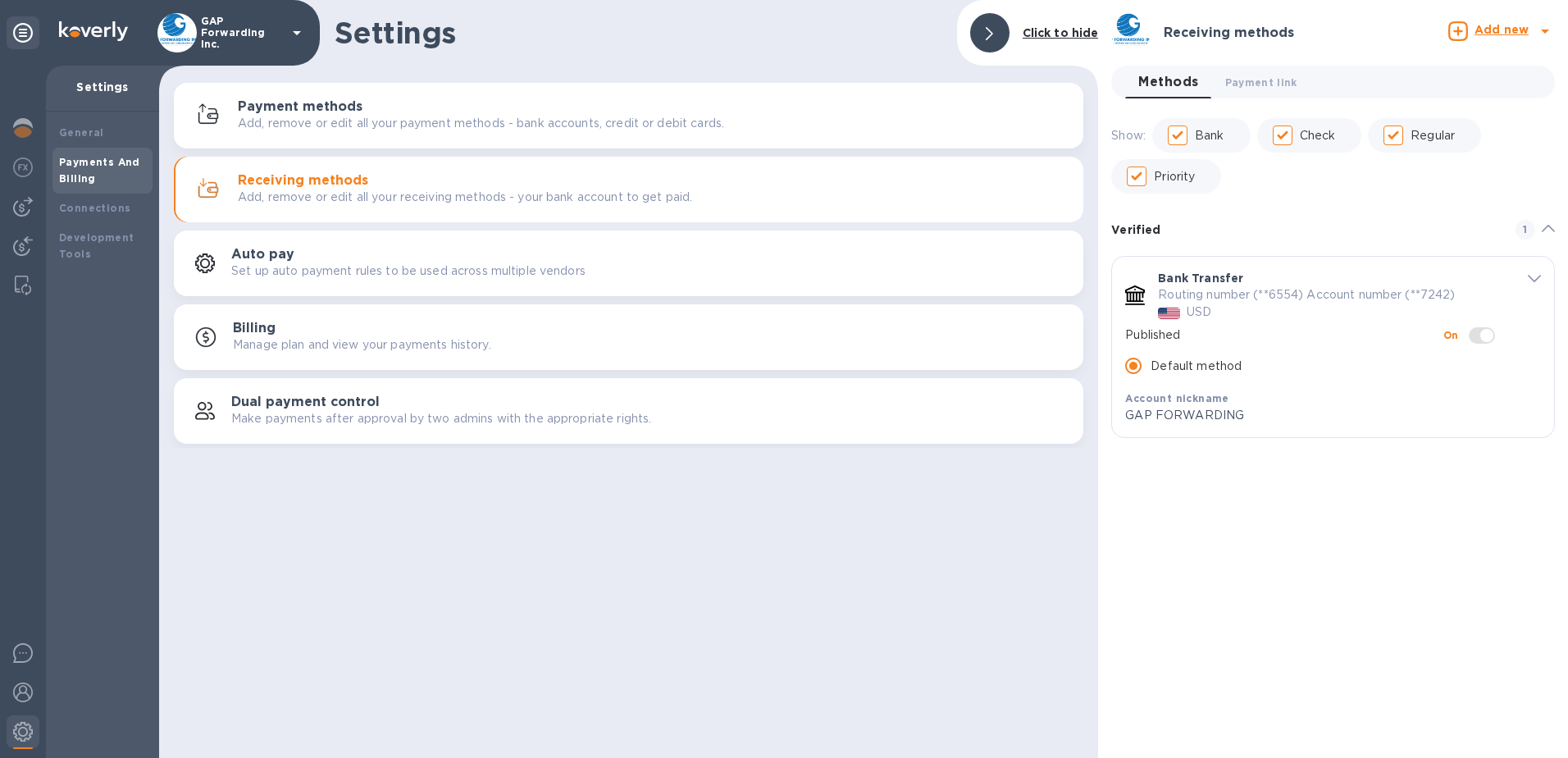
click at [378, 115] on p "Add, remove or edit all your payment methods - bank accounts, credit or debit c…" at bounding box center [480, 123] width 486 height 17
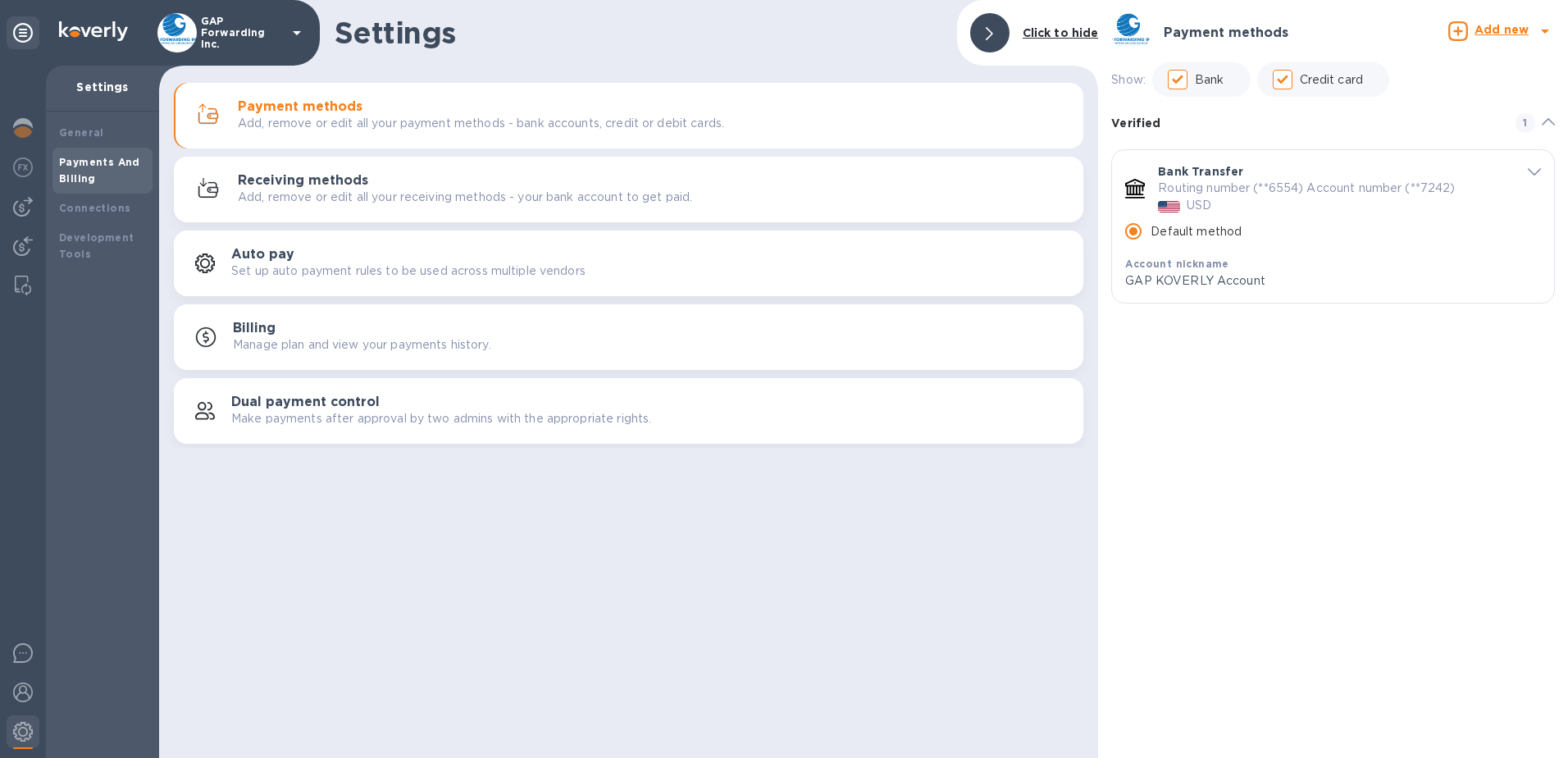
click at [1532, 168] on icon "default-method" at bounding box center [1534, 172] width 13 height 8
click at [1546, 123] on icon "default-method" at bounding box center [1548, 122] width 13 height 8
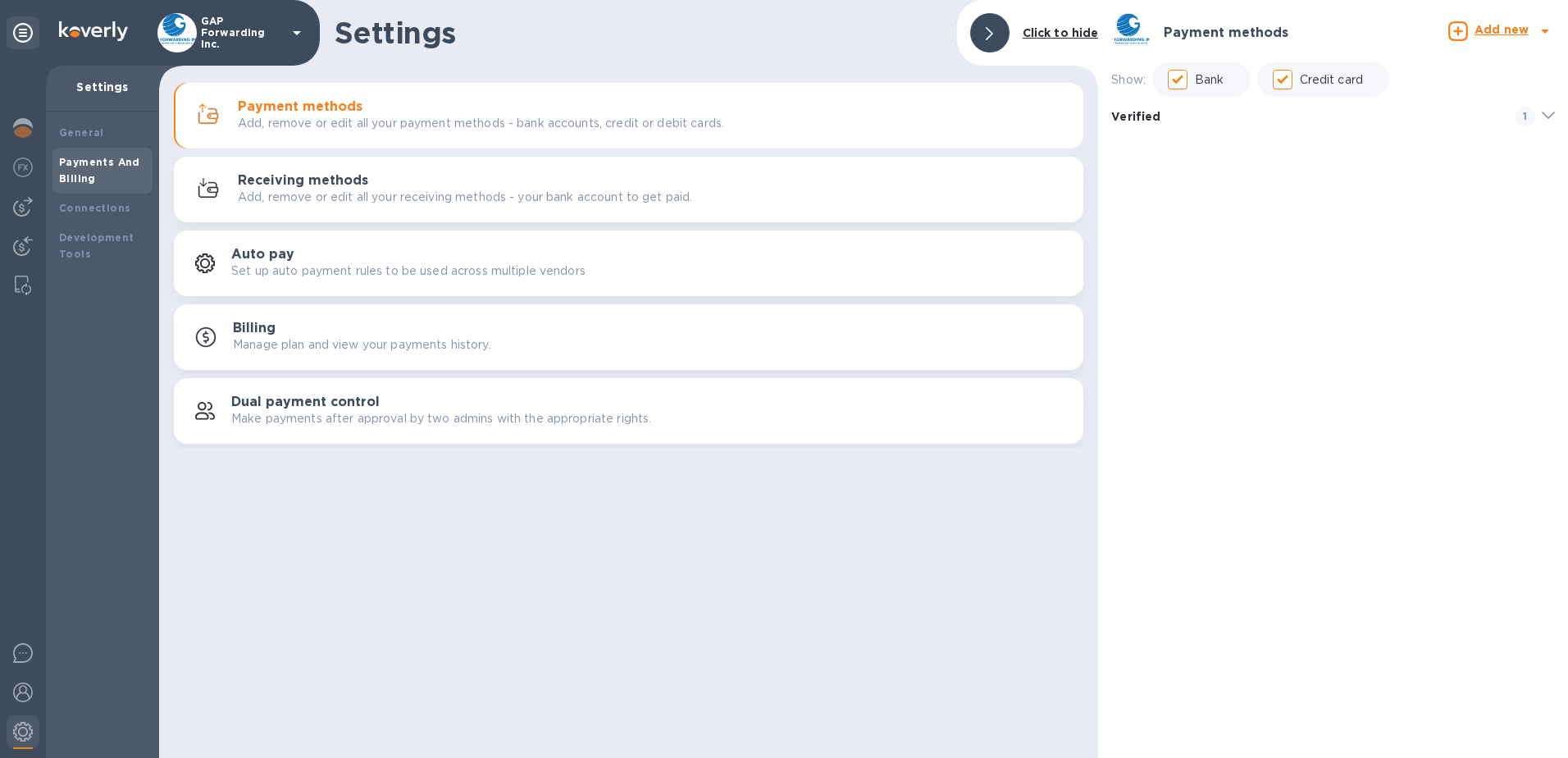
click at [1548, 115] on icon "default-method" at bounding box center [1548, 115] width 13 height 8
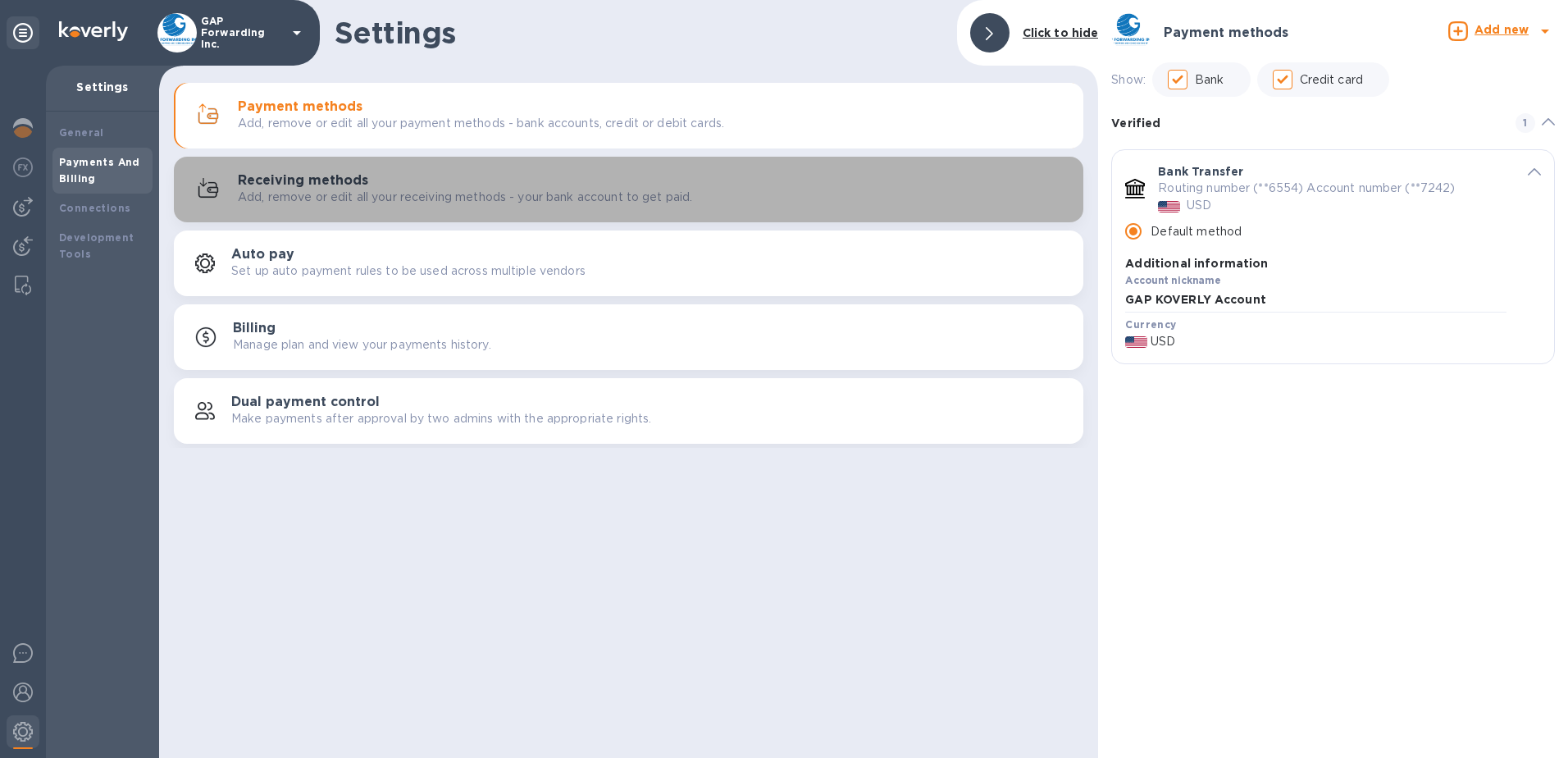
click at [331, 188] on p "Add, remove or edit all your receiving methods - your bank account to get paid." at bounding box center [465, 197] width 454 height 17
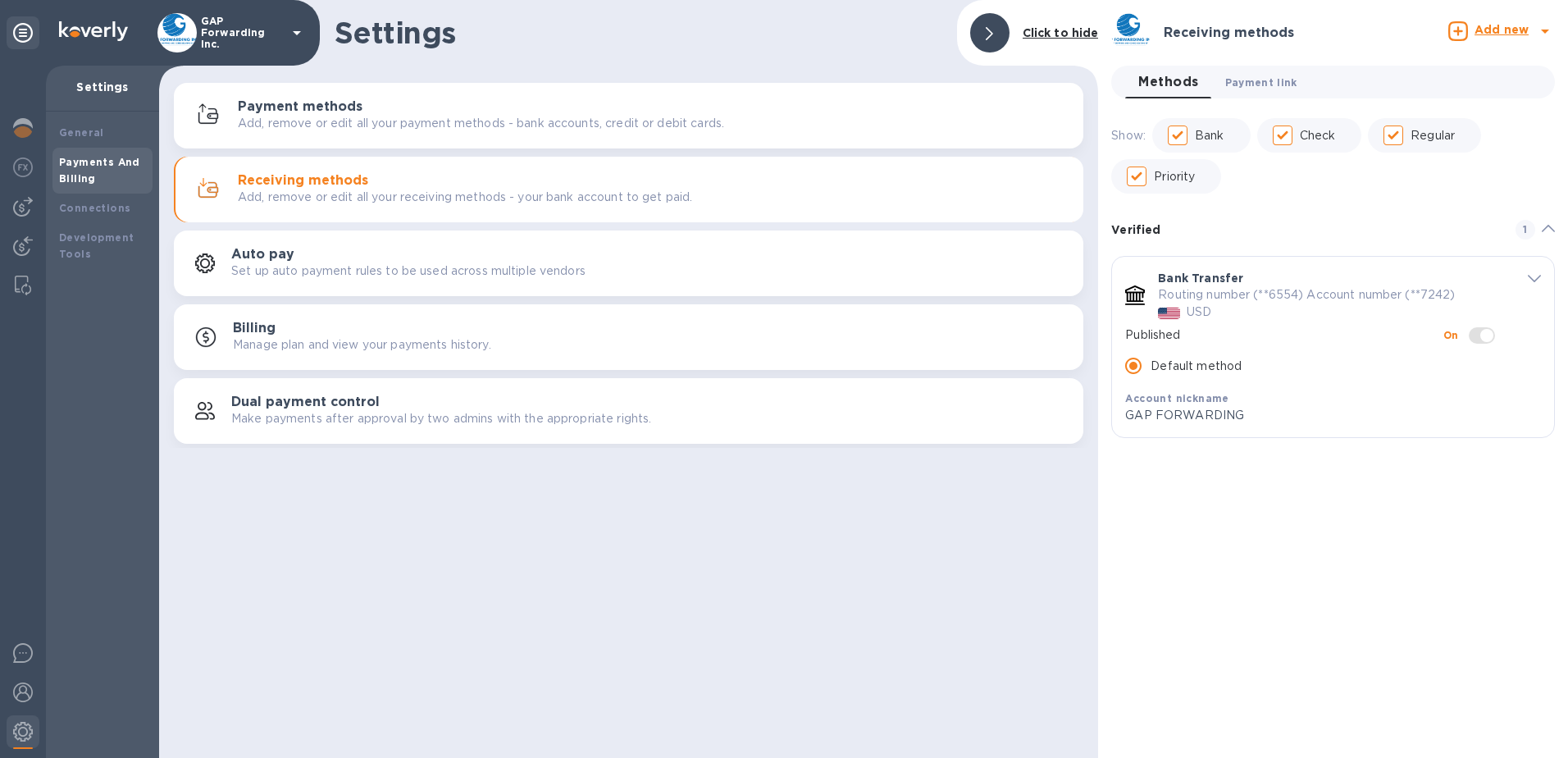
click at [1280, 79] on span "Payment link 0" at bounding box center [1261, 82] width 73 height 17
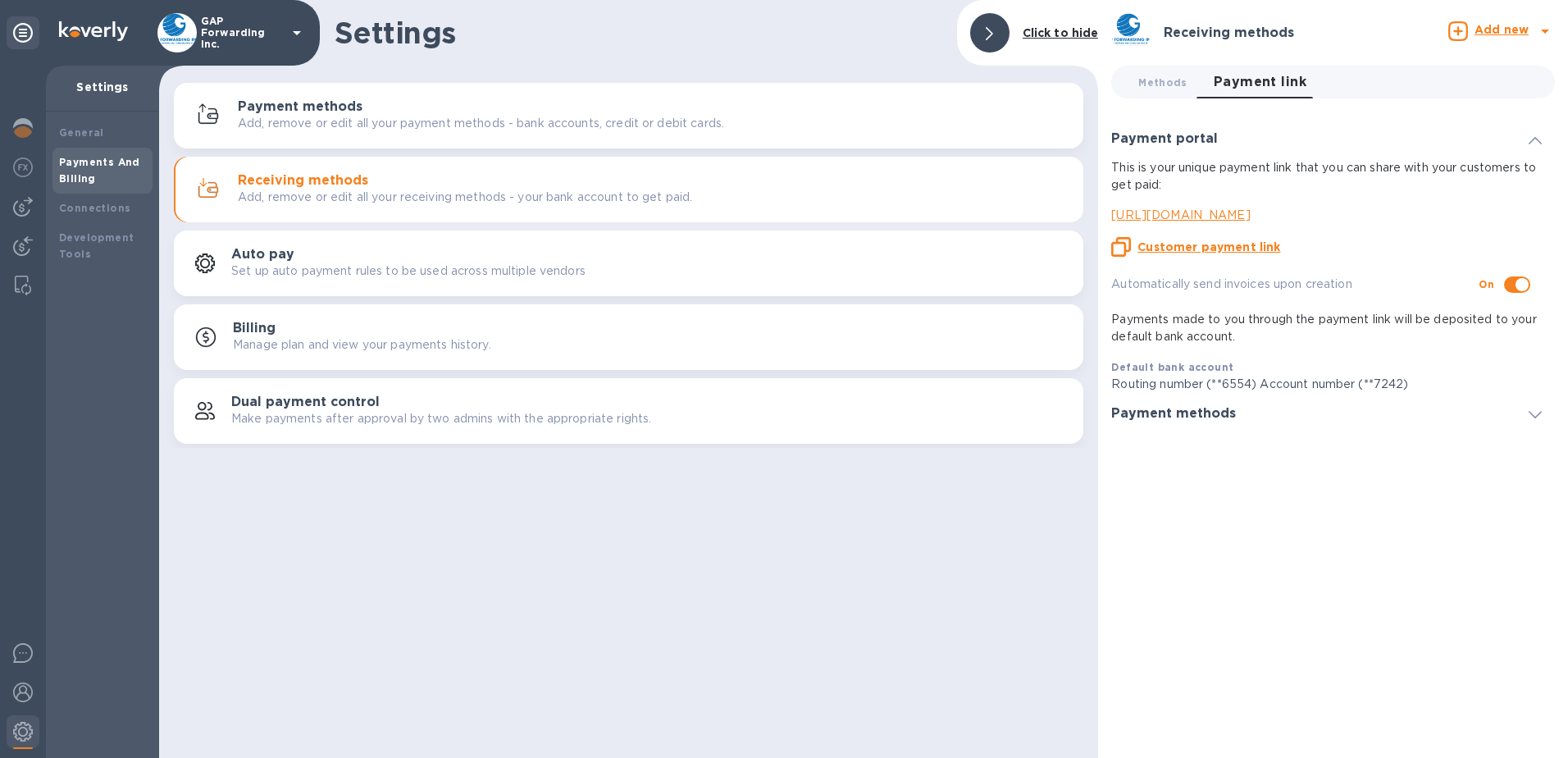
click at [1527, 414] on div at bounding box center [1536, 413] width 40 height 16
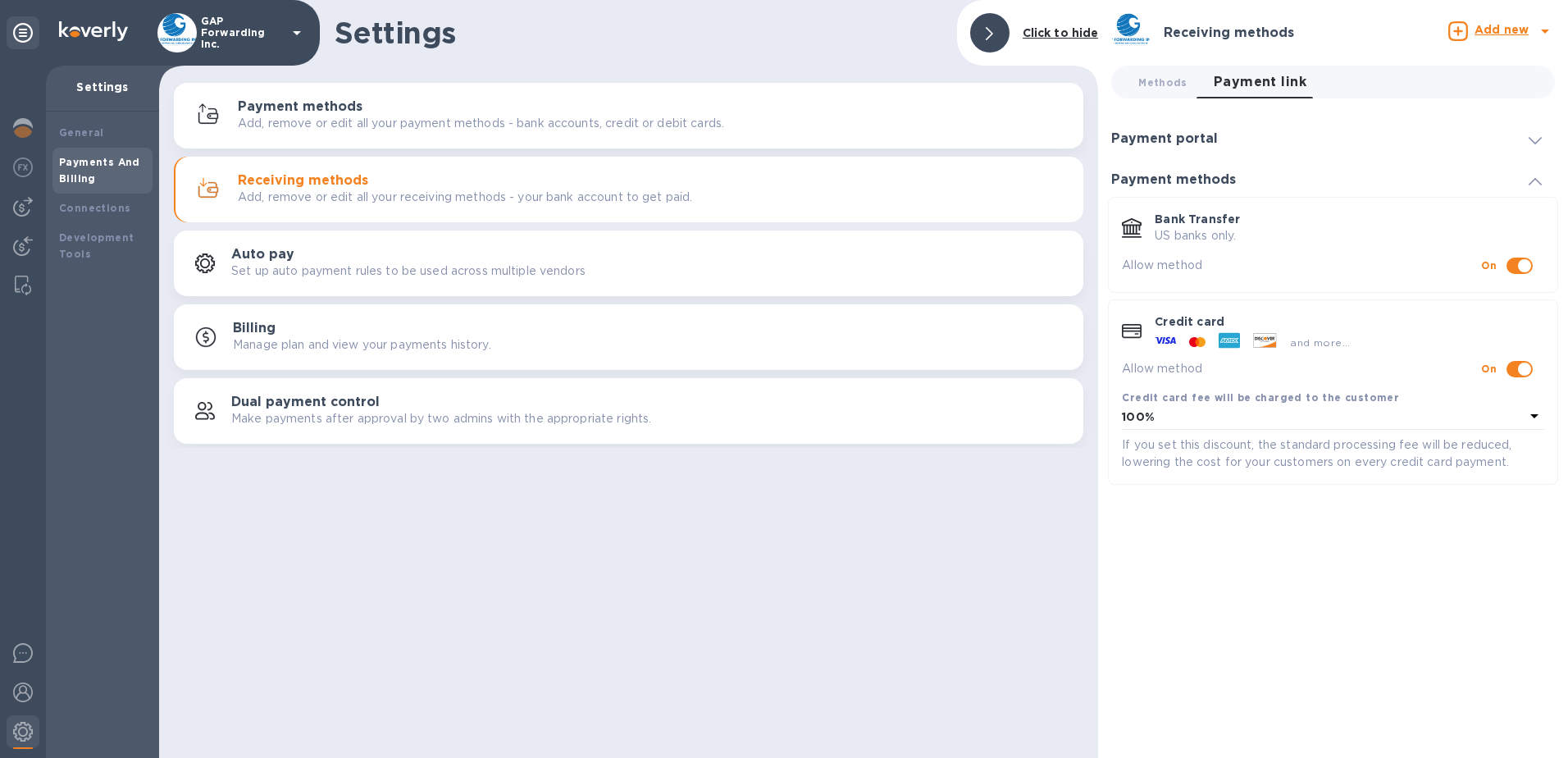
click at [1337, 586] on div "Receiving methods Add new Methods 0 Payment link 0 Payment portal This is your …" at bounding box center [1333, 379] width 470 height 758
click at [1540, 182] on icon at bounding box center [1535, 181] width 13 height 8
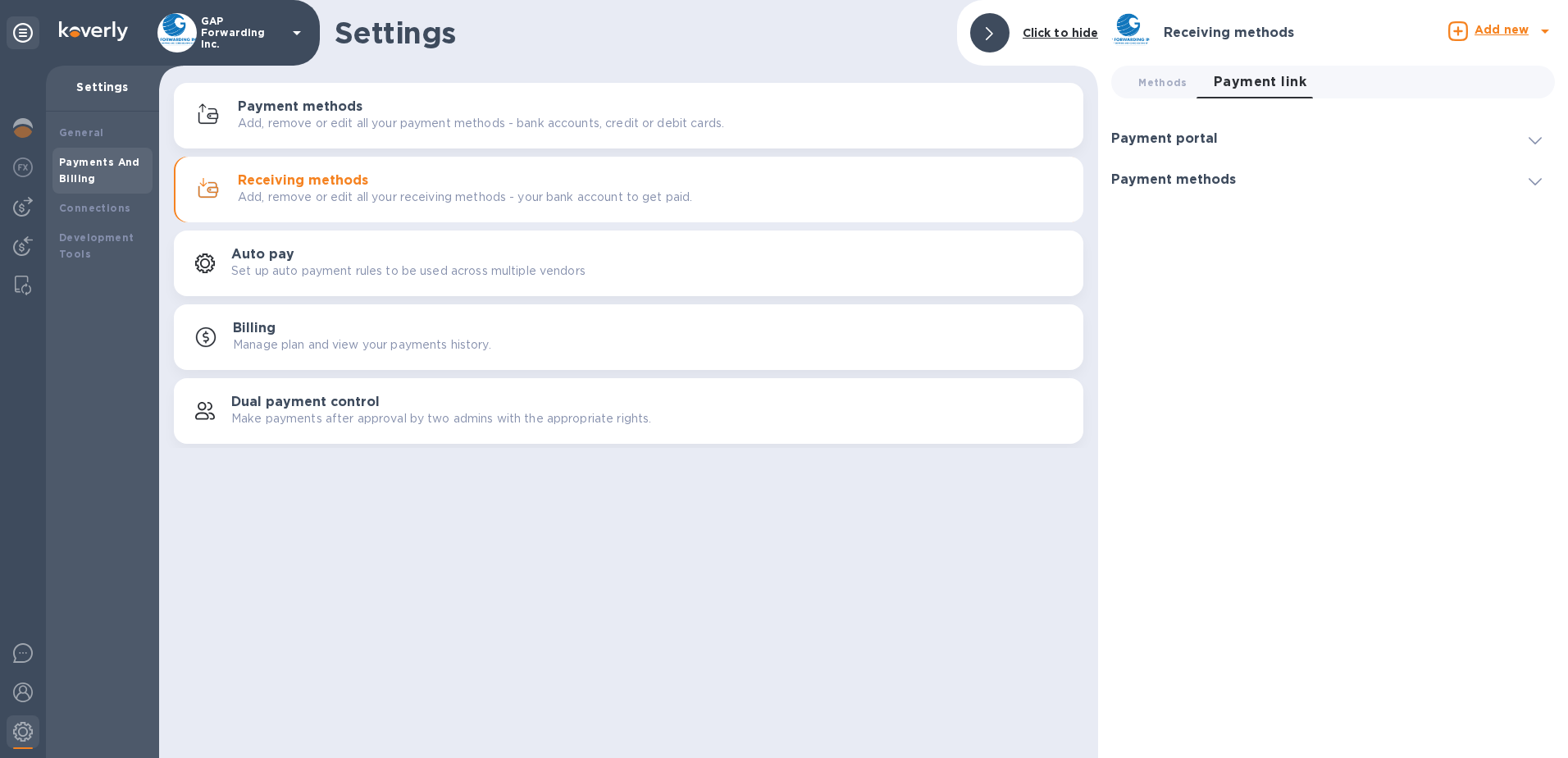
click at [1534, 138] on icon at bounding box center [1535, 141] width 13 height 8
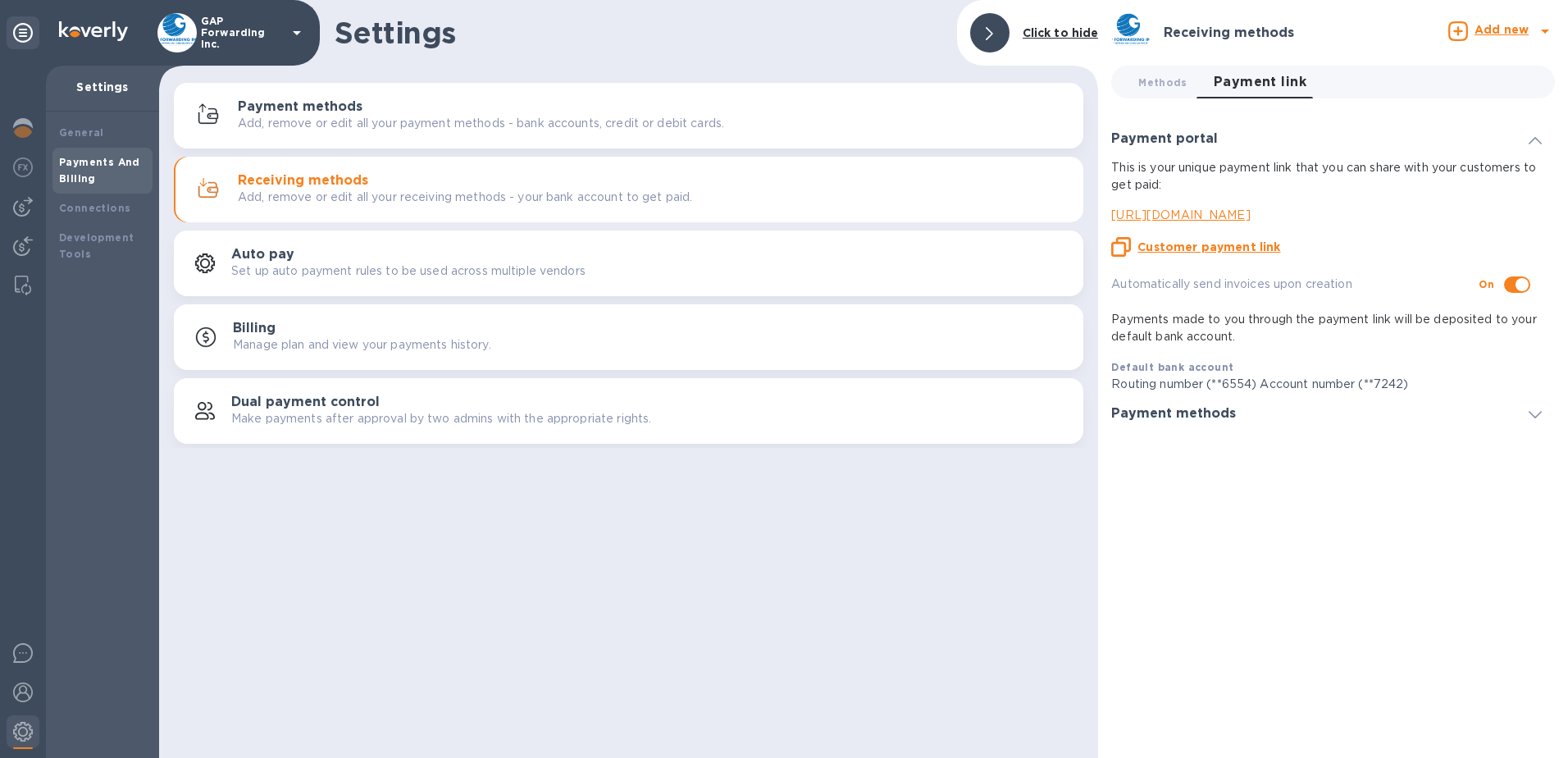
click at [1534, 138] on icon at bounding box center [1535, 141] width 13 height 8
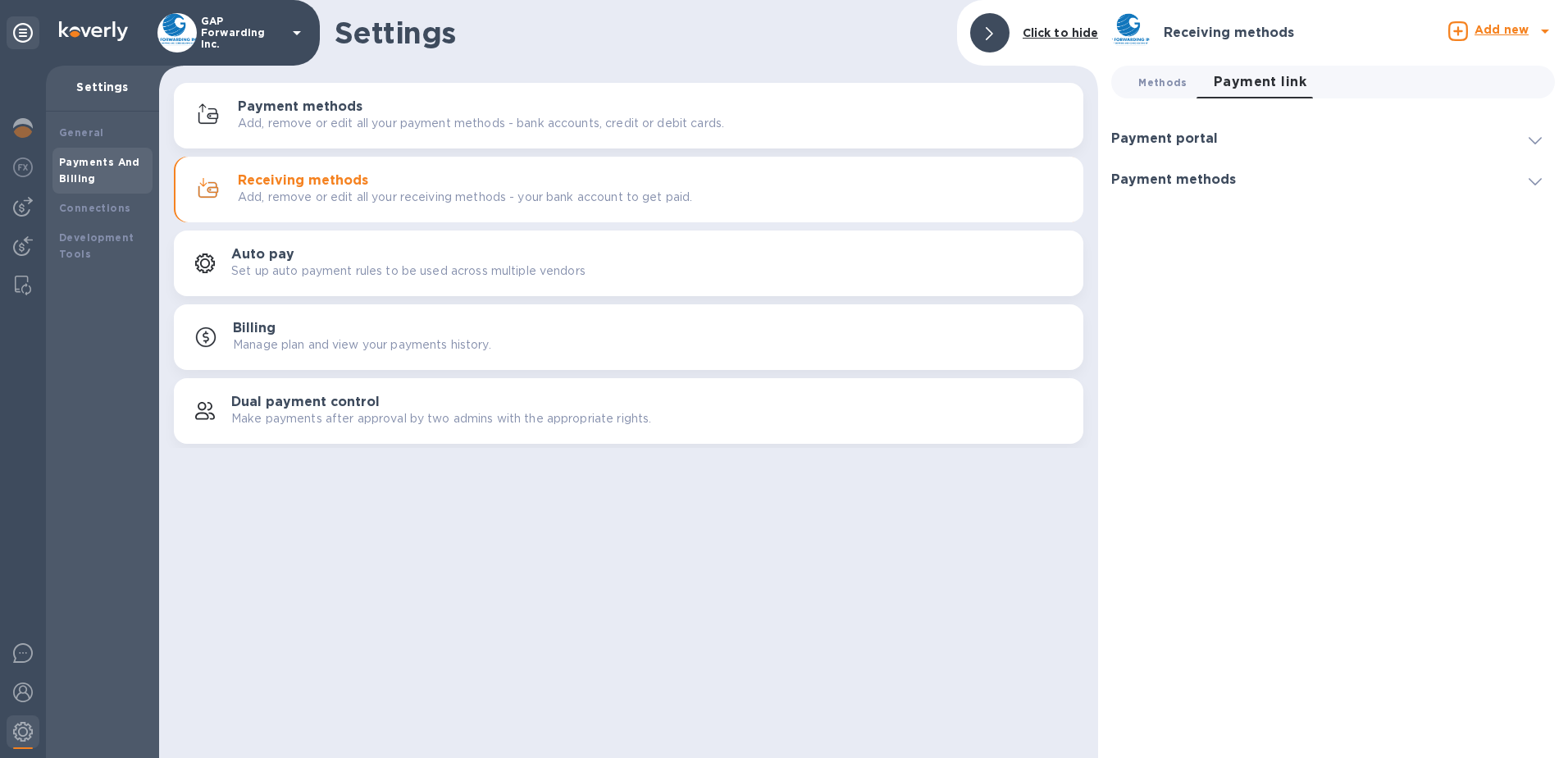
click at [1148, 74] on span "Methods 0" at bounding box center [1163, 82] width 48 height 17
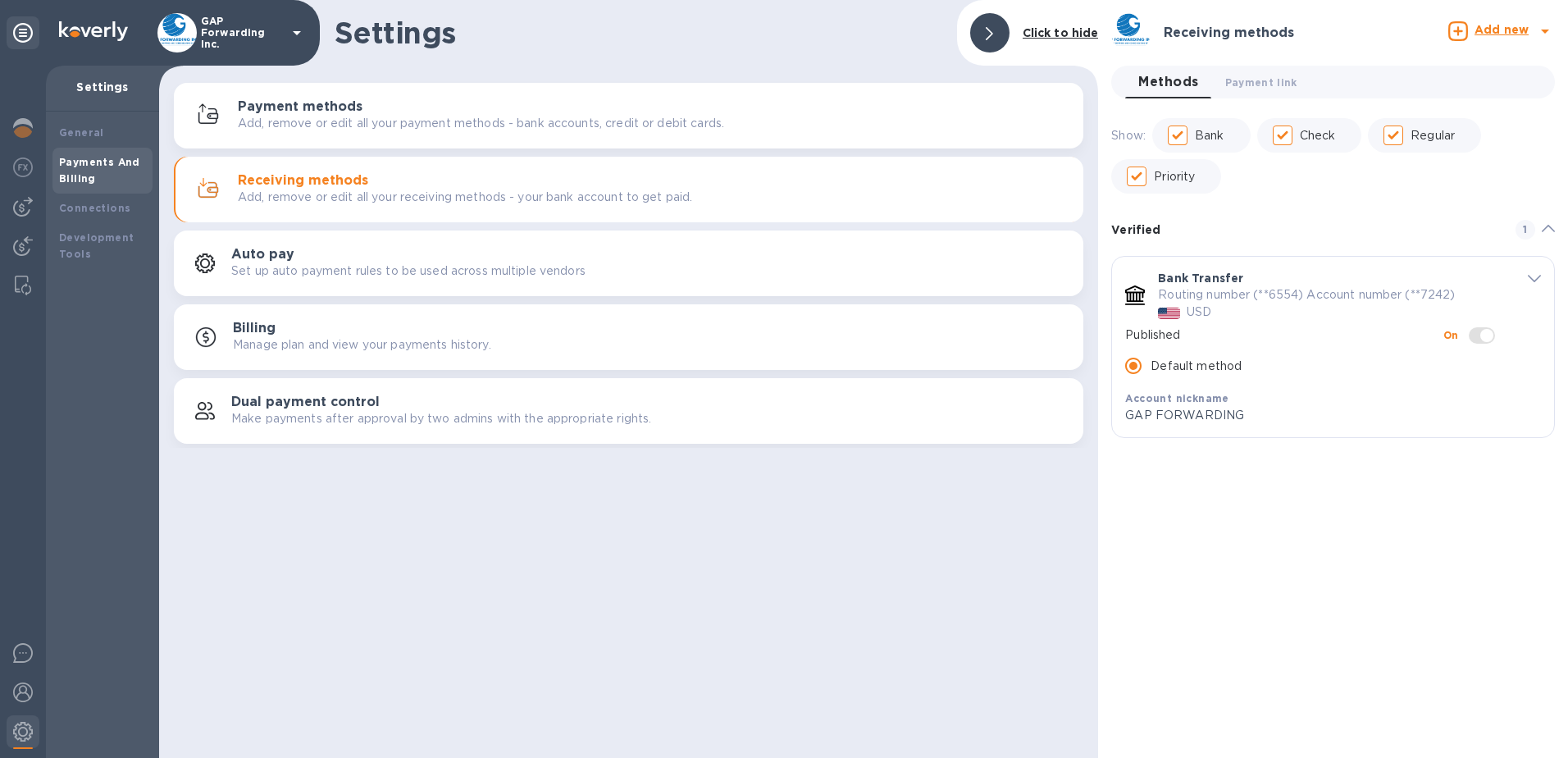
click at [282, 254] on h3 "Auto pay" at bounding box center [262, 255] width 63 height 16
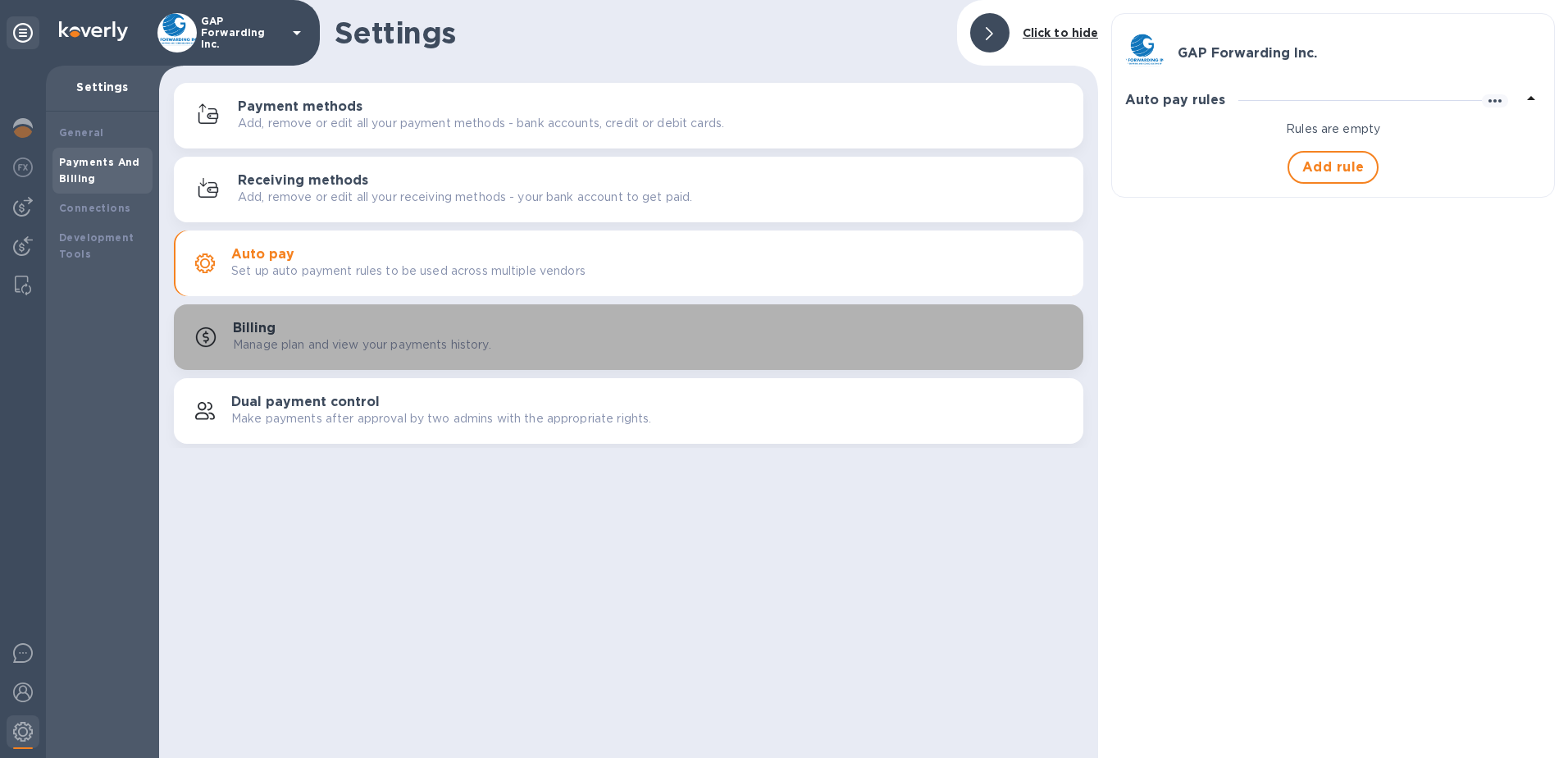
click at [341, 341] on p "Manage plan and view your payments history." at bounding box center [362, 344] width 258 height 17
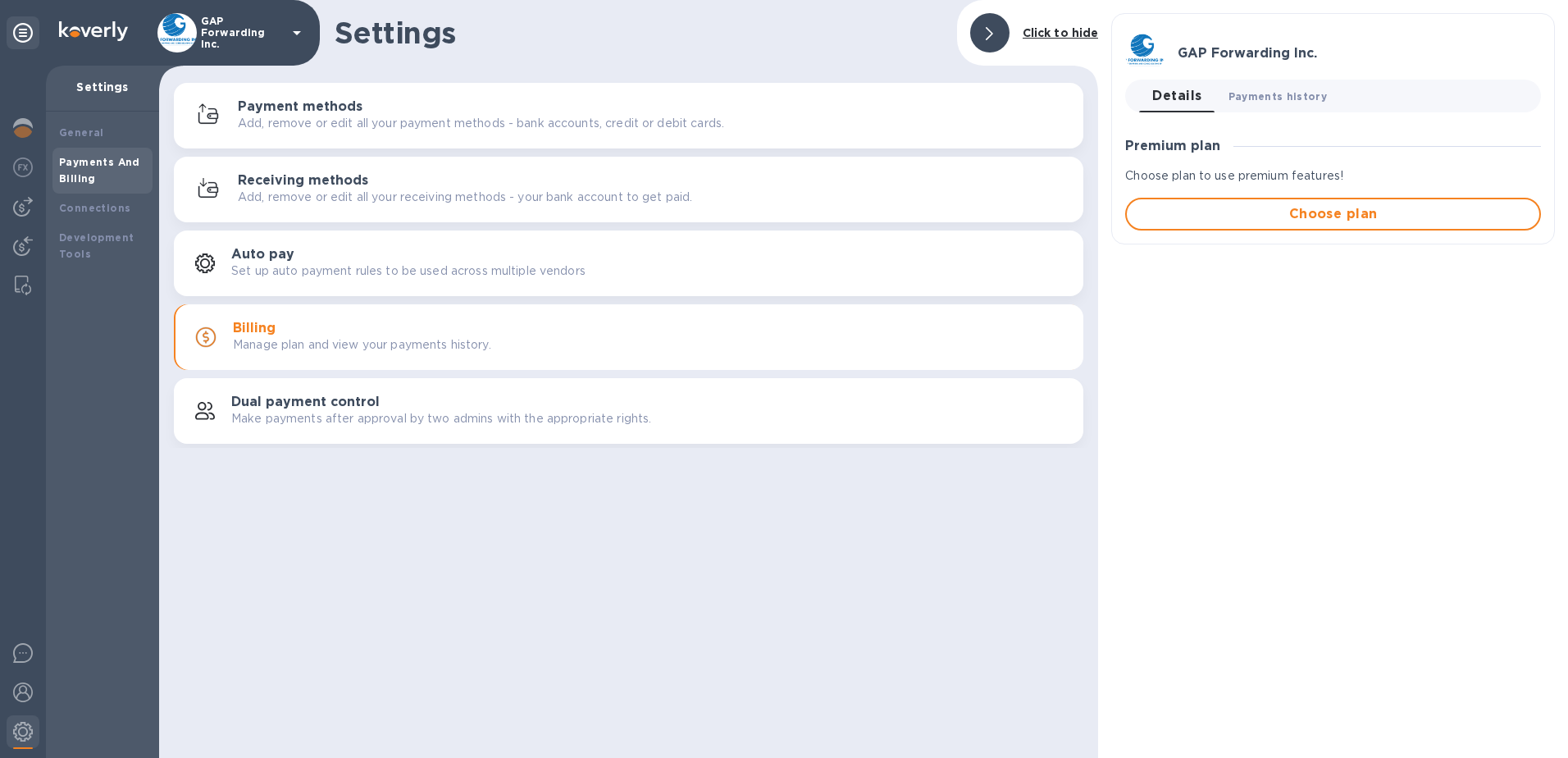
click at [1278, 90] on span "Payments history 0" at bounding box center [1278, 97] width 99 height 17
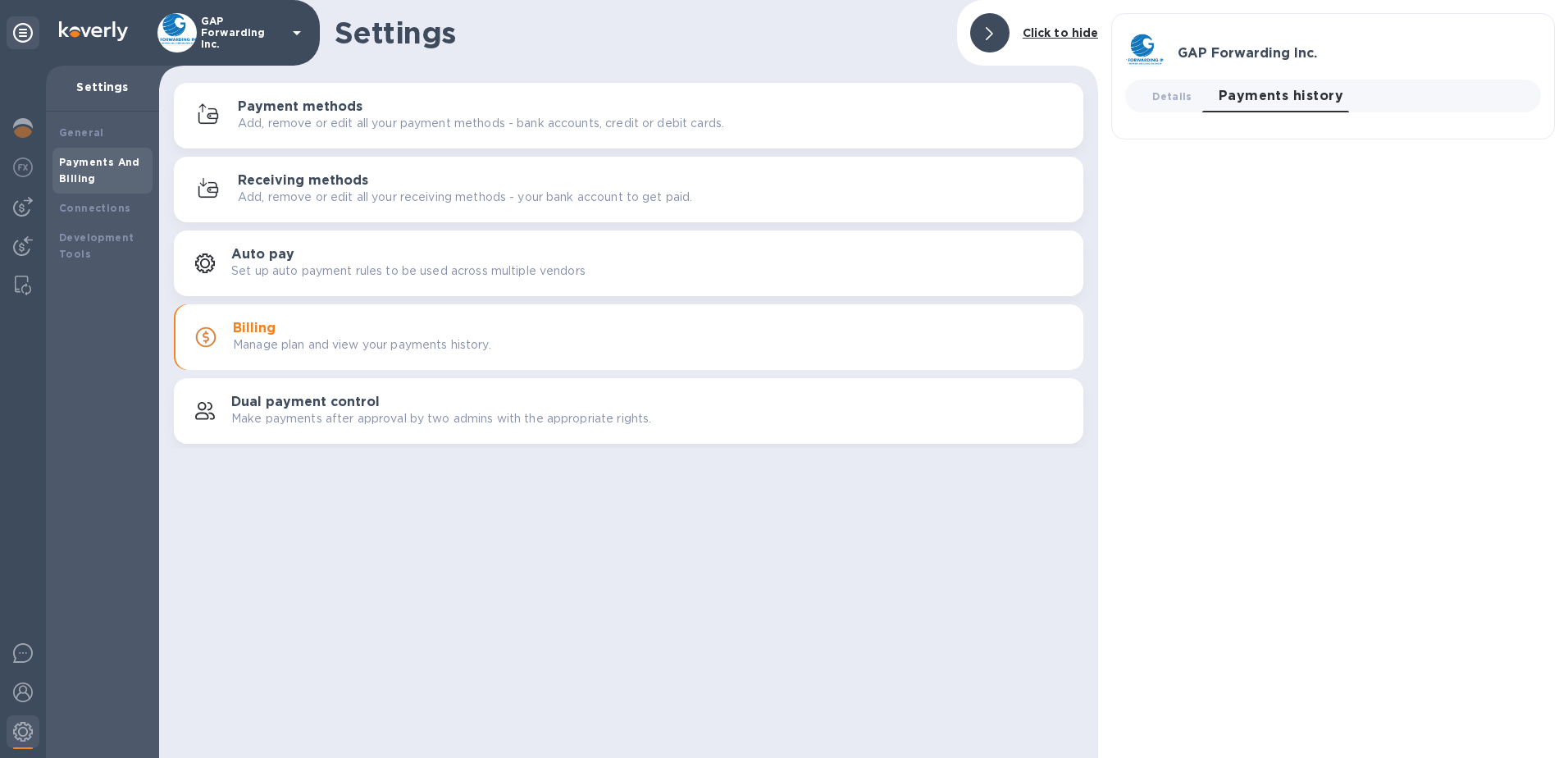
drag, startPoint x: 1170, startPoint y: 93, endPoint x: 792, endPoint y: 136, distance: 380.4
click at [1169, 93] on span "Details 0" at bounding box center [1173, 97] width 40 height 17
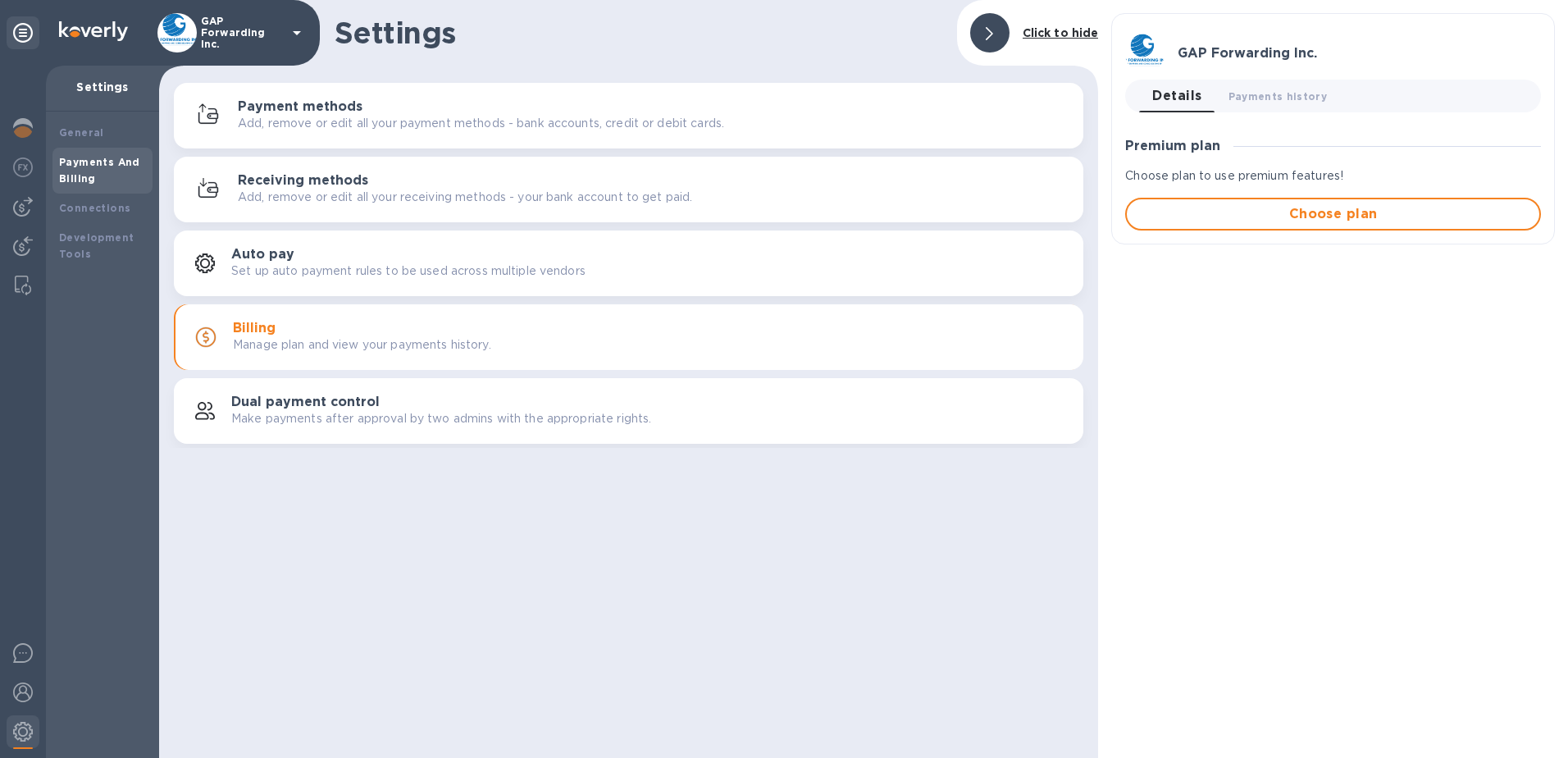
click at [270, 402] on h3 "Dual payment control" at bounding box center [306, 402] width 149 height 16
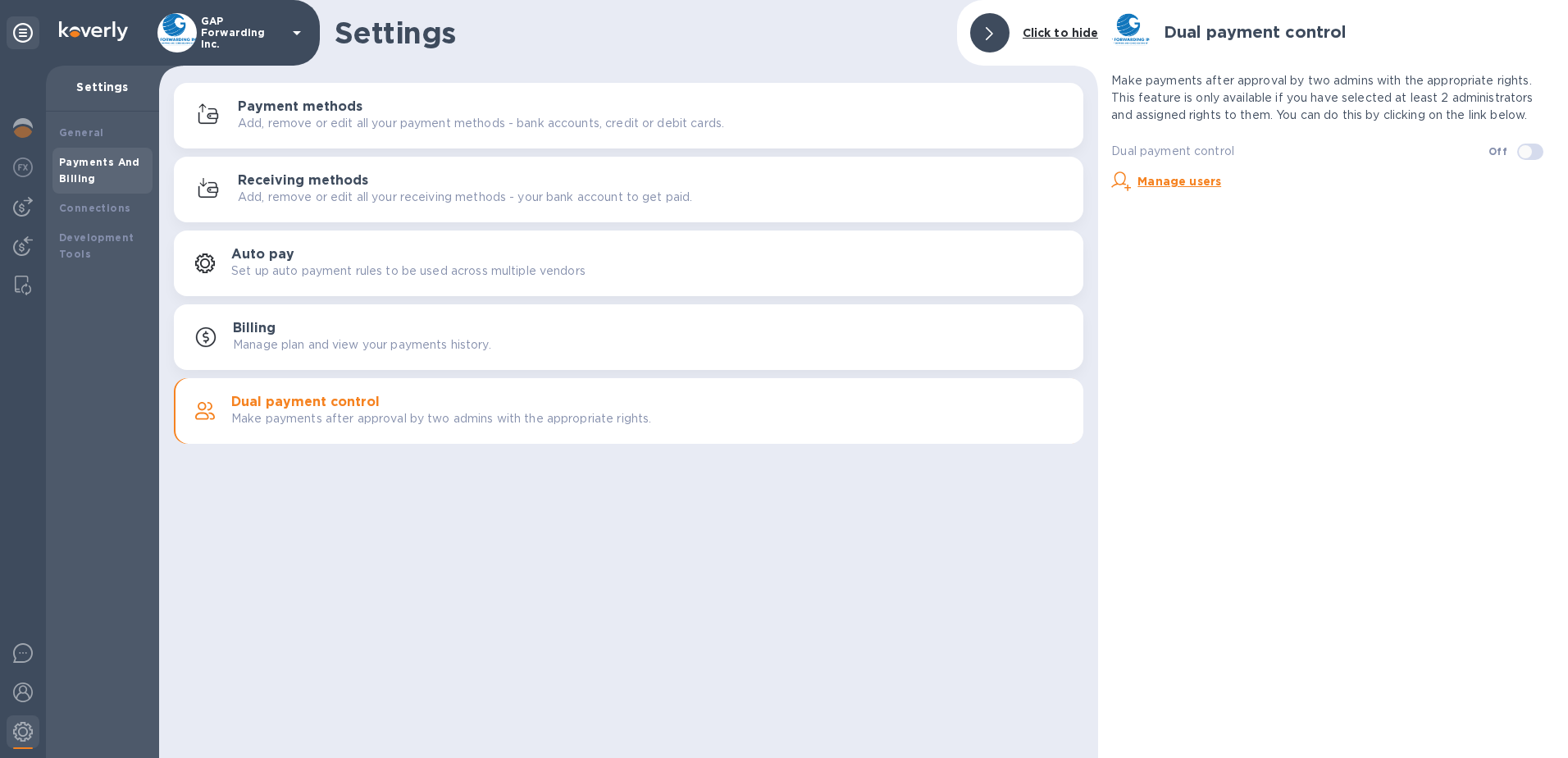
click at [288, 181] on h3 "Receiving methods" at bounding box center [302, 180] width 130 height 16
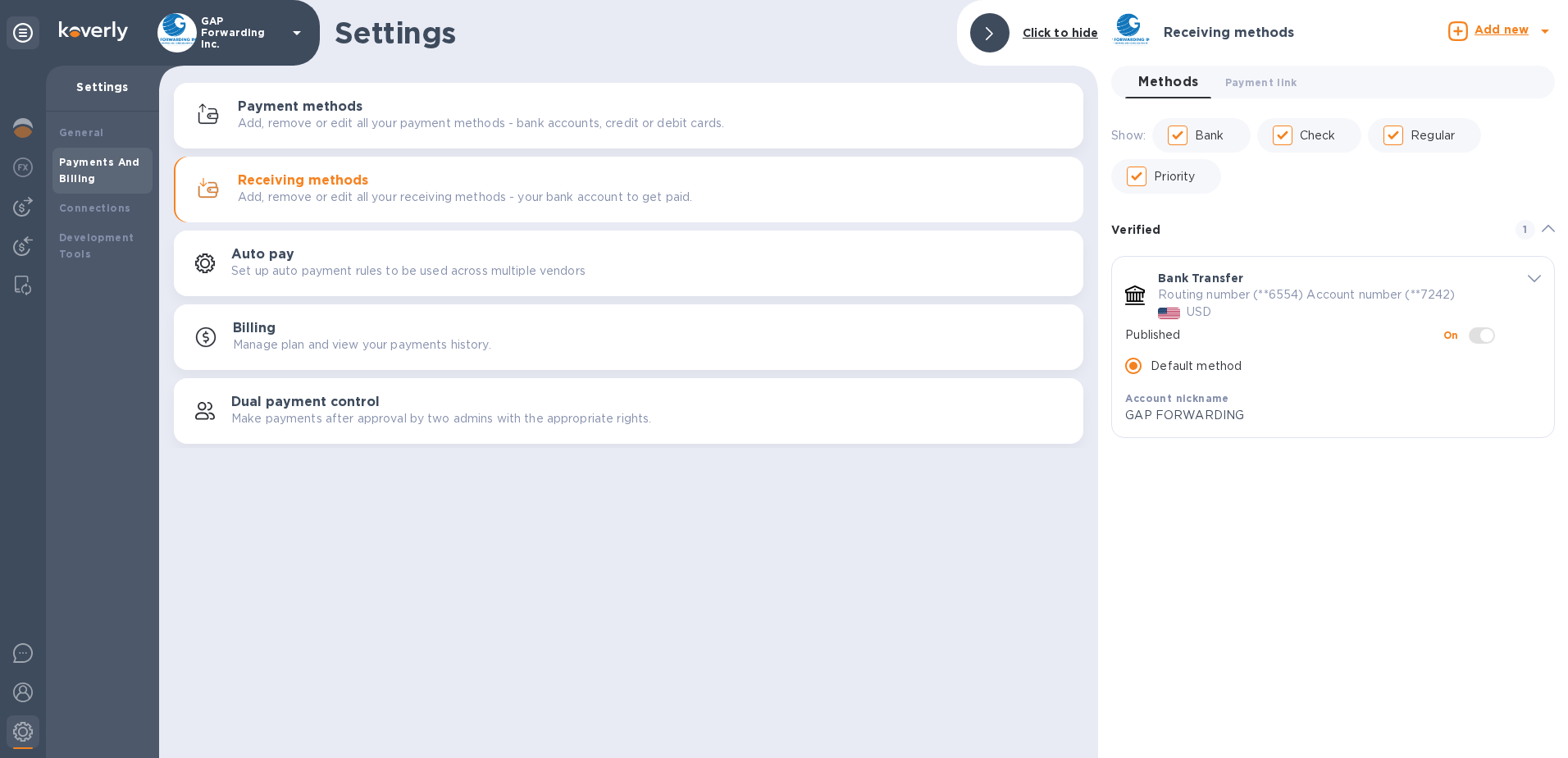
click at [344, 81] on div "Payment methods Add, remove or edit all your payment methods - bank accounts, c…" at bounding box center [629, 262] width 939 height 369
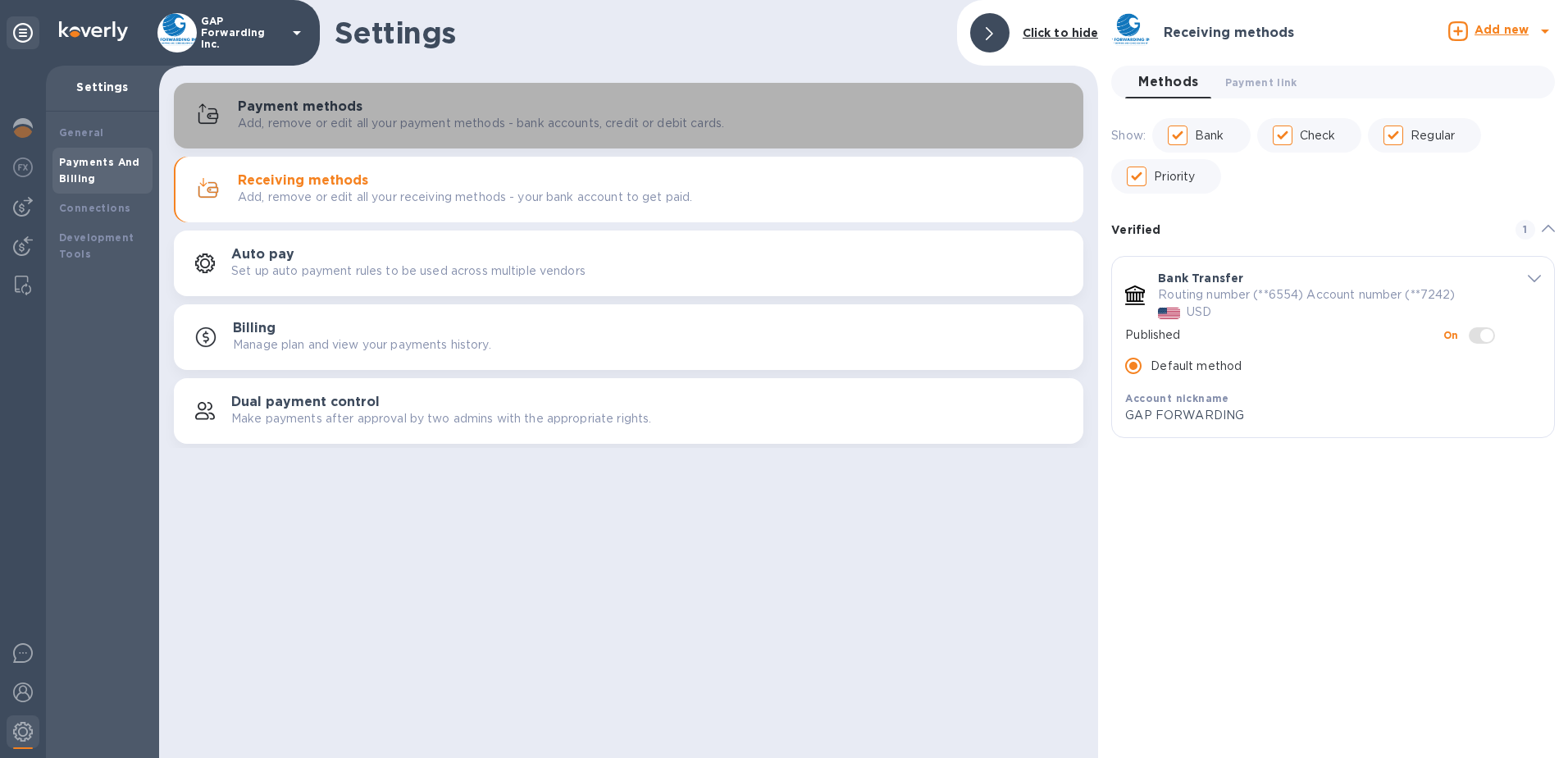
click at [336, 123] on p "Add, remove or edit all your payment methods - bank accounts, credit or debit c…" at bounding box center [480, 123] width 486 height 17
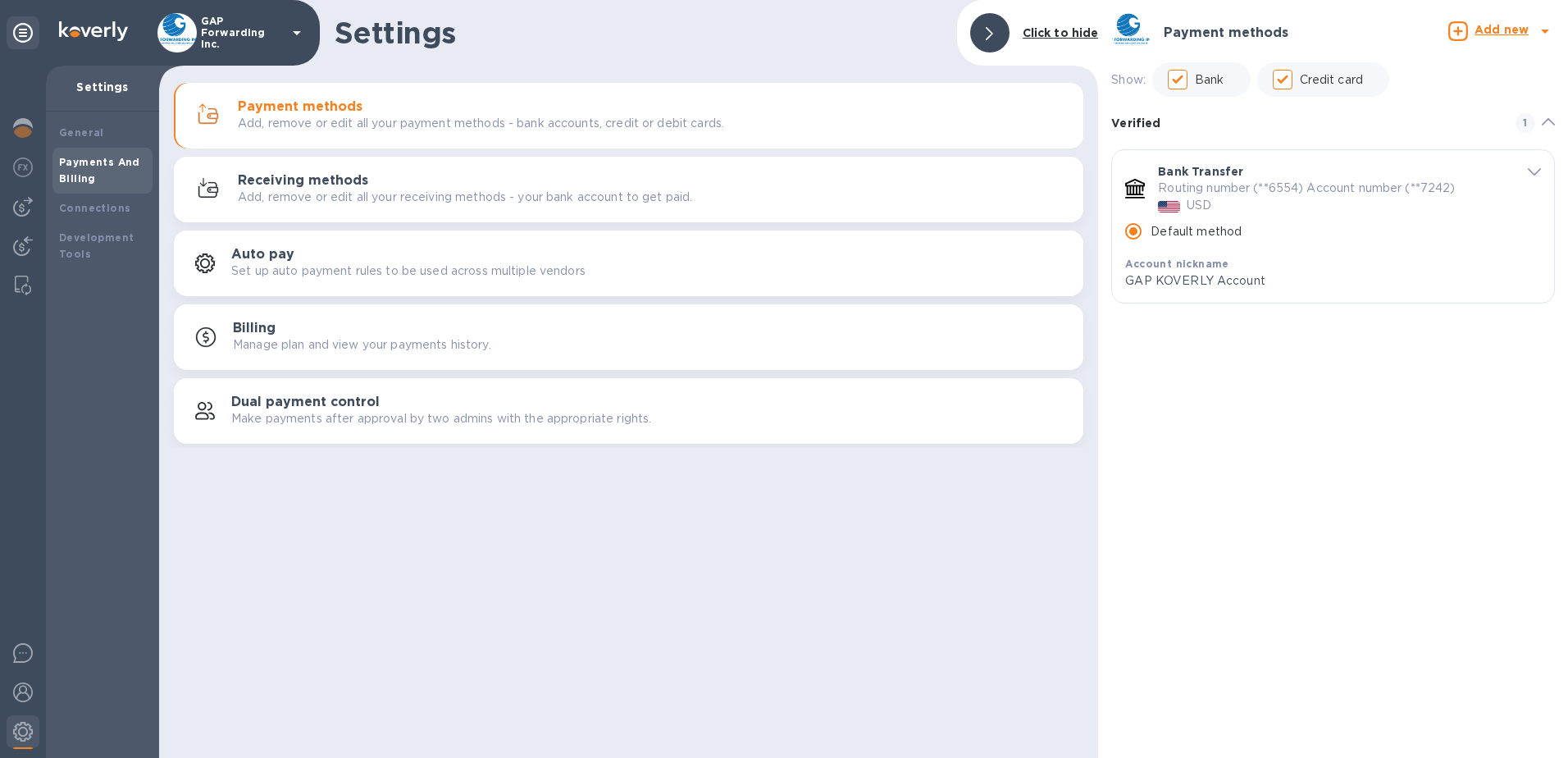
click at [302, 173] on h3 "Receiving methods" at bounding box center [302, 180] width 130 height 16
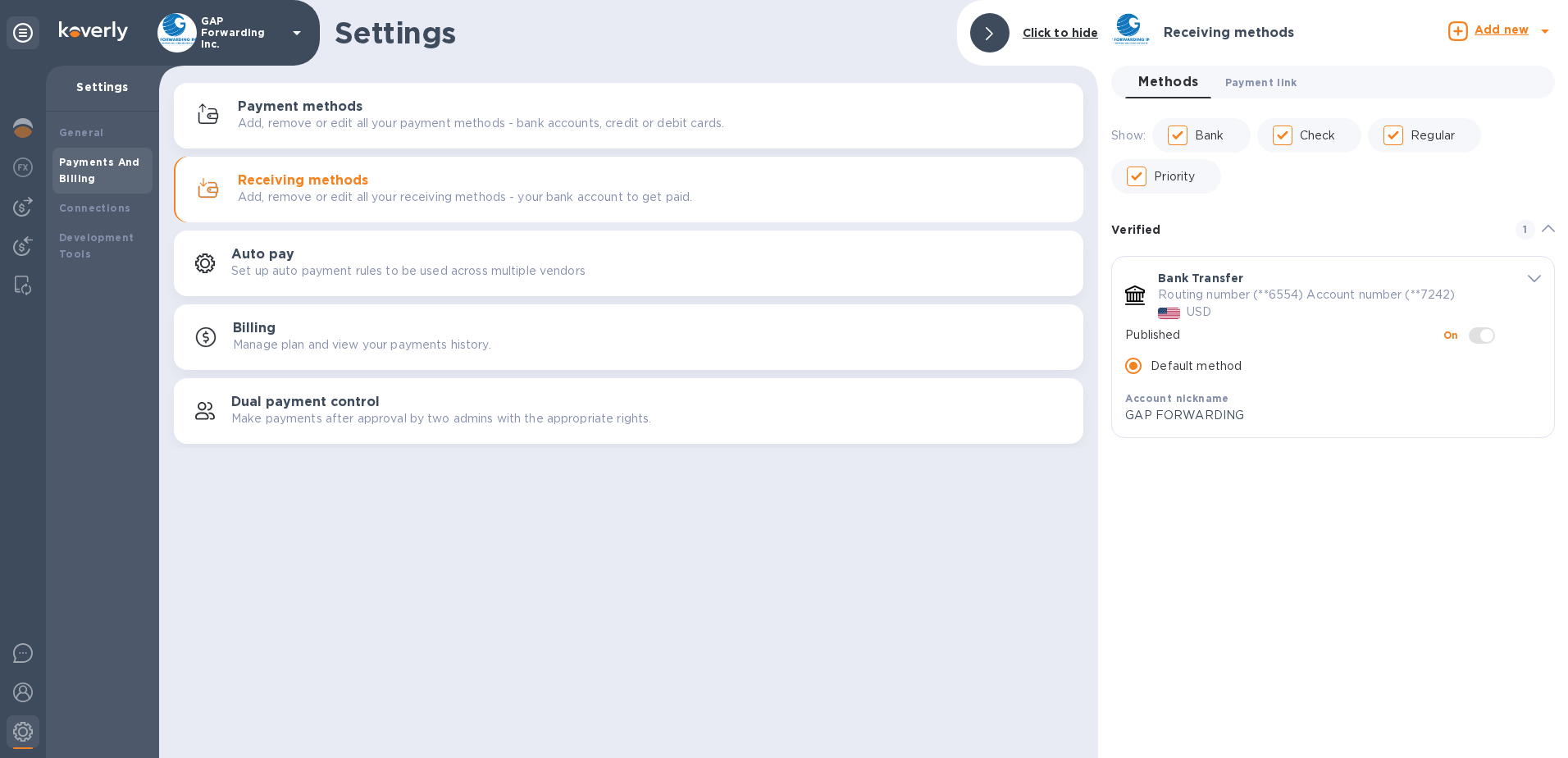
click at [1252, 87] on span "Payment link 0" at bounding box center [1261, 82] width 73 height 17
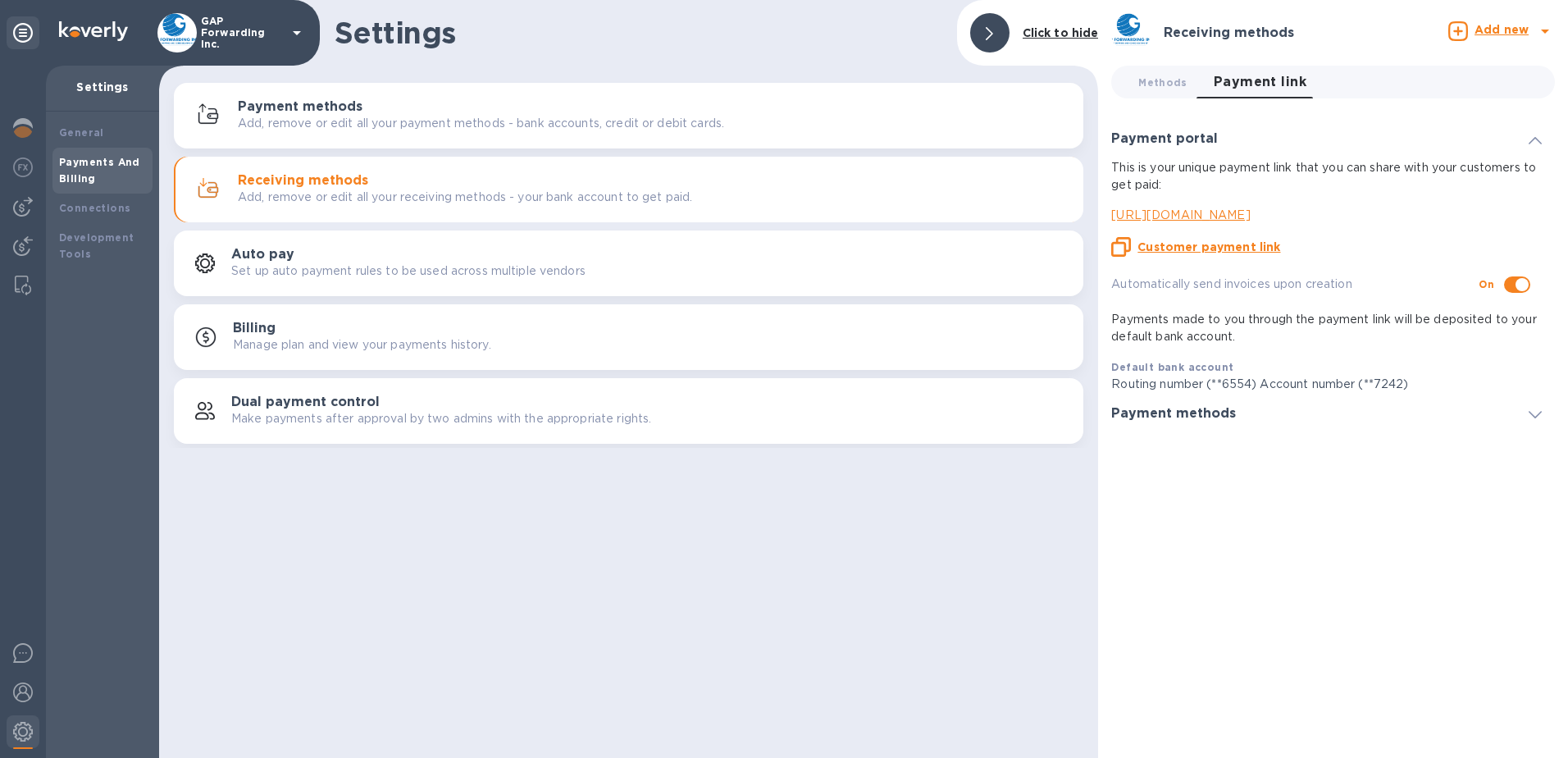
click at [1223, 245] on u "Customer payment link" at bounding box center [1209, 246] width 142 height 13
click at [407, 481] on div "Settings Click to hide Payment methods Add, remove or edit all your payment met…" at bounding box center [629, 379] width 939 height 758
